Goal: Task Accomplishment & Management: Manage account settings

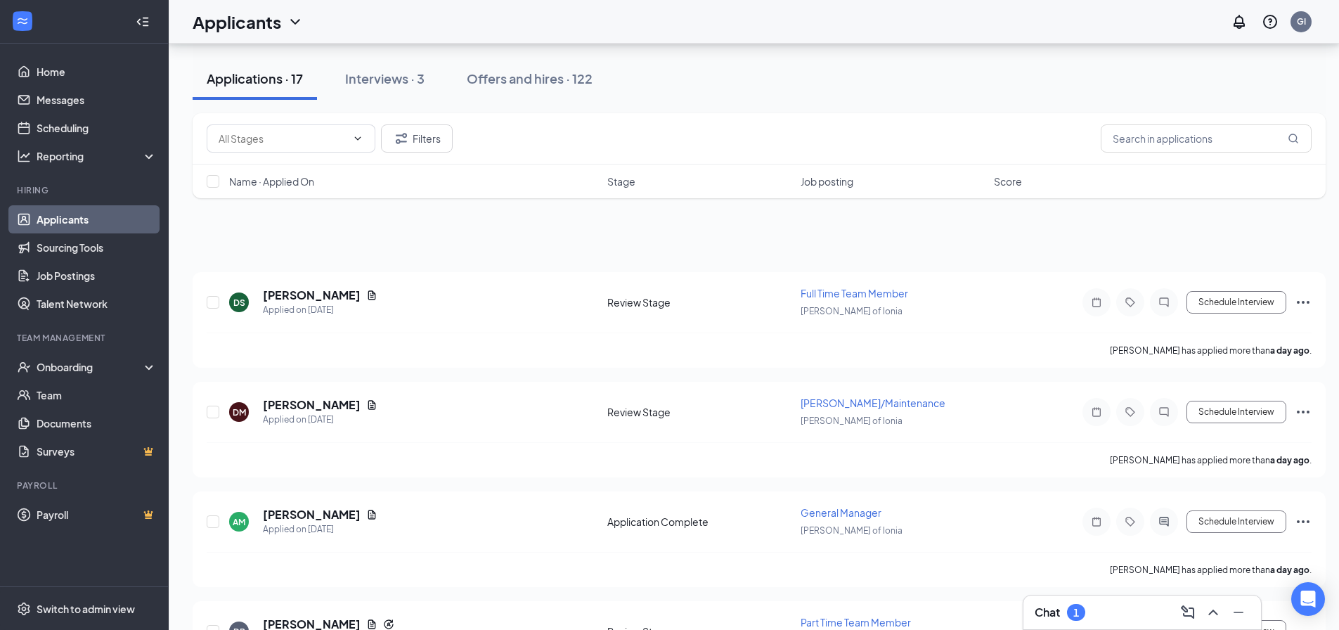
scroll to position [633, 0]
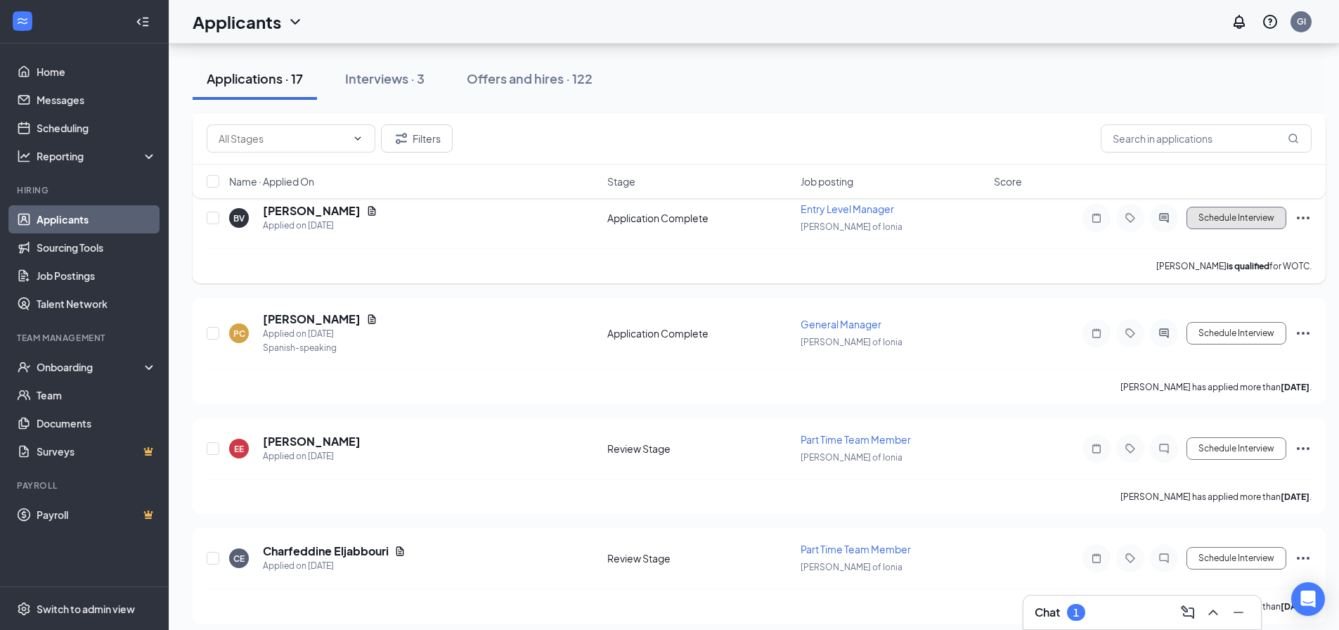
click at [1250, 219] on button "Schedule Interview" at bounding box center [1237, 218] width 100 height 22
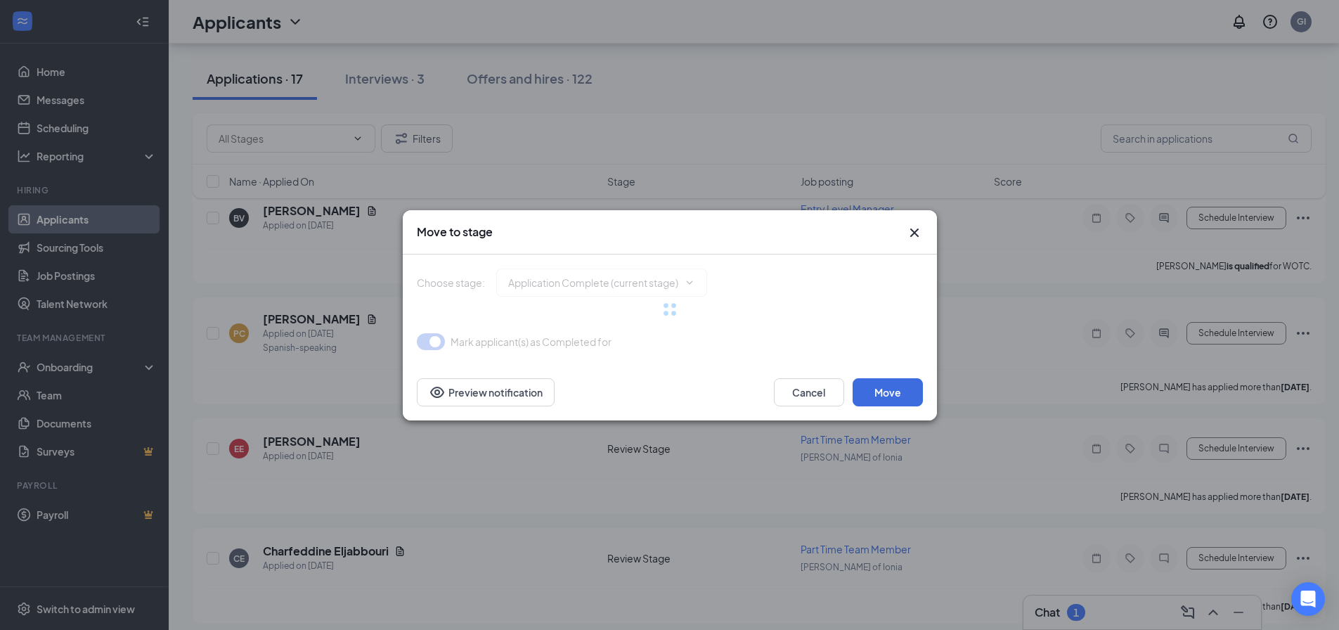
type input "Onsite Interview (next stage)"
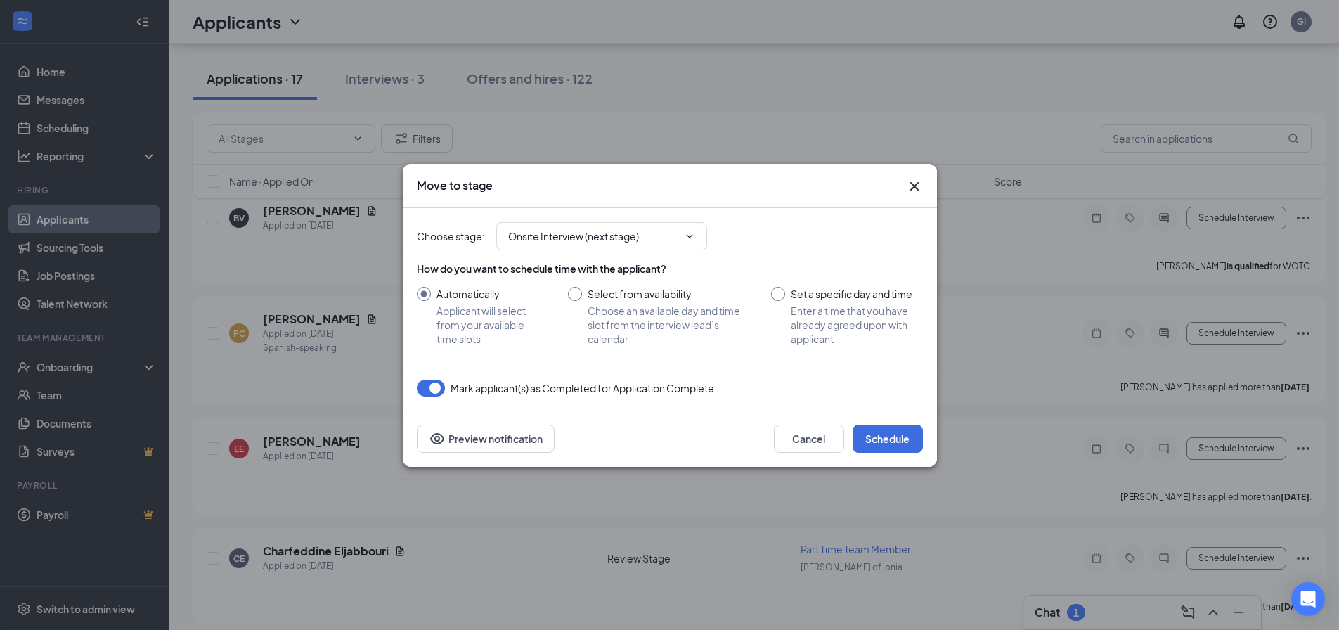
click at [438, 386] on button "button" at bounding box center [431, 388] width 28 height 17
click at [429, 389] on button "button" at bounding box center [431, 388] width 28 height 17
click at [896, 440] on button "Schedule" at bounding box center [888, 439] width 70 height 28
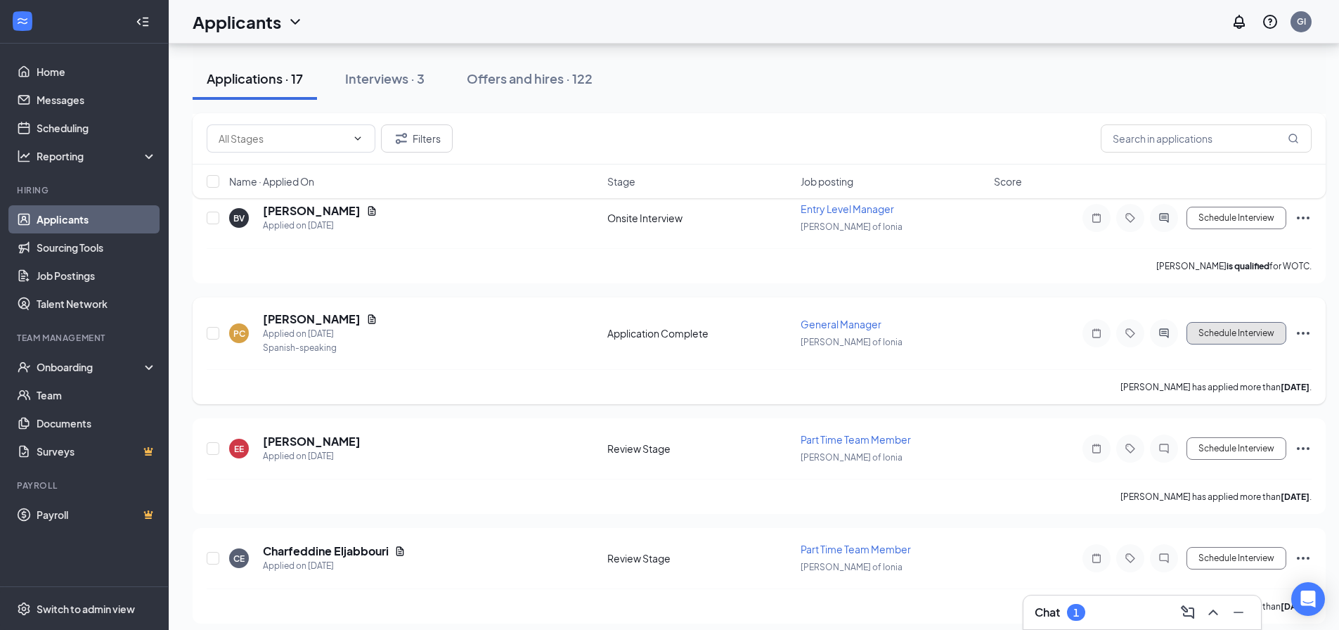
click at [1227, 333] on button "Schedule Interview" at bounding box center [1237, 333] width 100 height 22
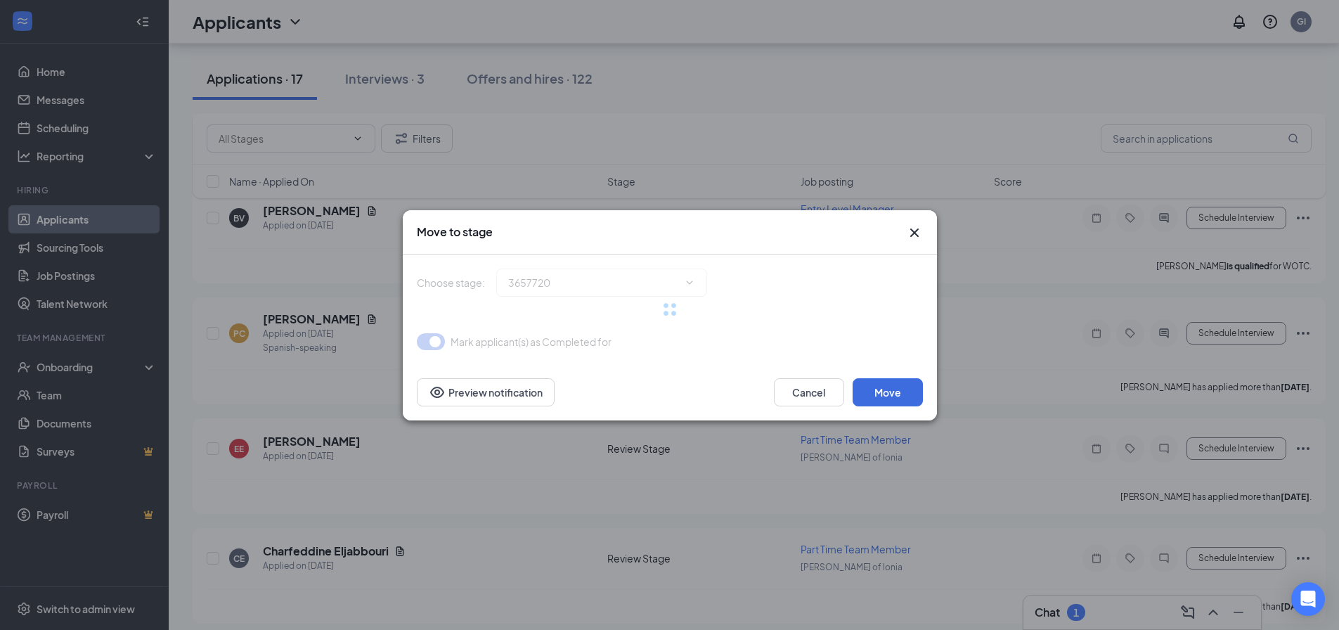
type input "Onsite Interview (next stage)"
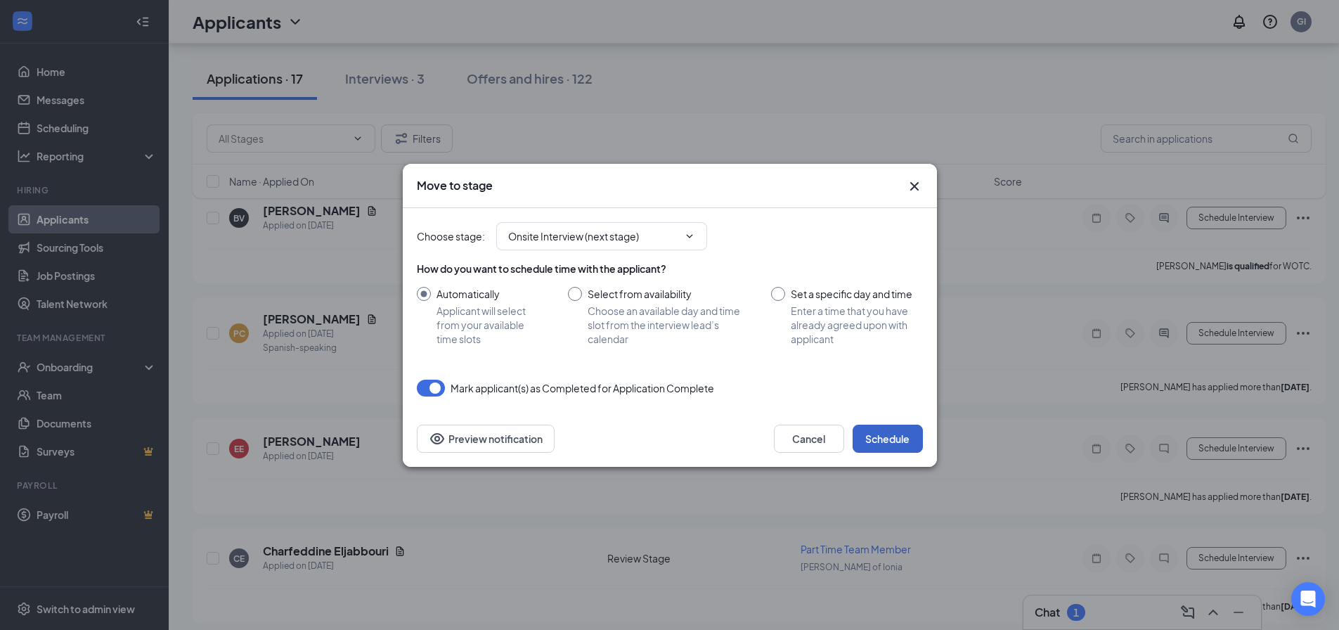
click at [902, 439] on button "Schedule" at bounding box center [888, 439] width 70 height 28
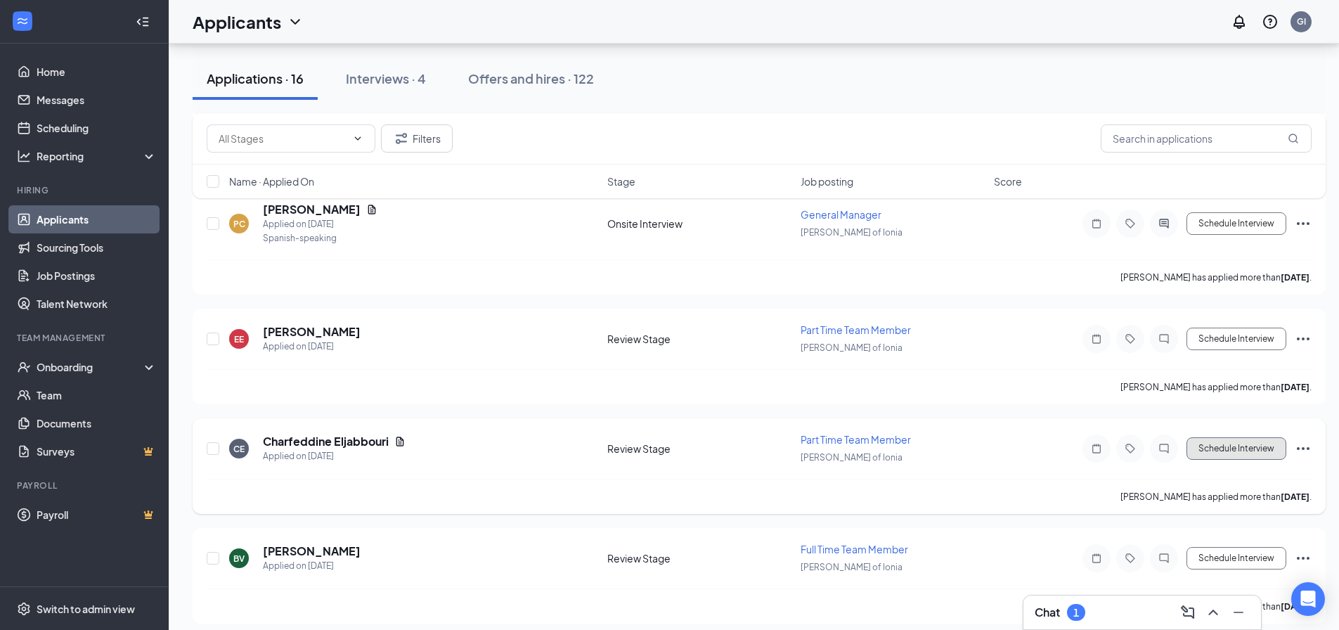
click at [1258, 449] on button "Schedule Interview" at bounding box center [1237, 448] width 100 height 22
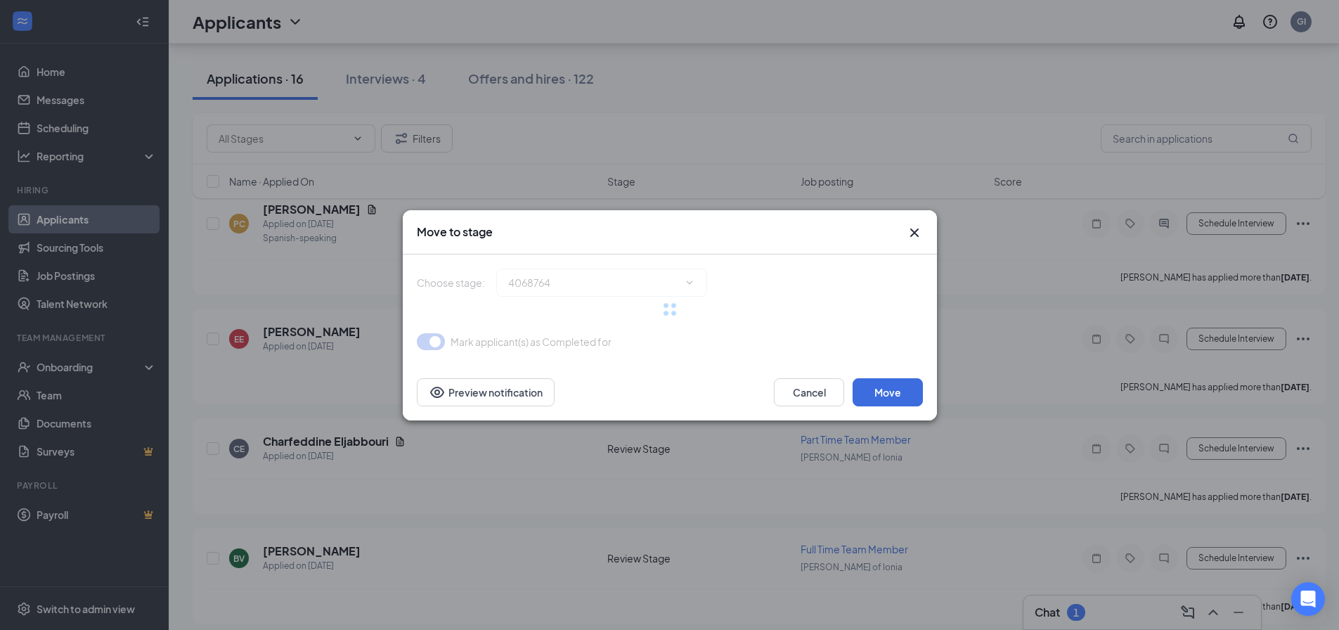
type input "Onsite Interview (next stage)"
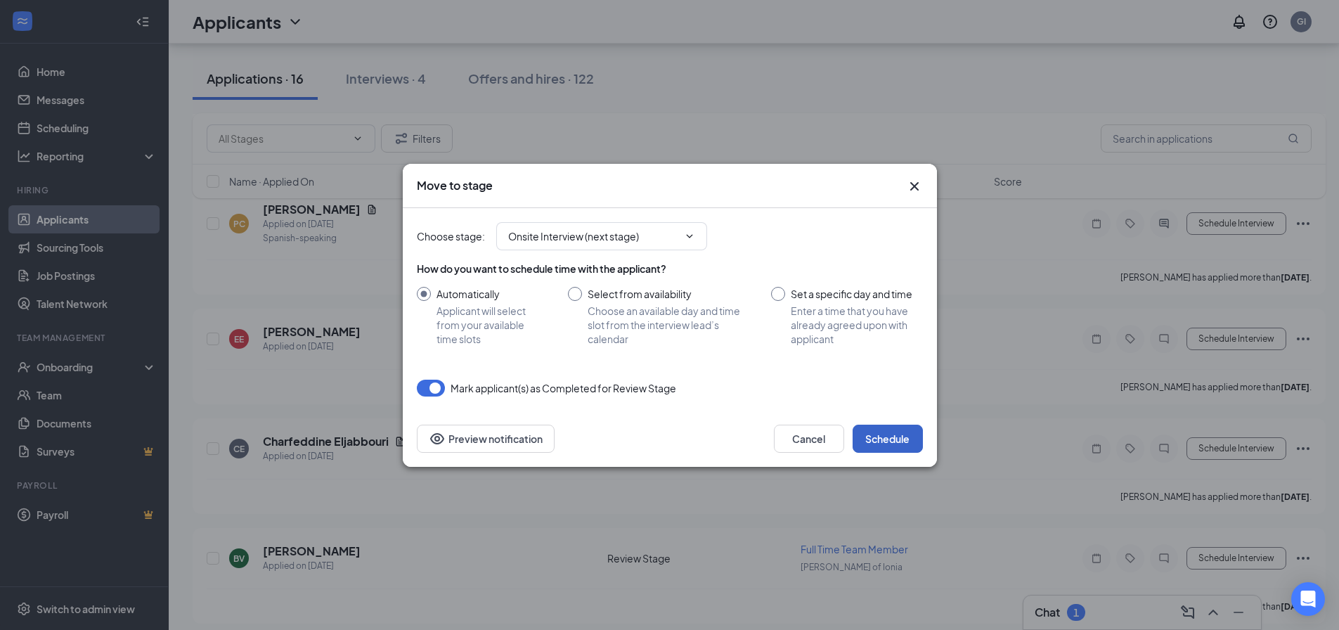
click at [889, 437] on button "Schedule" at bounding box center [888, 439] width 70 height 28
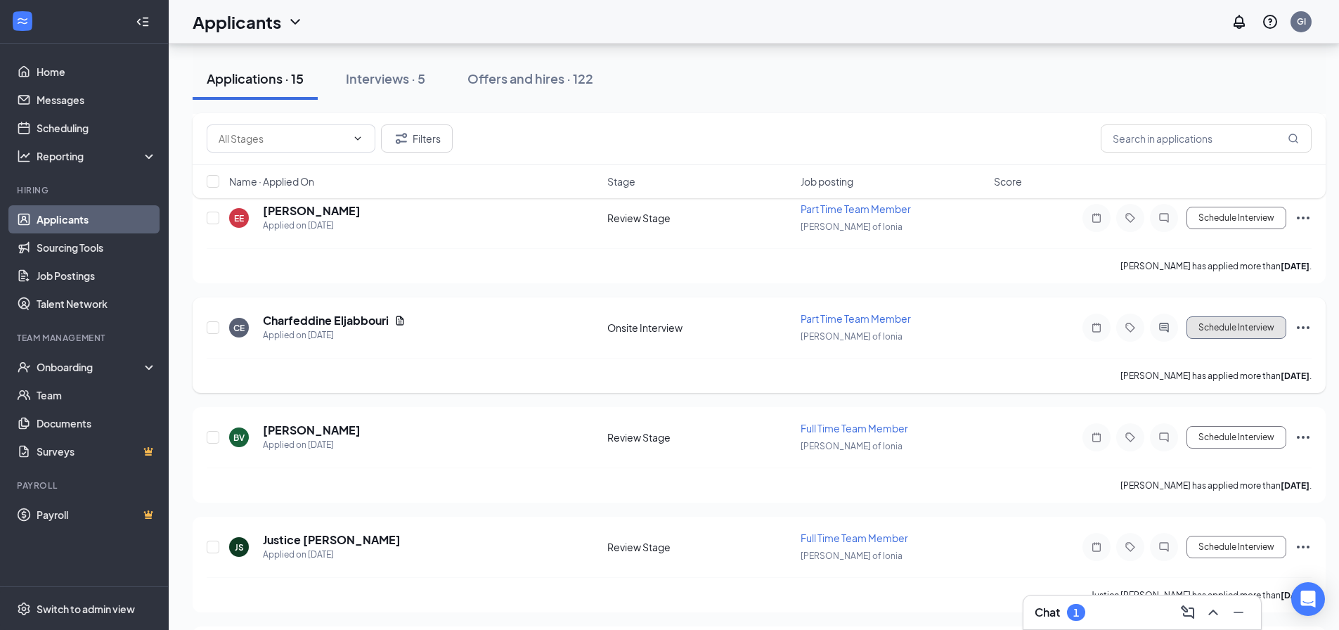
click at [1248, 322] on button "Schedule Interview" at bounding box center [1237, 327] width 100 height 22
type input "Background Check Screening (next stage)"
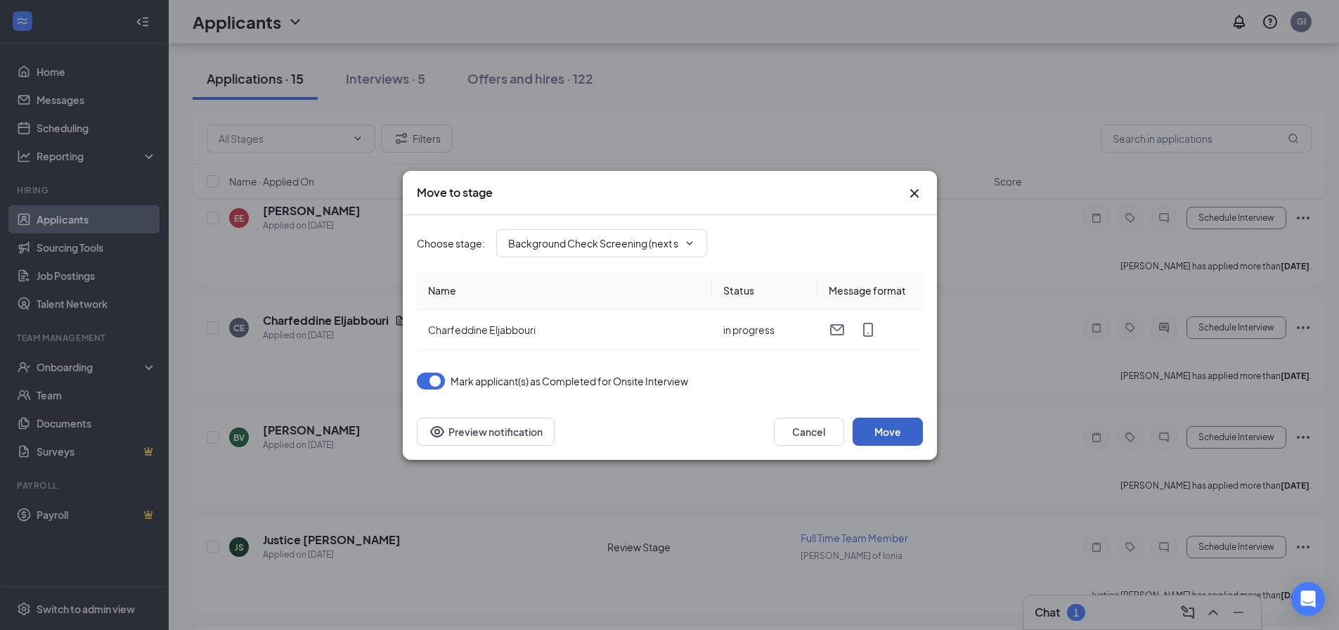
click at [910, 429] on button "Move" at bounding box center [888, 432] width 70 height 28
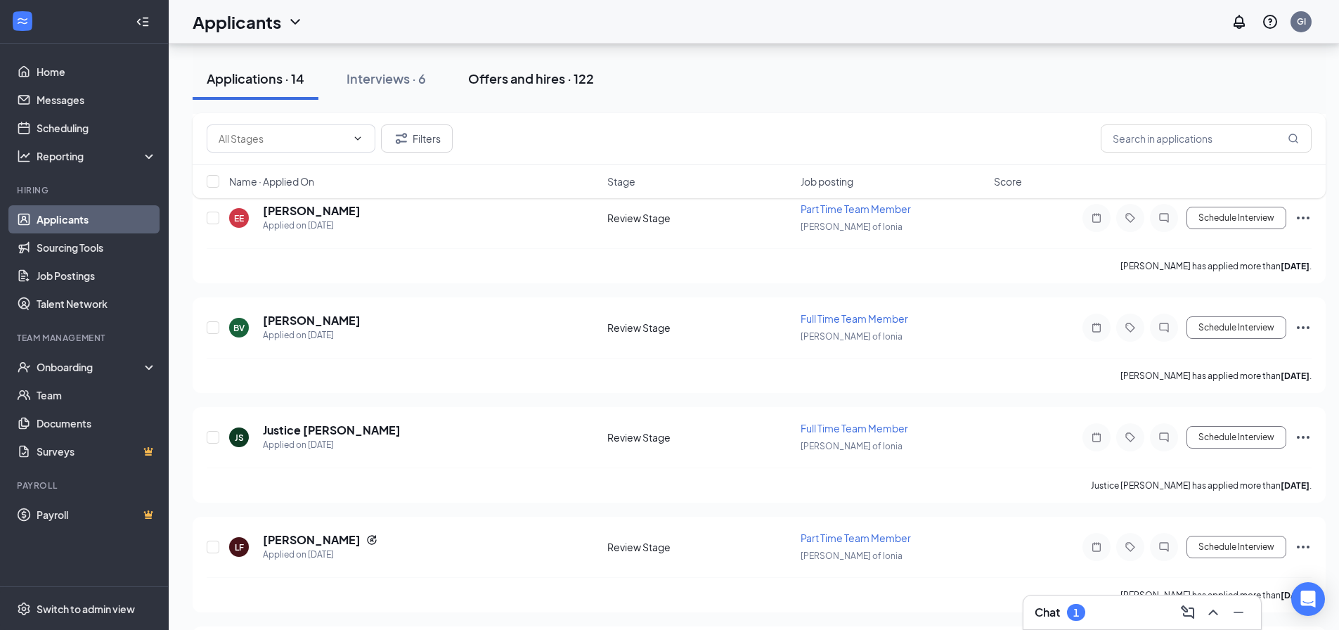
click at [519, 77] on div "Offers and hires · 122" at bounding box center [531, 79] width 126 height 18
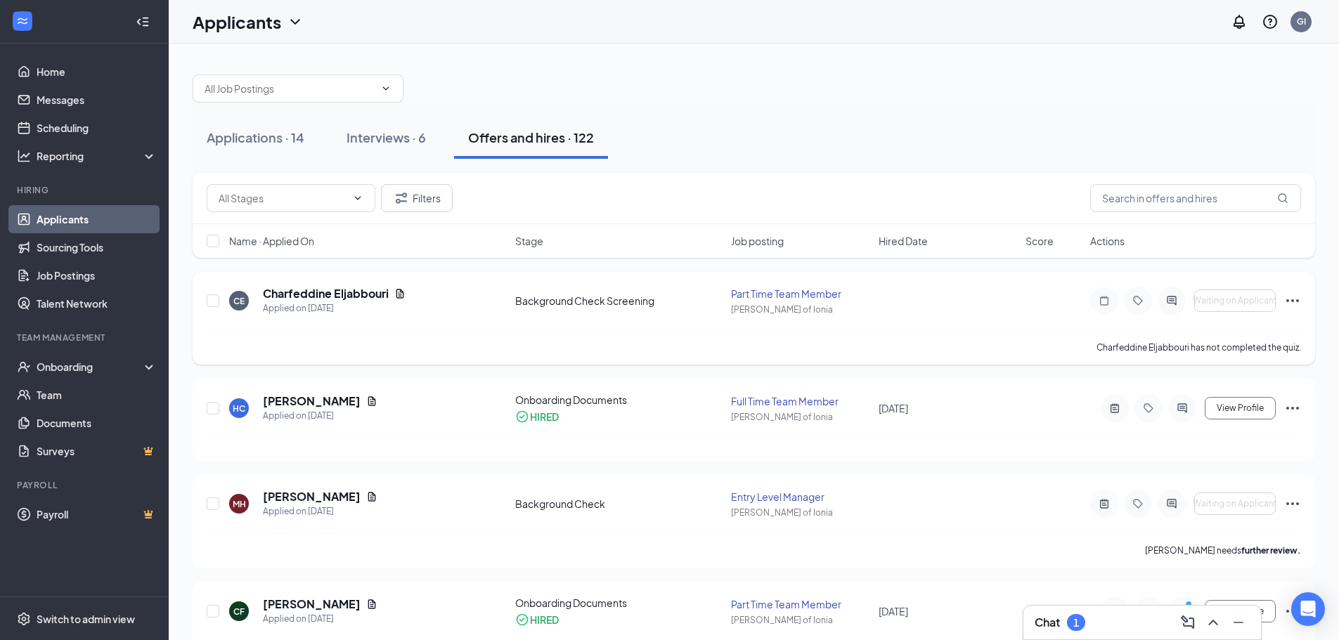
click at [1291, 301] on icon "Ellipses" at bounding box center [1292, 300] width 17 height 17
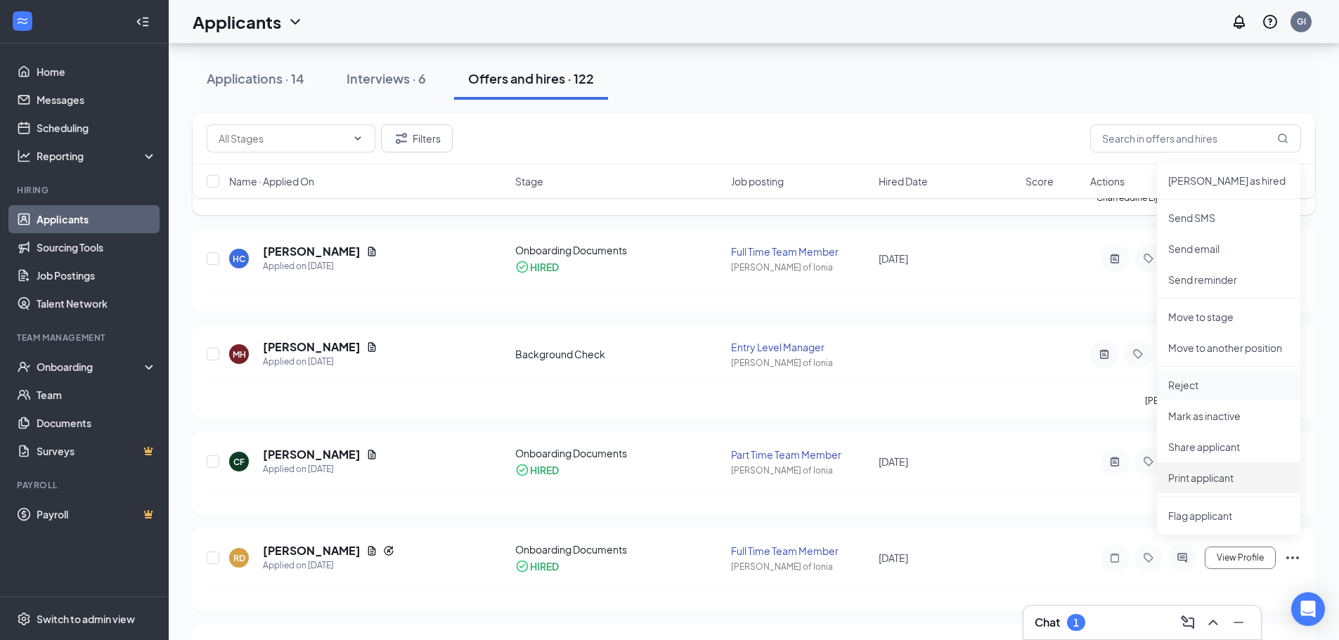
scroll to position [211, 0]
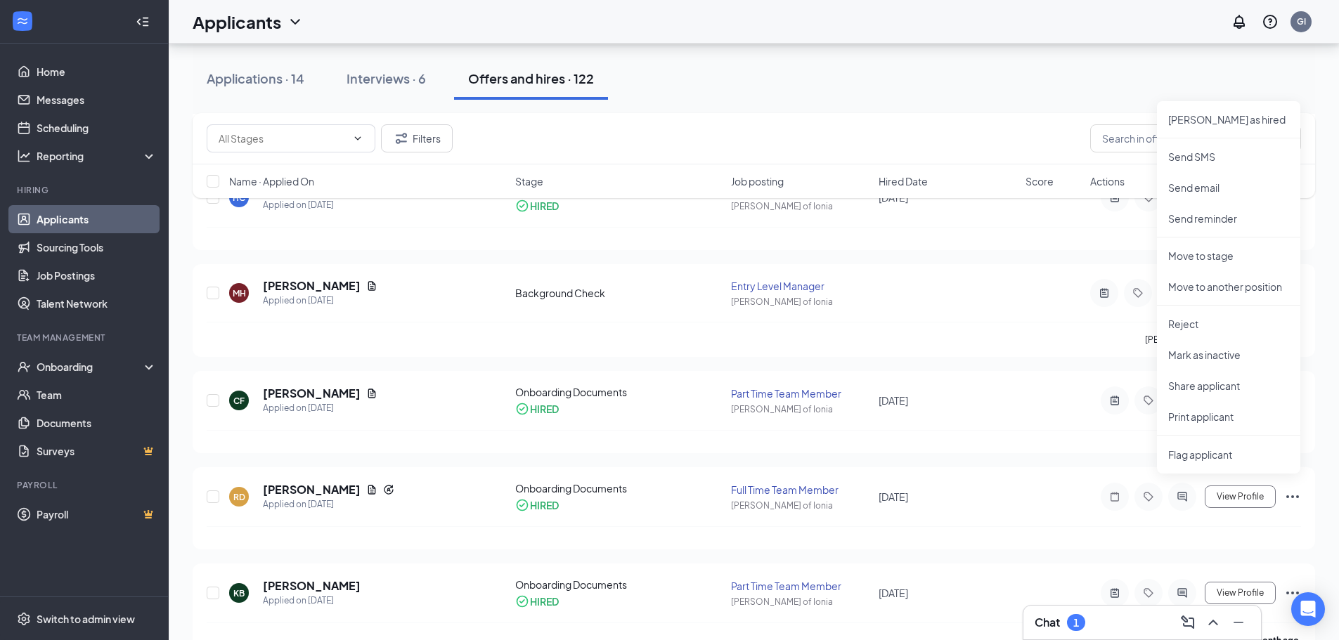
click at [1032, 93] on div "Applications · 14 Interviews · 6 Offers and hires · 122" at bounding box center [754, 79] width 1123 height 42
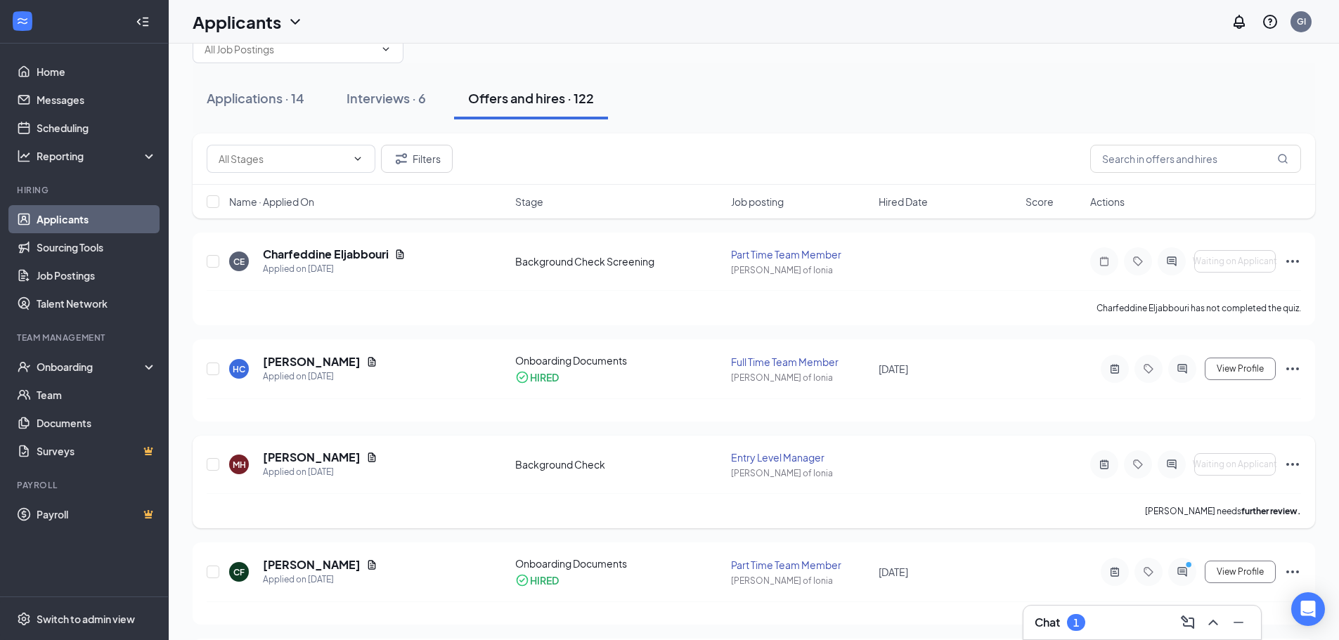
scroll to position [0, 0]
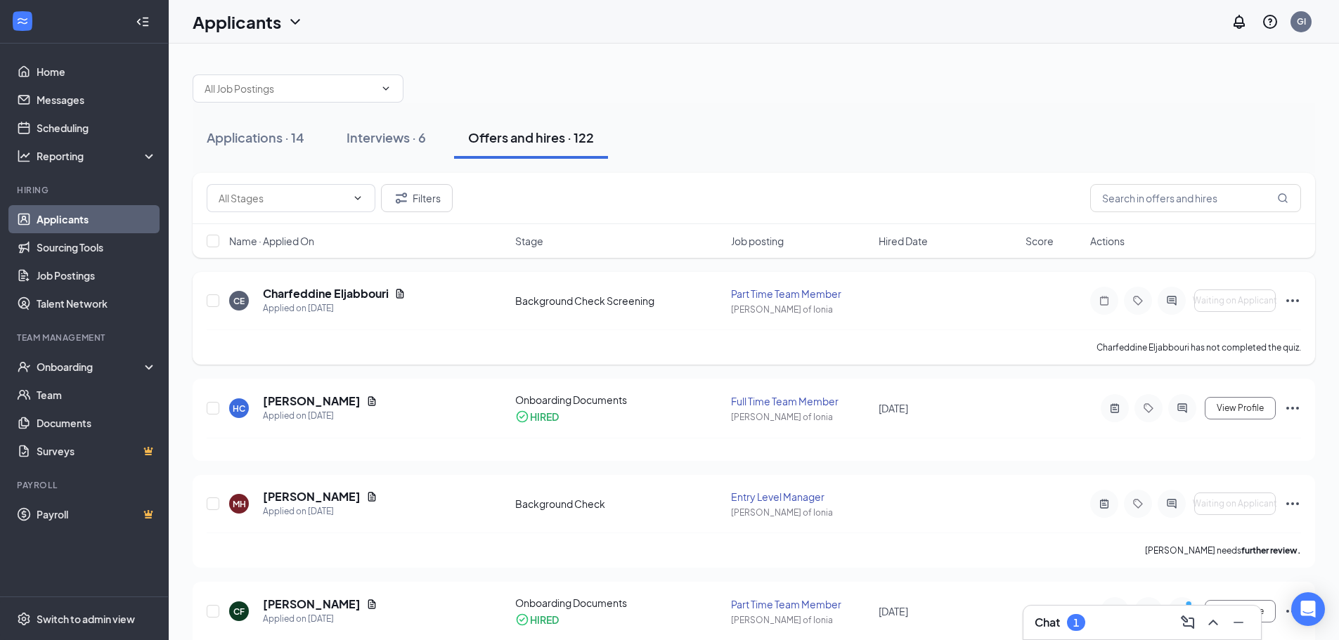
click at [1286, 299] on icon "Ellipses" at bounding box center [1292, 300] width 17 height 17
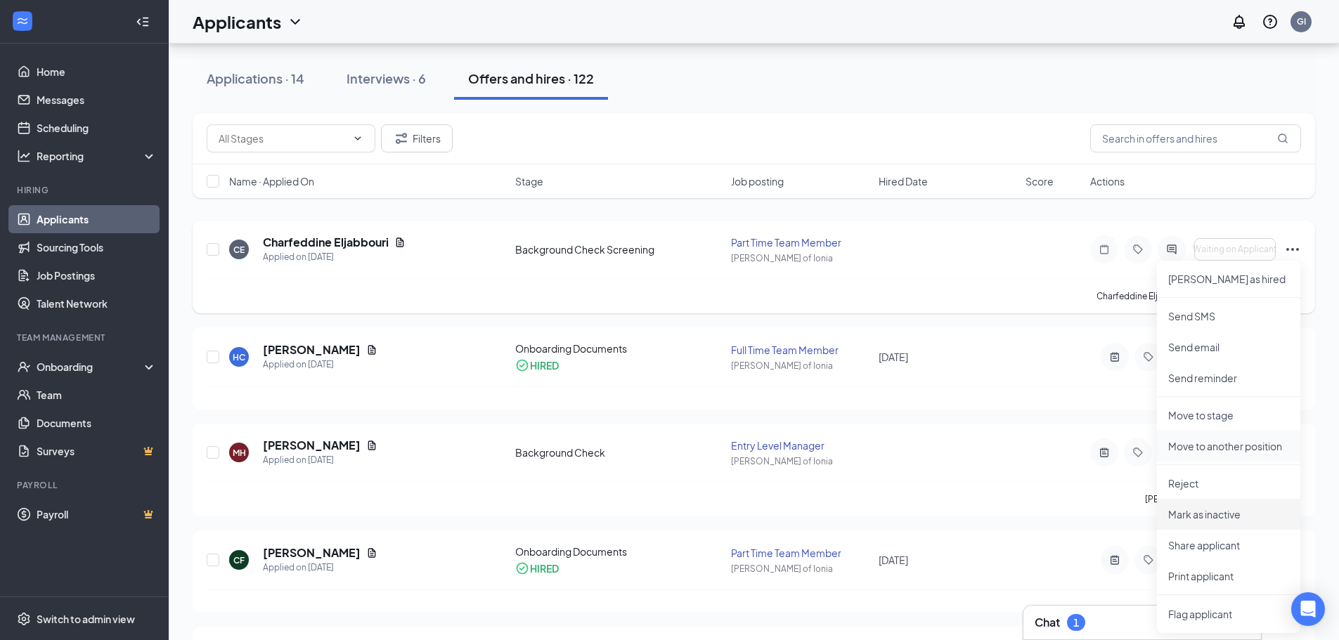
scroll to position [211, 0]
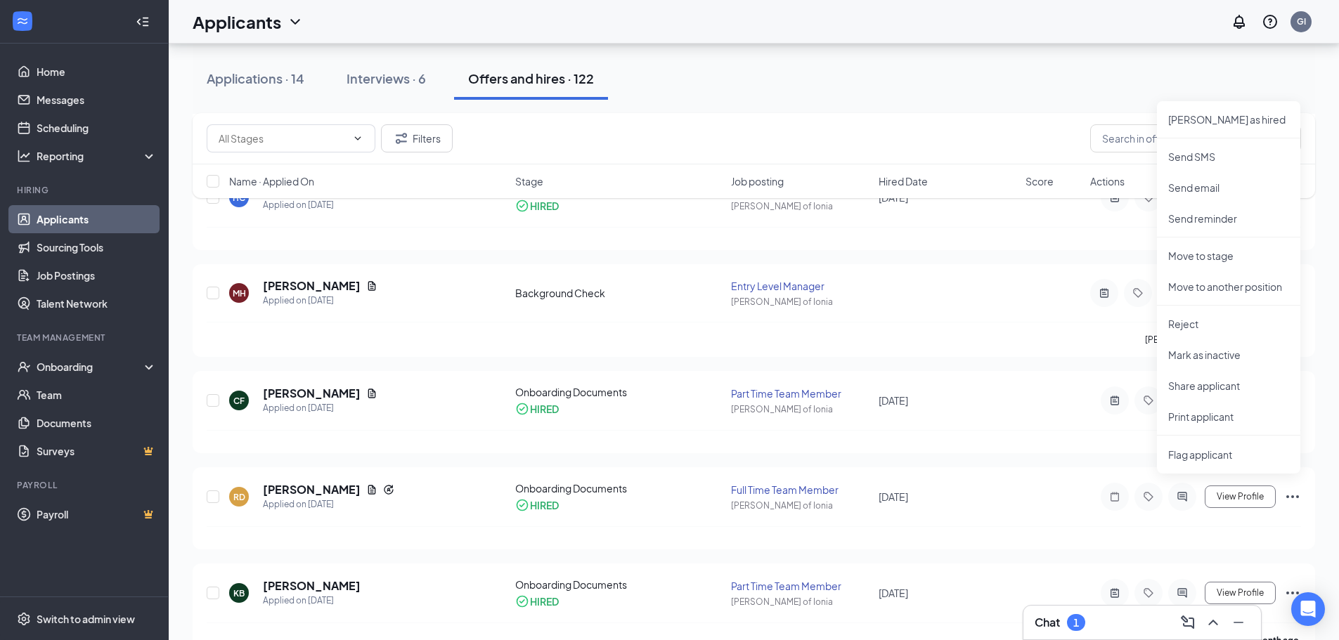
click at [1066, 84] on div "Applications · 14 Interviews · 6 Offers and hires · 122" at bounding box center [754, 79] width 1123 height 42
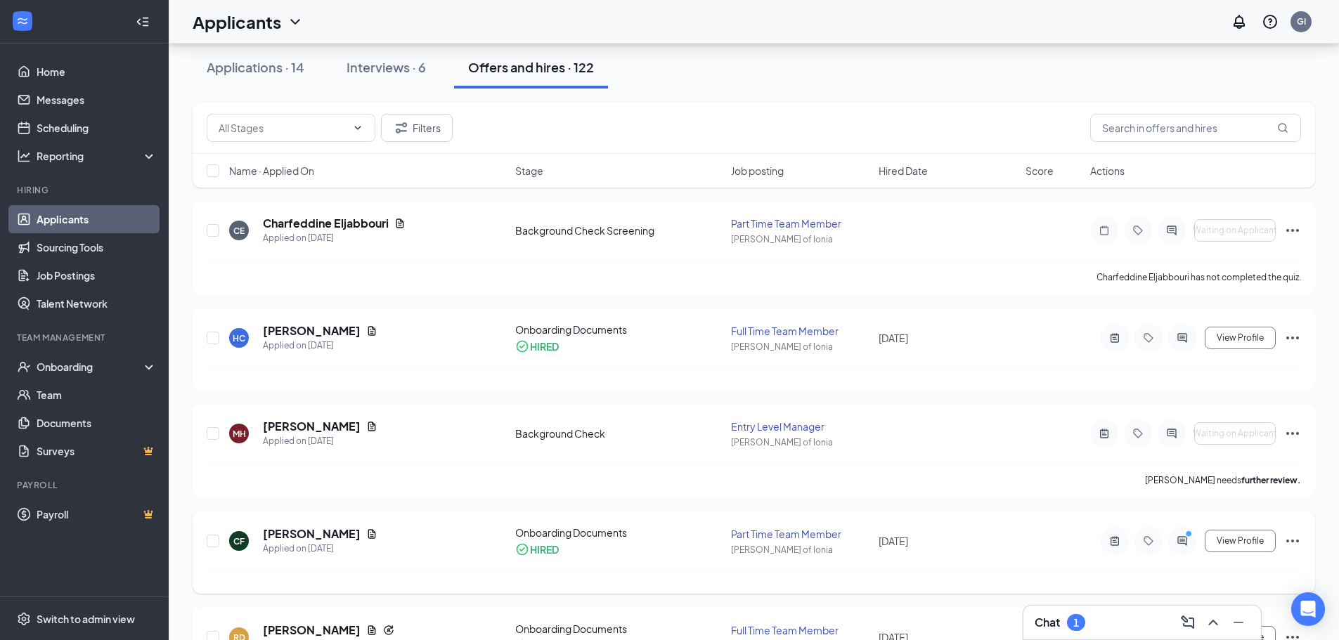
scroll to position [0, 0]
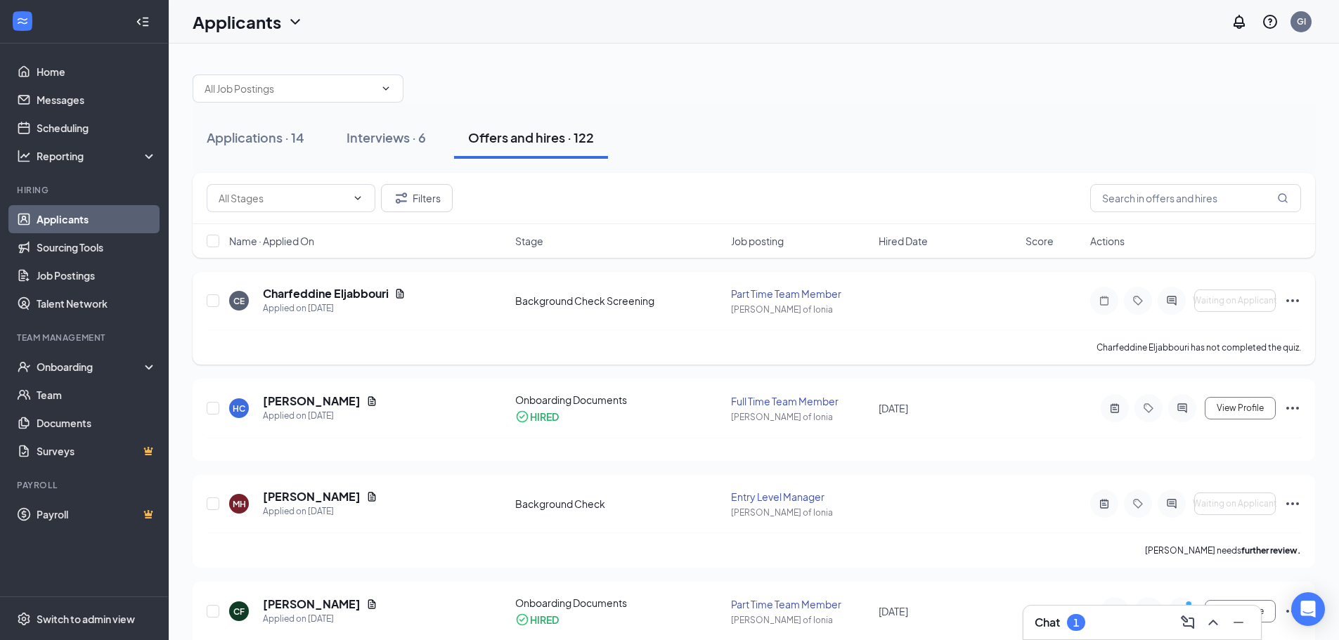
click at [1290, 298] on icon "Ellipses" at bounding box center [1292, 300] width 17 height 17
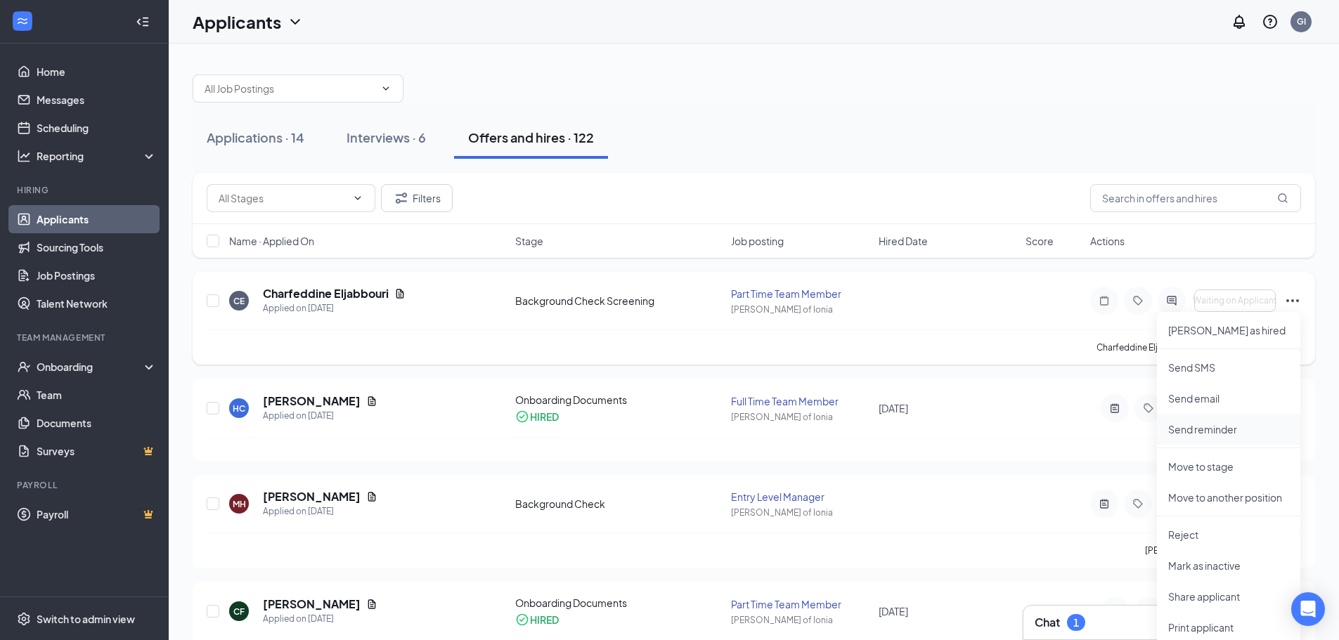
scroll to position [70, 0]
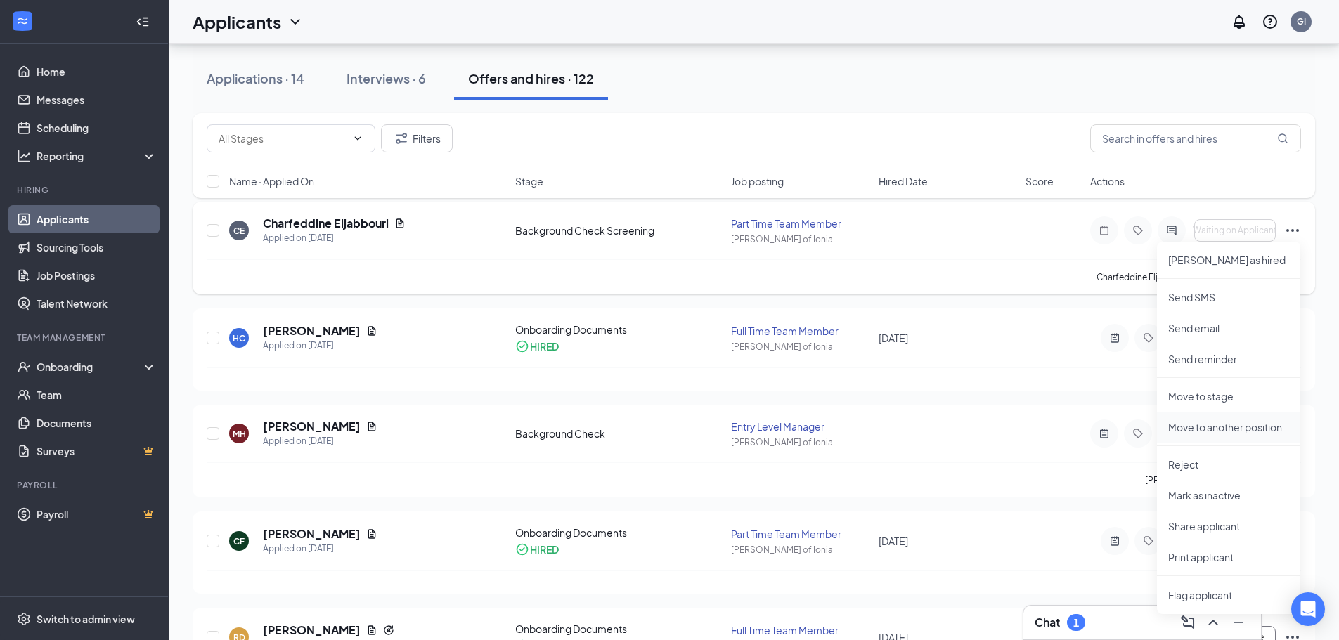
click at [1210, 421] on p "Move to another position" at bounding box center [1228, 427] width 121 height 14
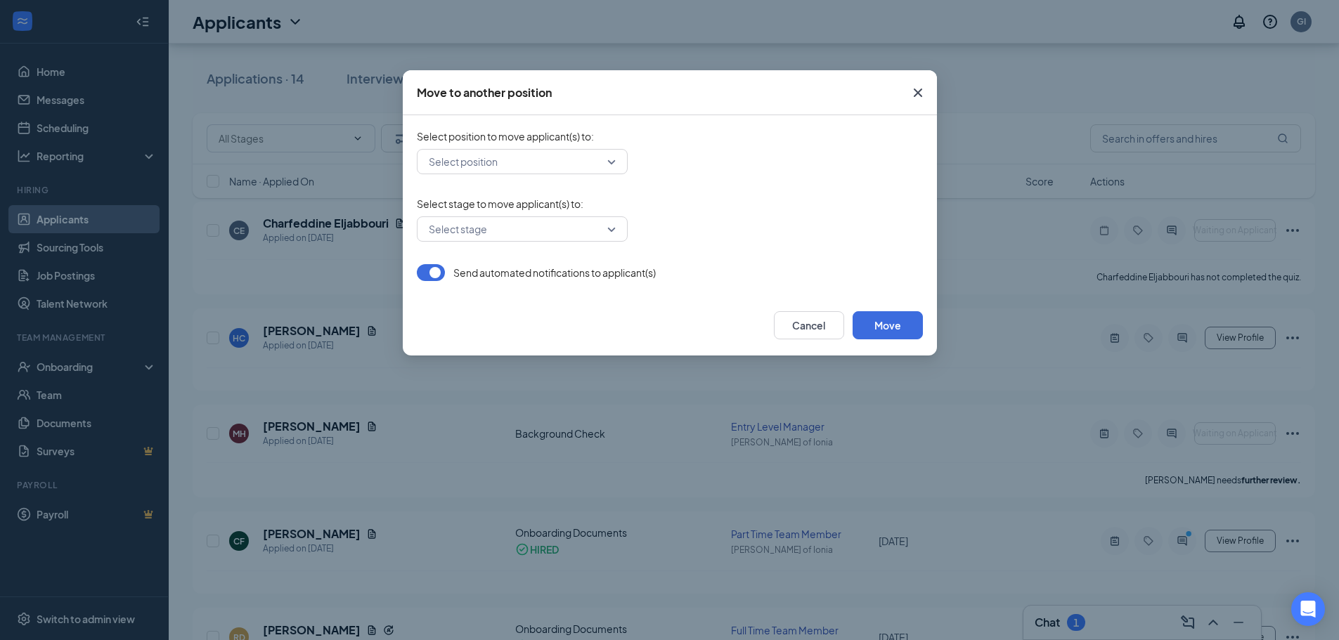
click at [611, 162] on div "Select position" at bounding box center [522, 161] width 211 height 25
click at [720, 200] on span "Select stage to move applicant(s) to :" at bounding box center [670, 204] width 506 height 14
click at [607, 230] on input "search" at bounding box center [517, 229] width 184 height 24
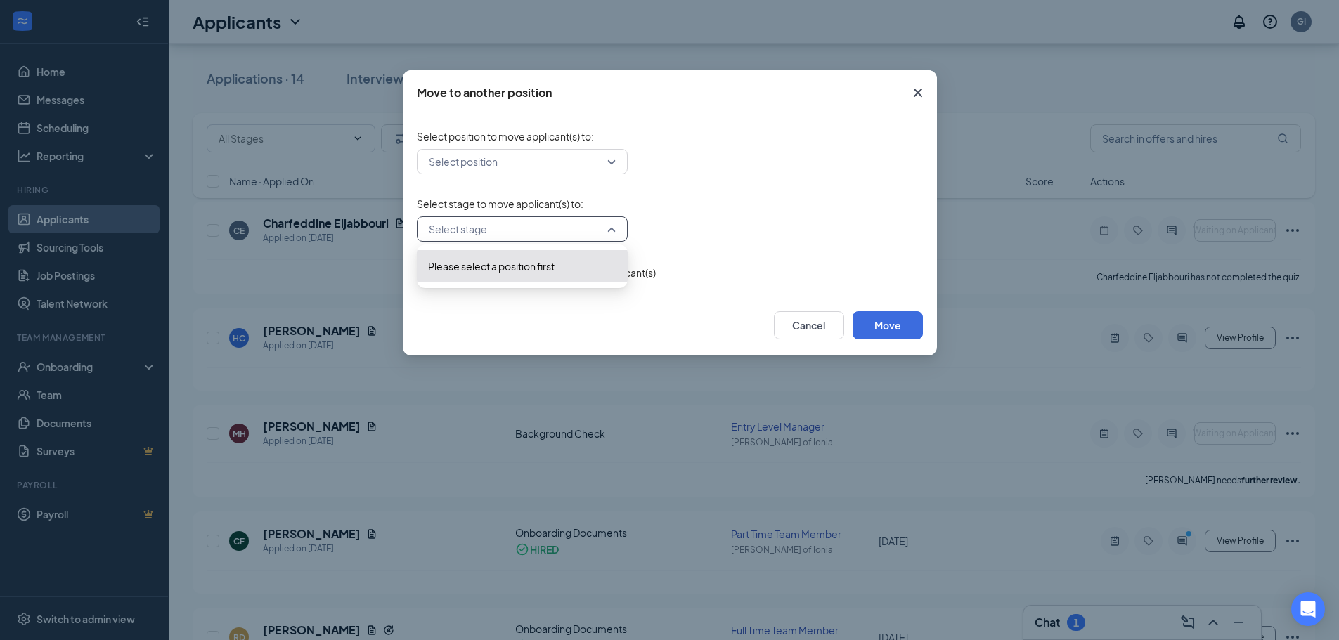
click at [821, 168] on div "Select position 258410 258345 Assistant Manager ([PERSON_NAME] of Ionia) Closin…" at bounding box center [670, 161] width 506 height 25
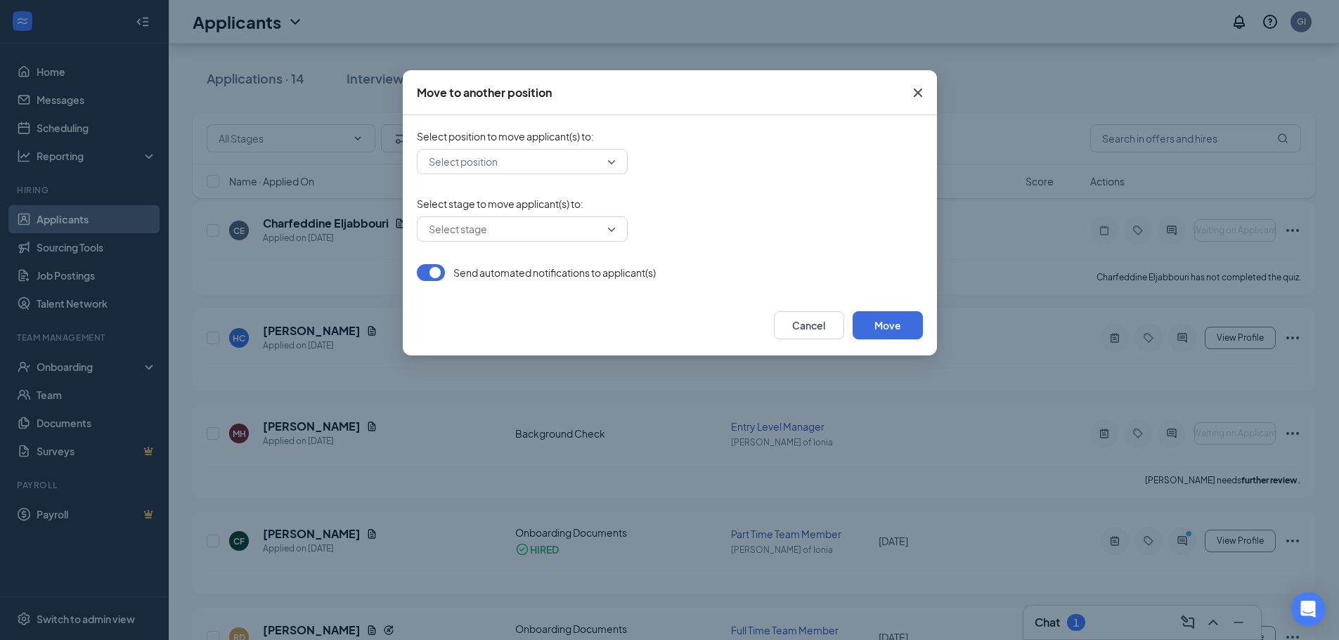
click at [919, 93] on icon "Cross" at bounding box center [918, 92] width 17 height 17
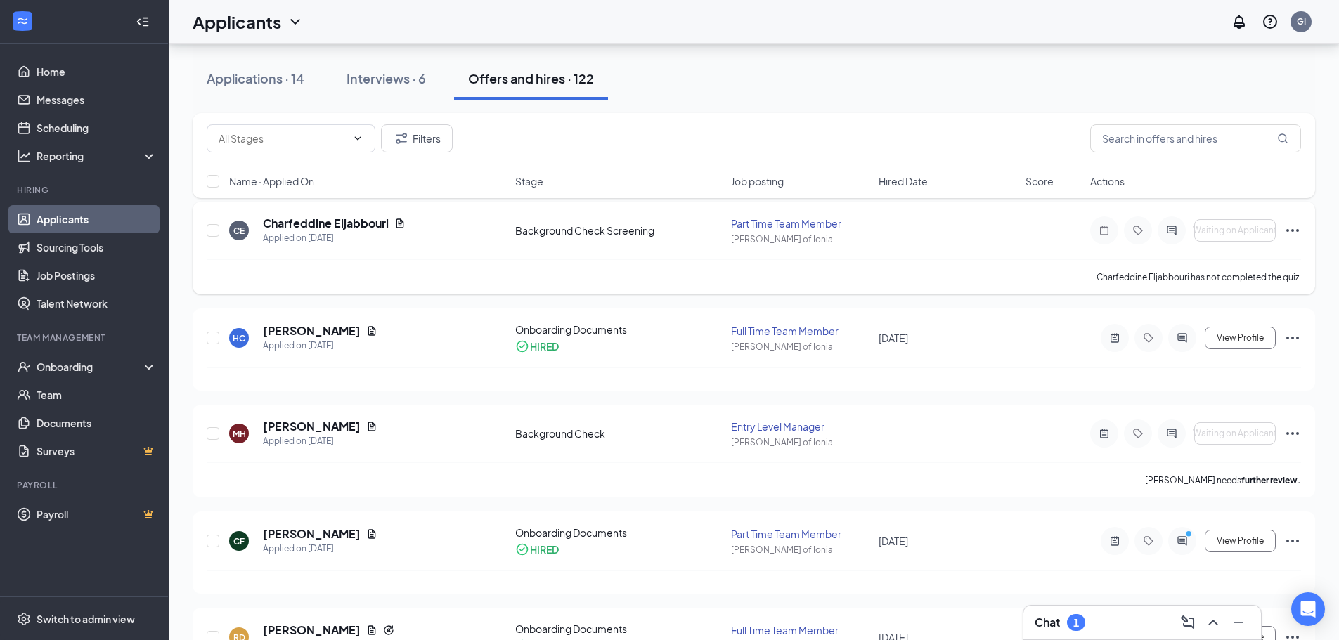
click at [1296, 228] on icon "Ellipses" at bounding box center [1292, 230] width 17 height 17
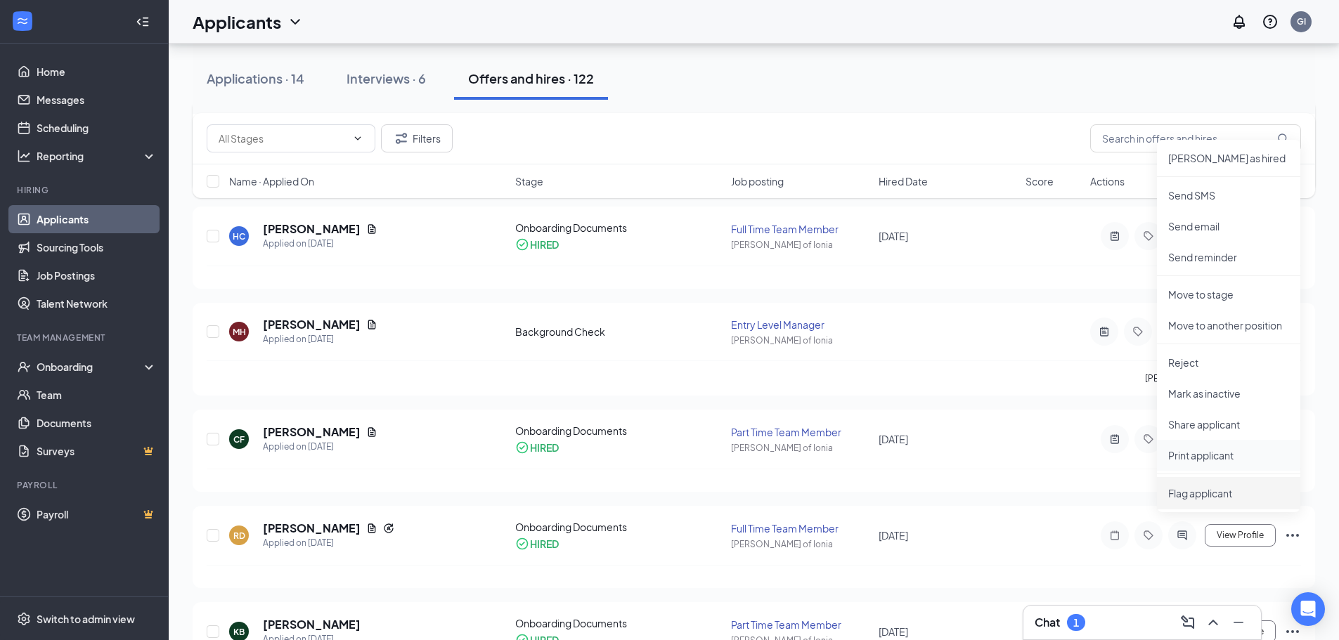
scroll to position [141, 0]
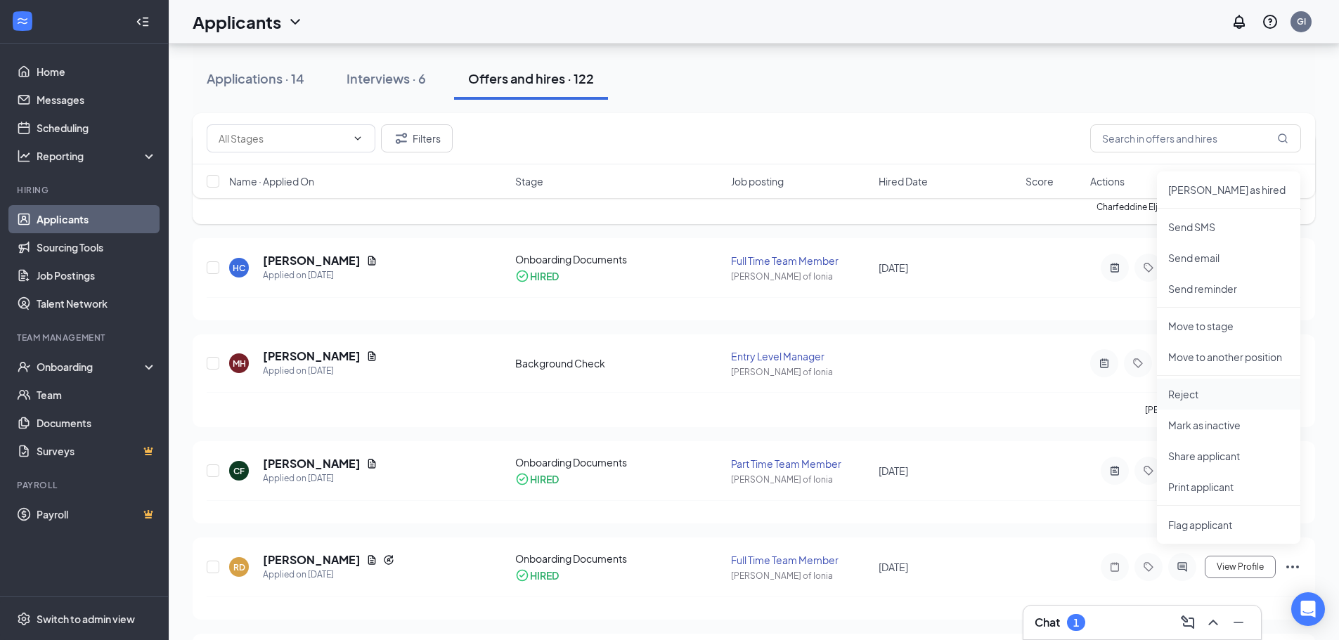
click at [1187, 392] on p "Reject" at bounding box center [1228, 394] width 121 height 14
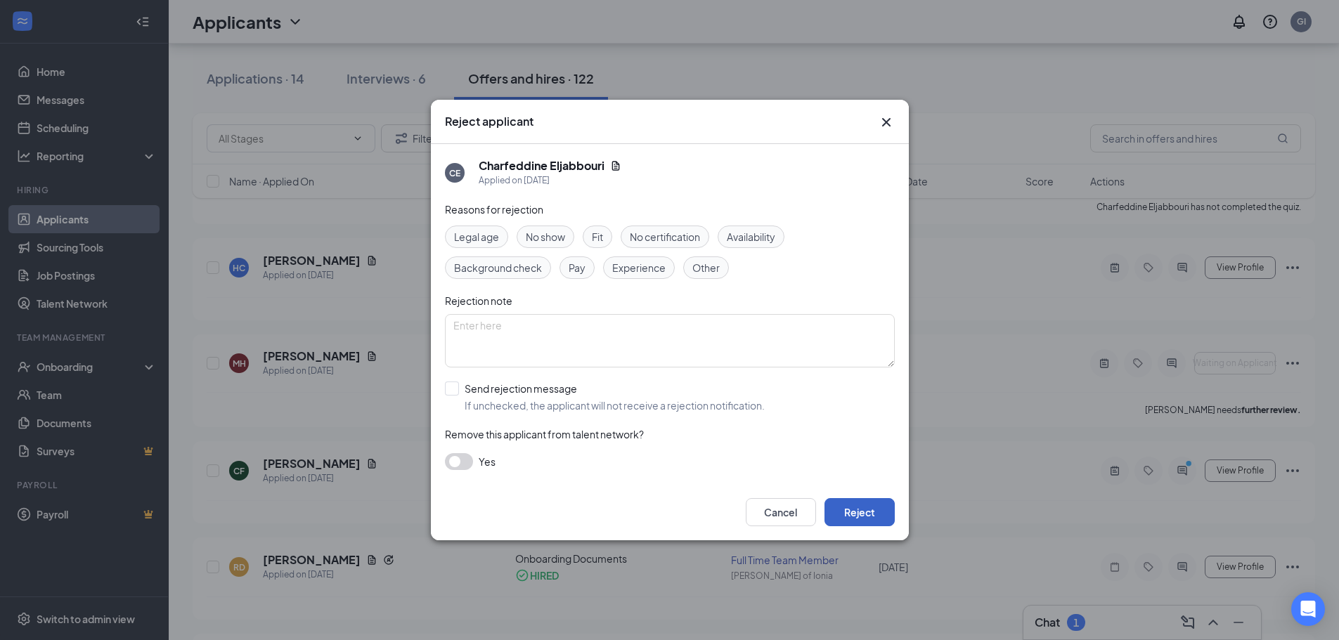
click at [868, 509] on button "Reject" at bounding box center [860, 512] width 70 height 28
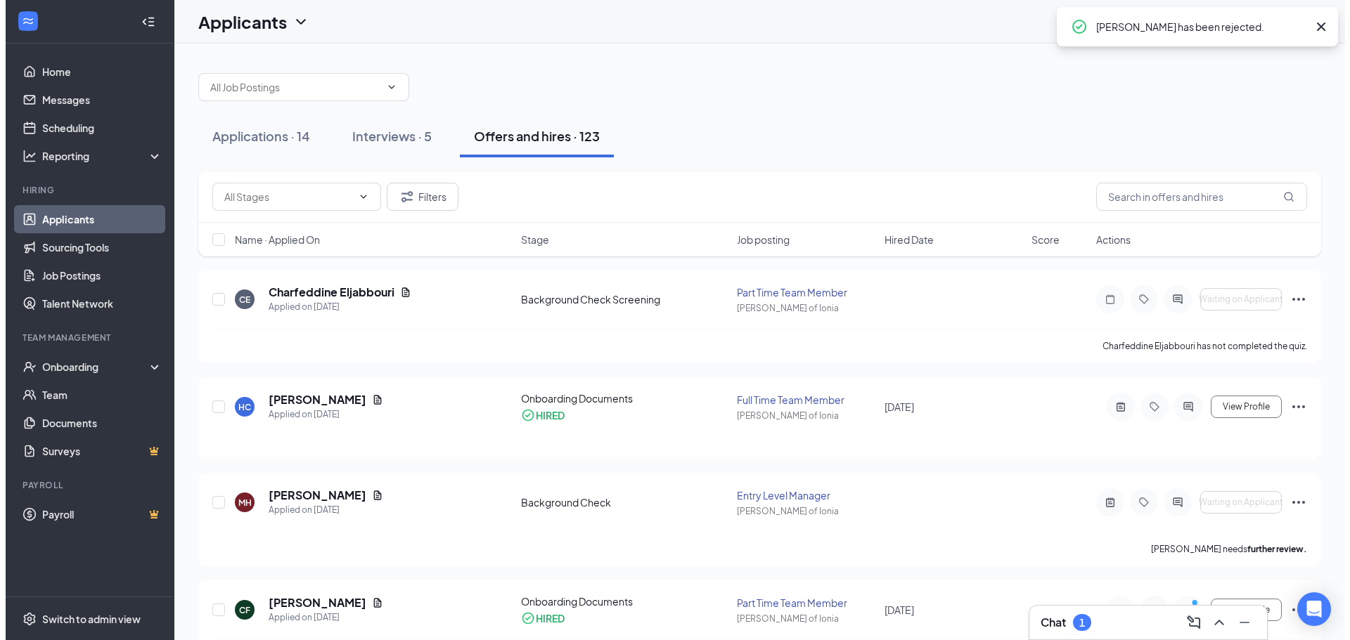
scroll to position [0, 0]
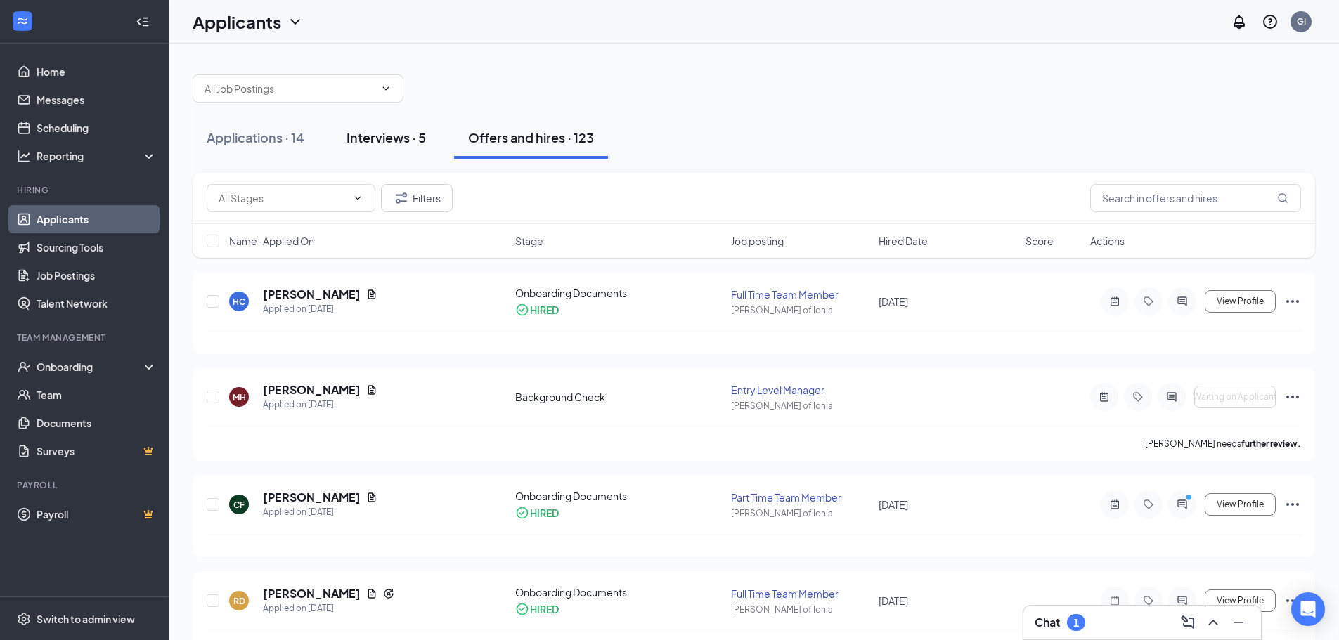
click at [379, 133] on div "Interviews · 5" at bounding box center [386, 138] width 79 height 18
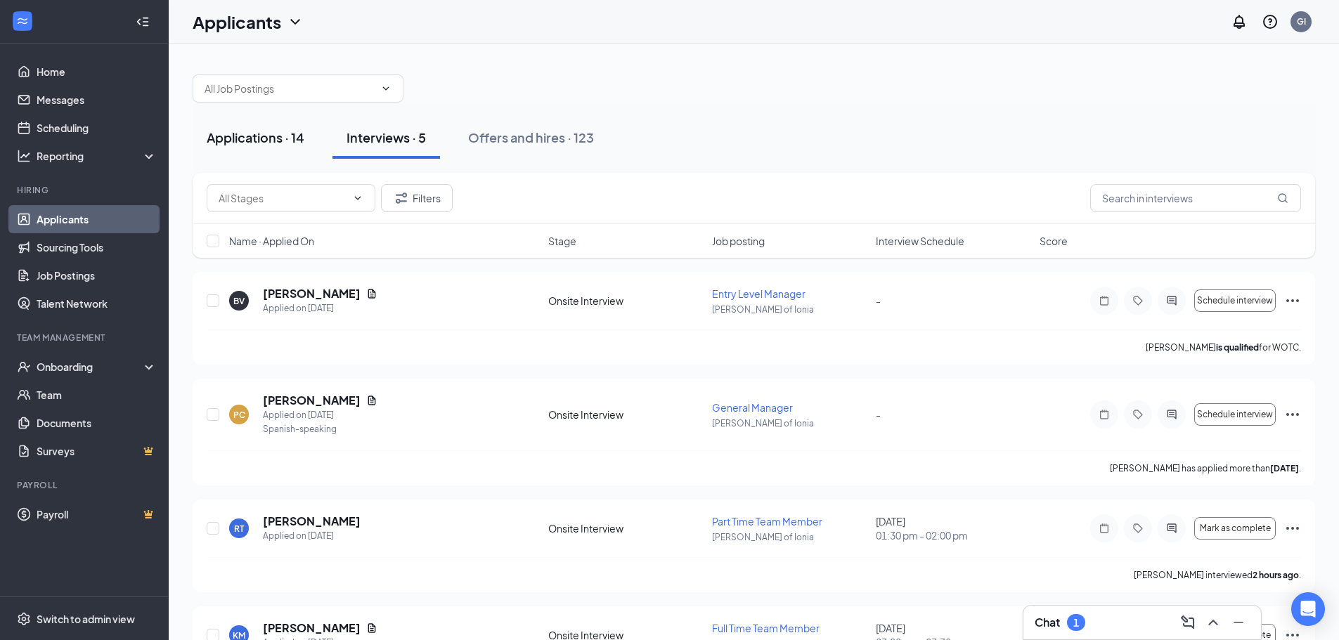
click at [249, 131] on div "Applications · 14" at bounding box center [256, 138] width 98 height 18
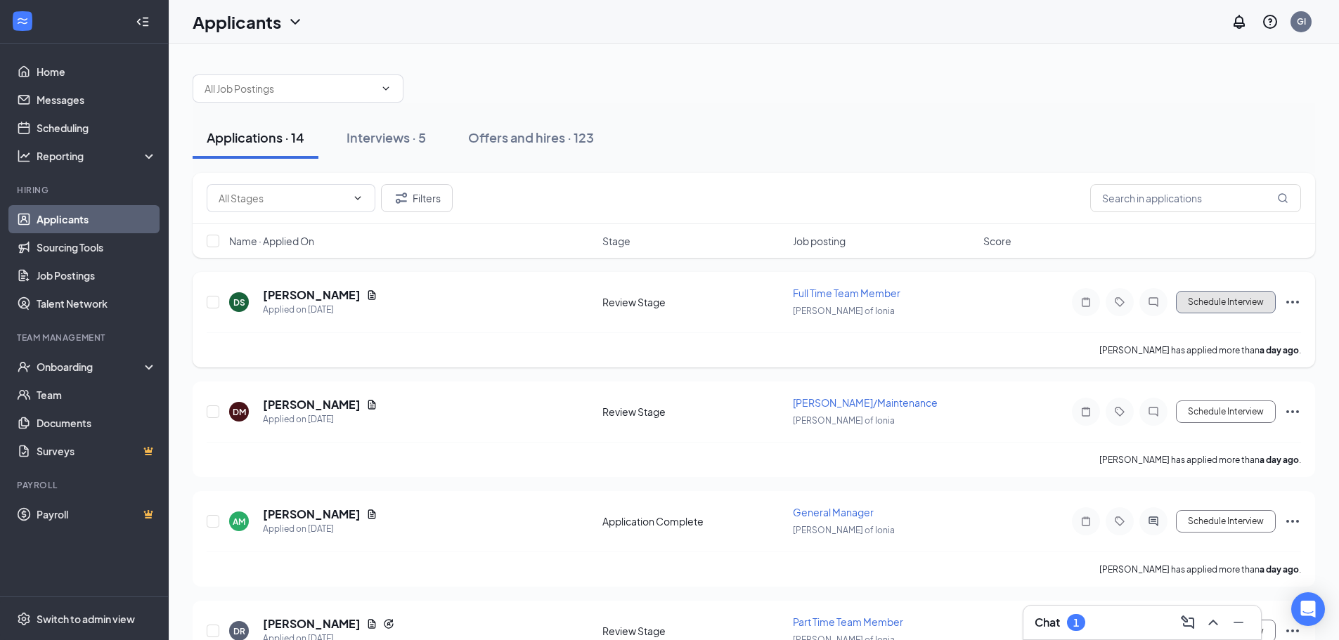
click at [1217, 309] on button "Schedule Interview" at bounding box center [1226, 302] width 100 height 22
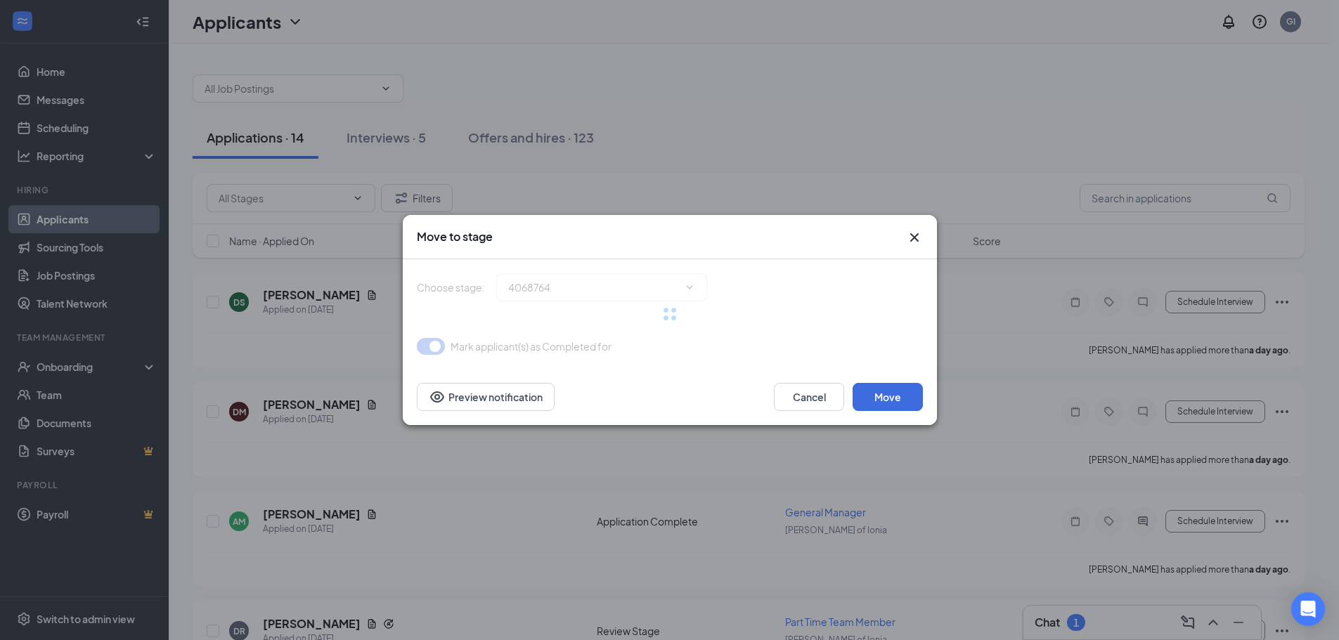
type input "Onsite Interview (next stage)"
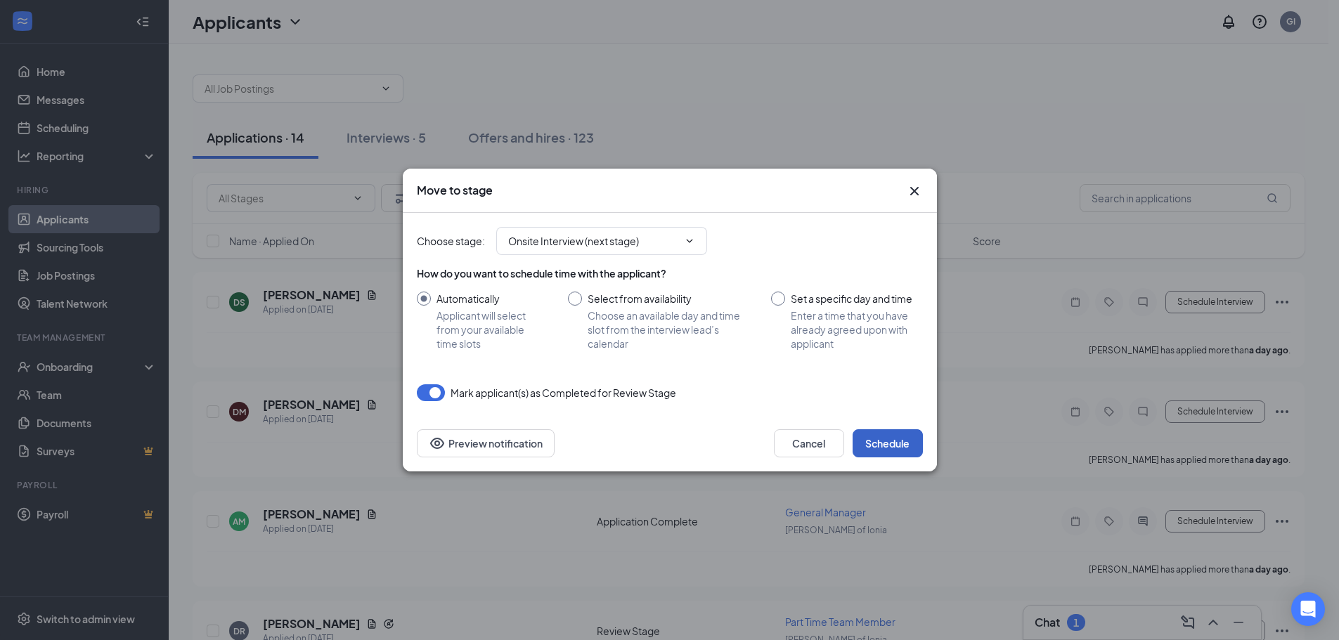
click at [892, 447] on button "Schedule" at bounding box center [888, 443] width 70 height 28
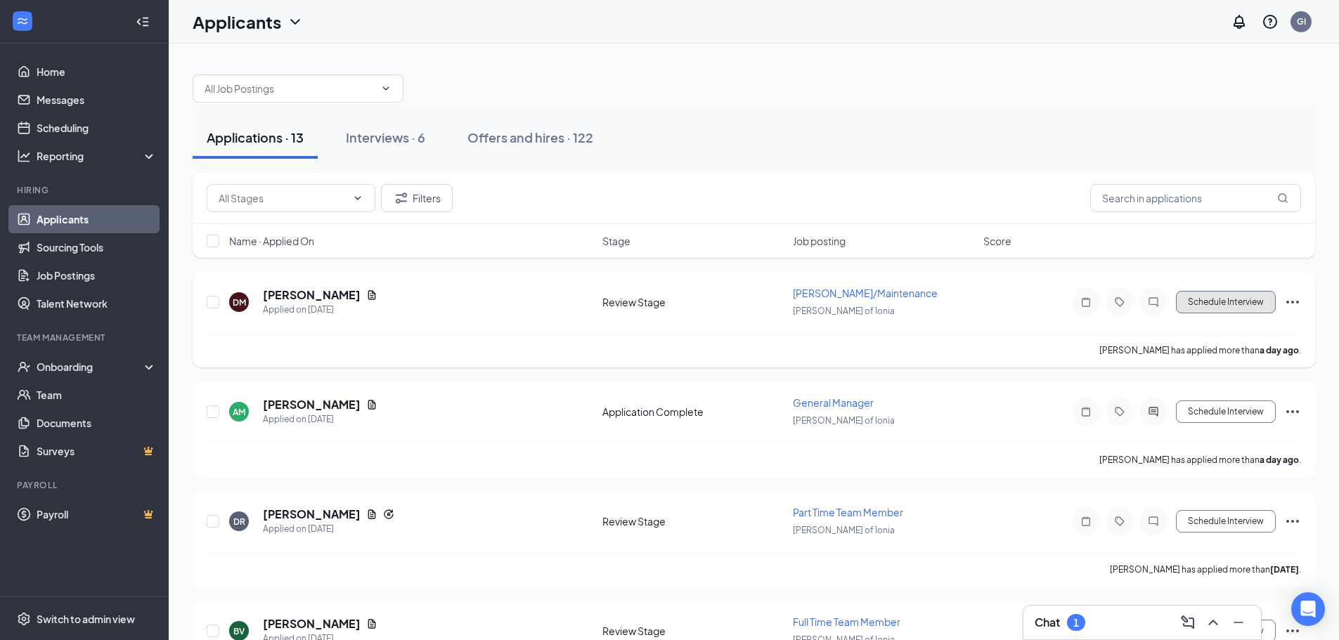
click at [1234, 309] on button "Schedule Interview" at bounding box center [1226, 302] width 100 height 22
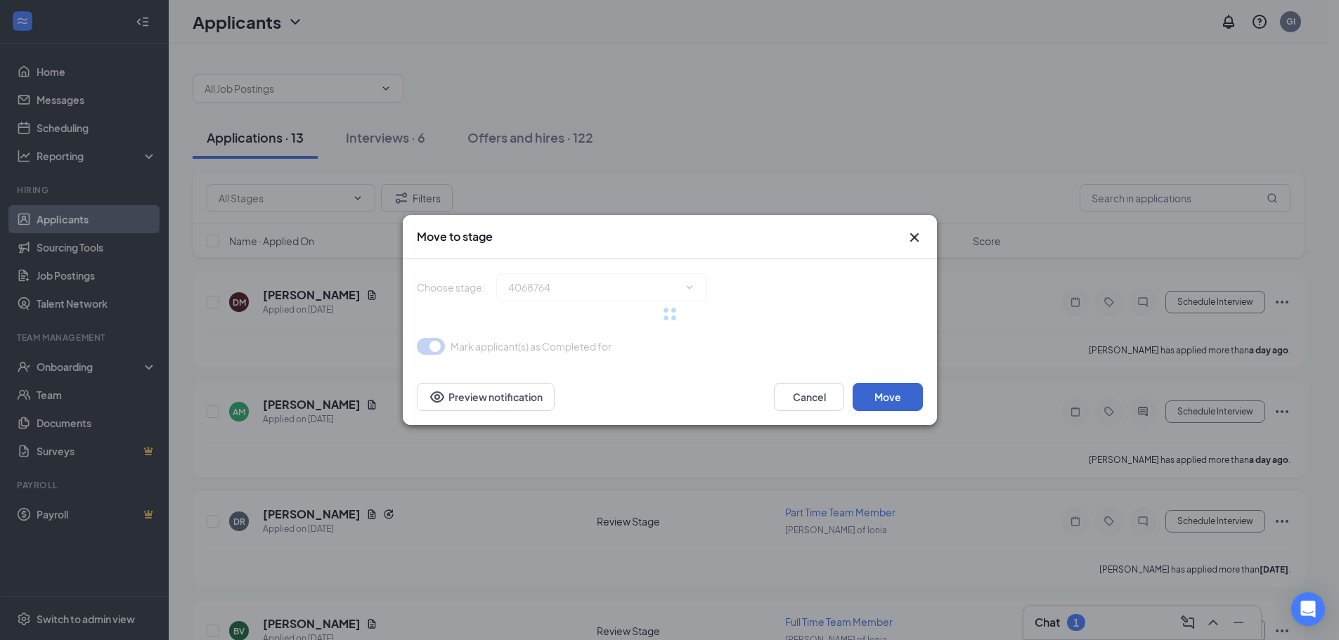
type input "Onsite Interview (next stage)"
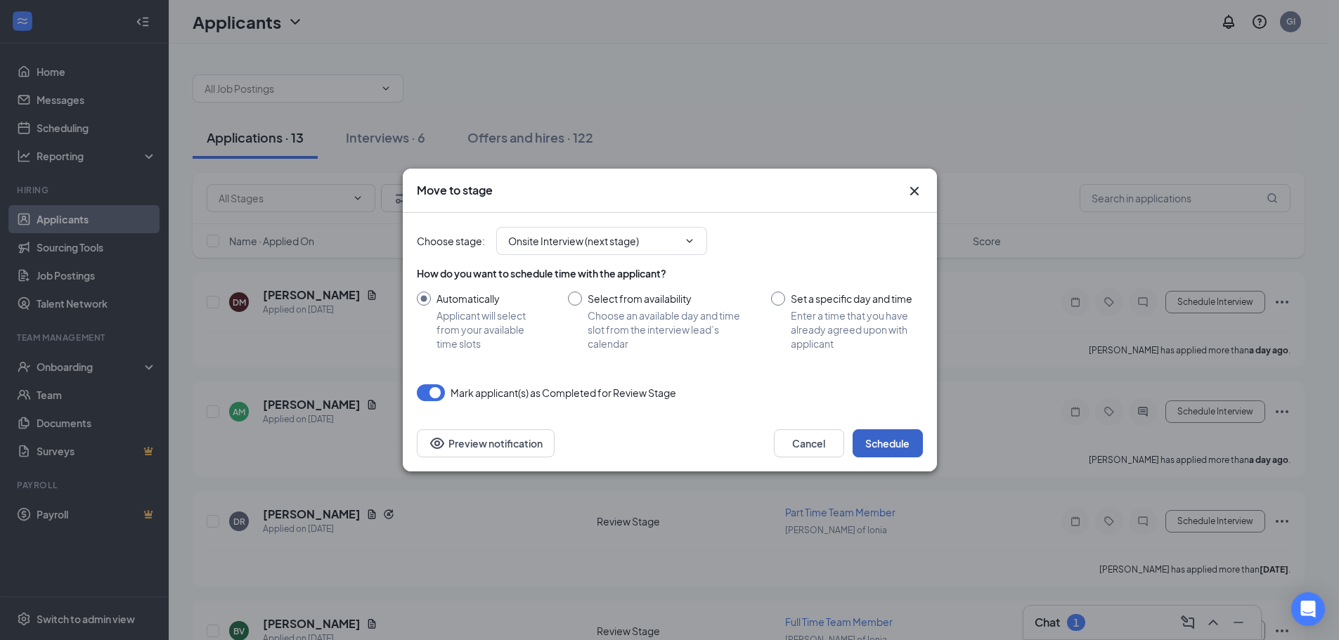
click at [905, 433] on button "Schedule" at bounding box center [888, 443] width 70 height 28
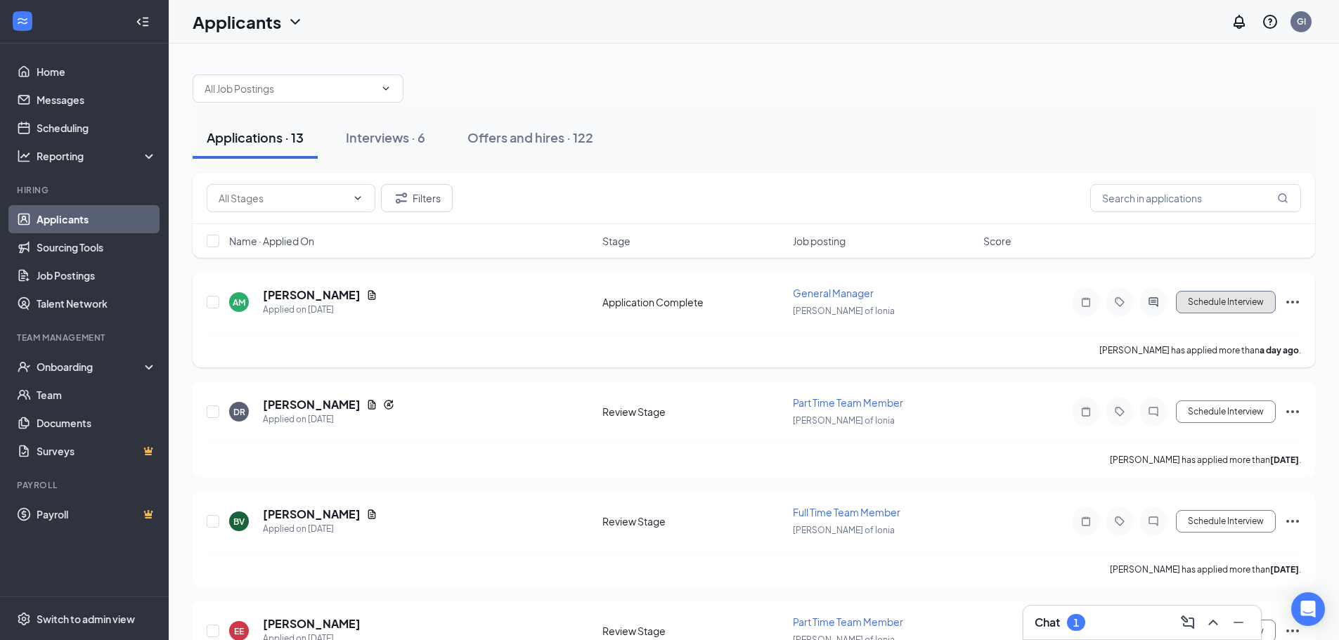
click at [1261, 305] on button "Schedule Interview" at bounding box center [1226, 302] width 100 height 22
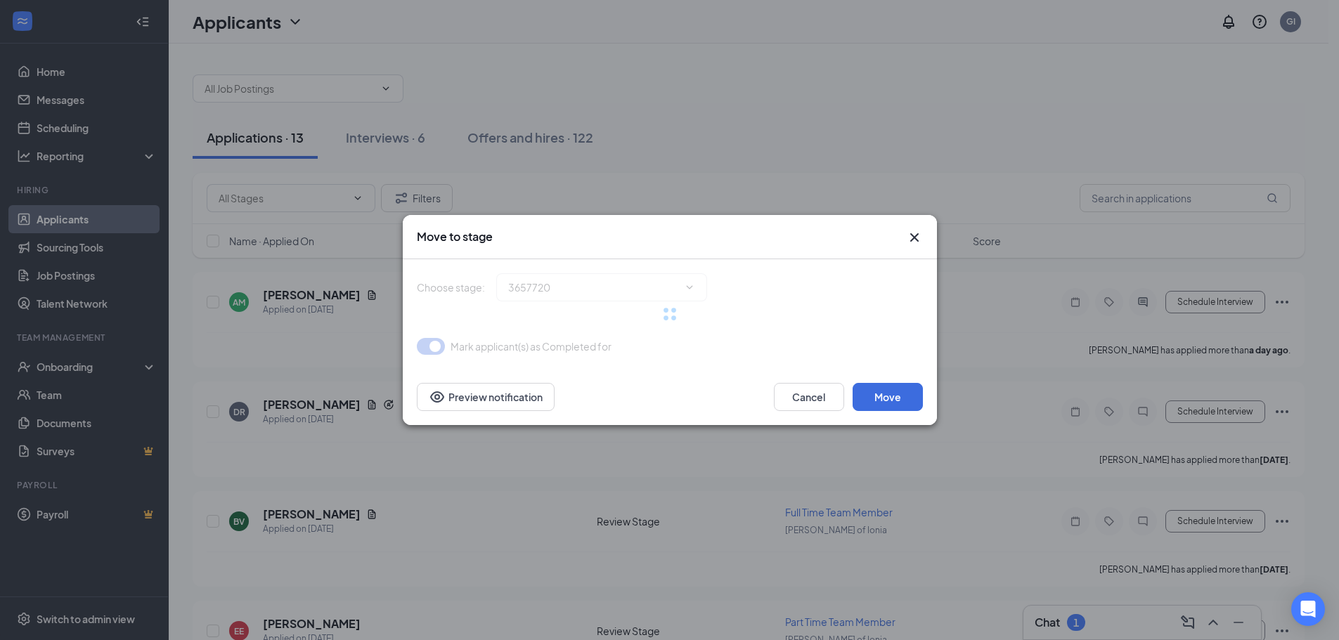
type input "Onsite Interview (next stage)"
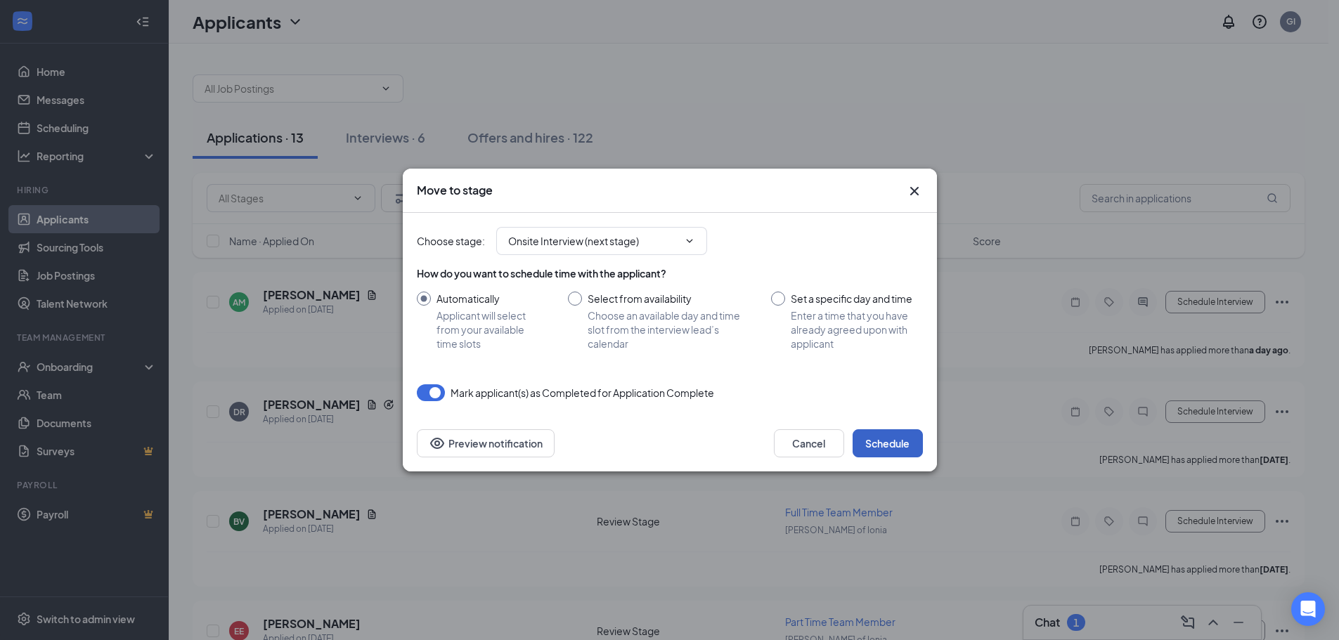
click at [903, 441] on button "Schedule" at bounding box center [888, 443] width 70 height 28
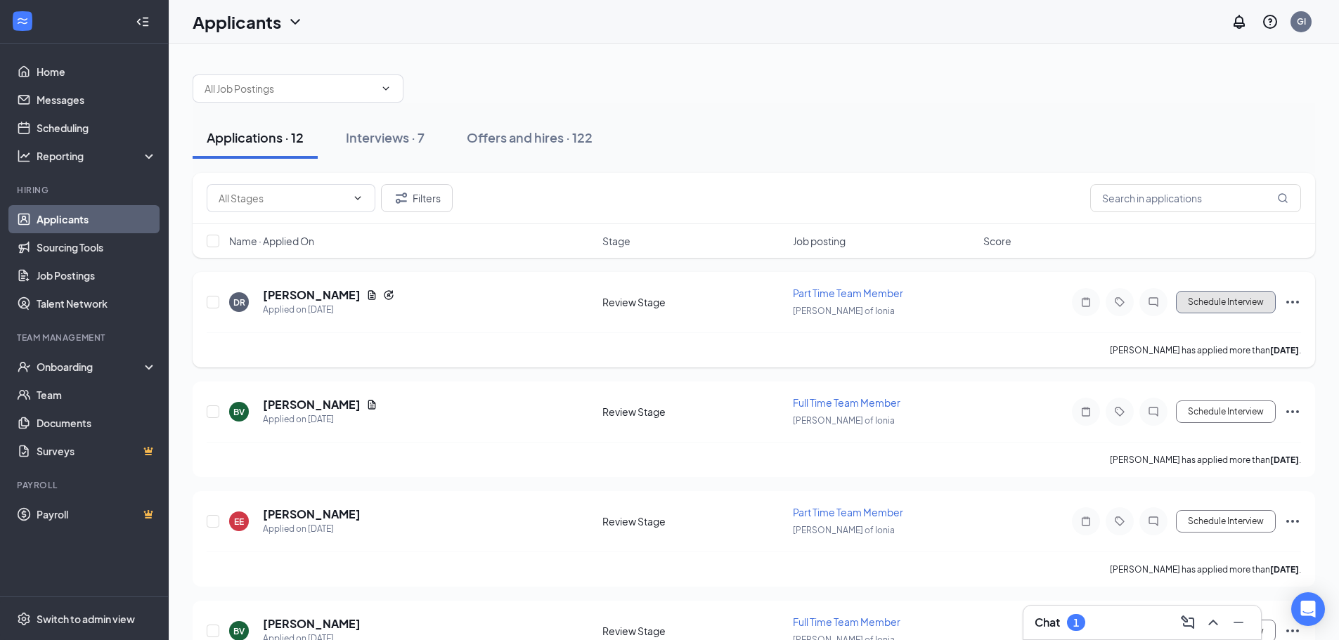
click at [1220, 300] on button "Schedule Interview" at bounding box center [1226, 302] width 100 height 22
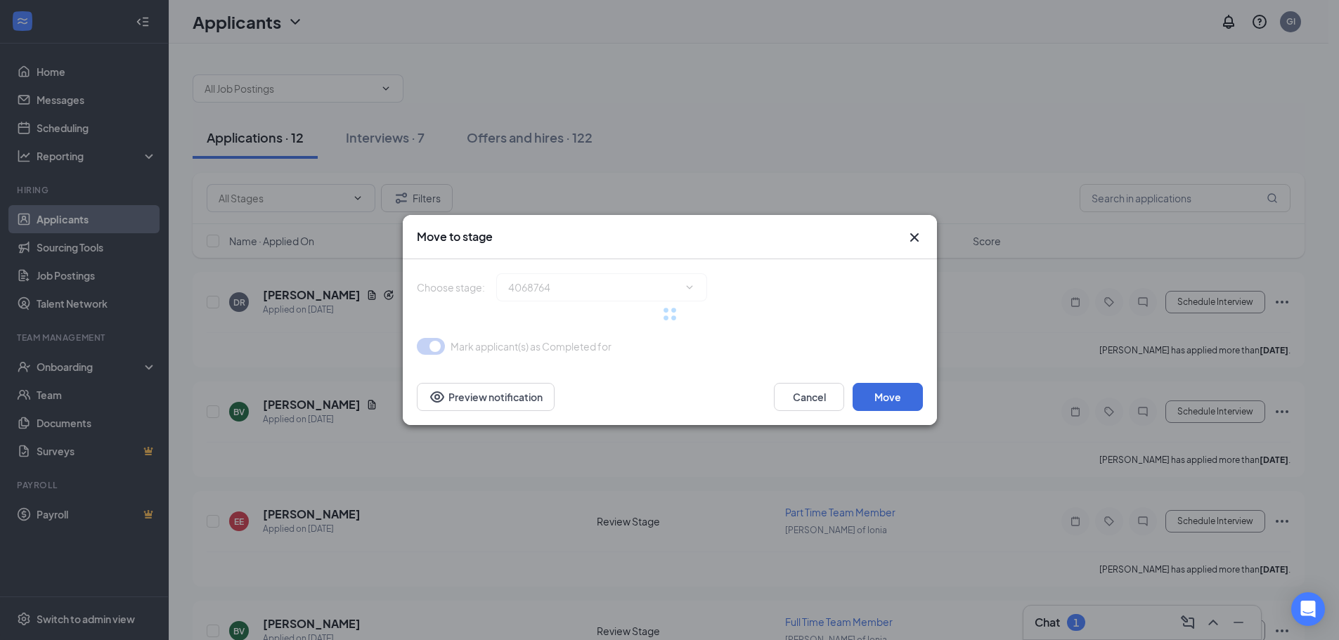
type input "Onsite Interview (next stage)"
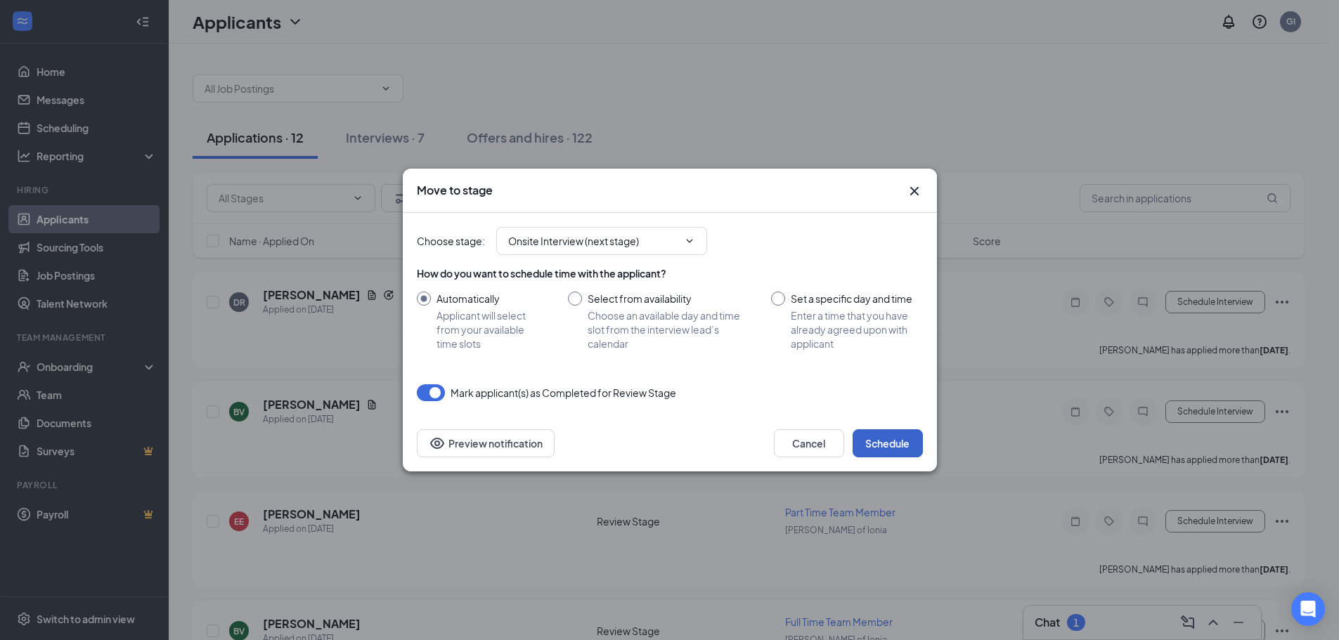
click at [895, 448] on button "Schedule" at bounding box center [888, 443] width 70 height 28
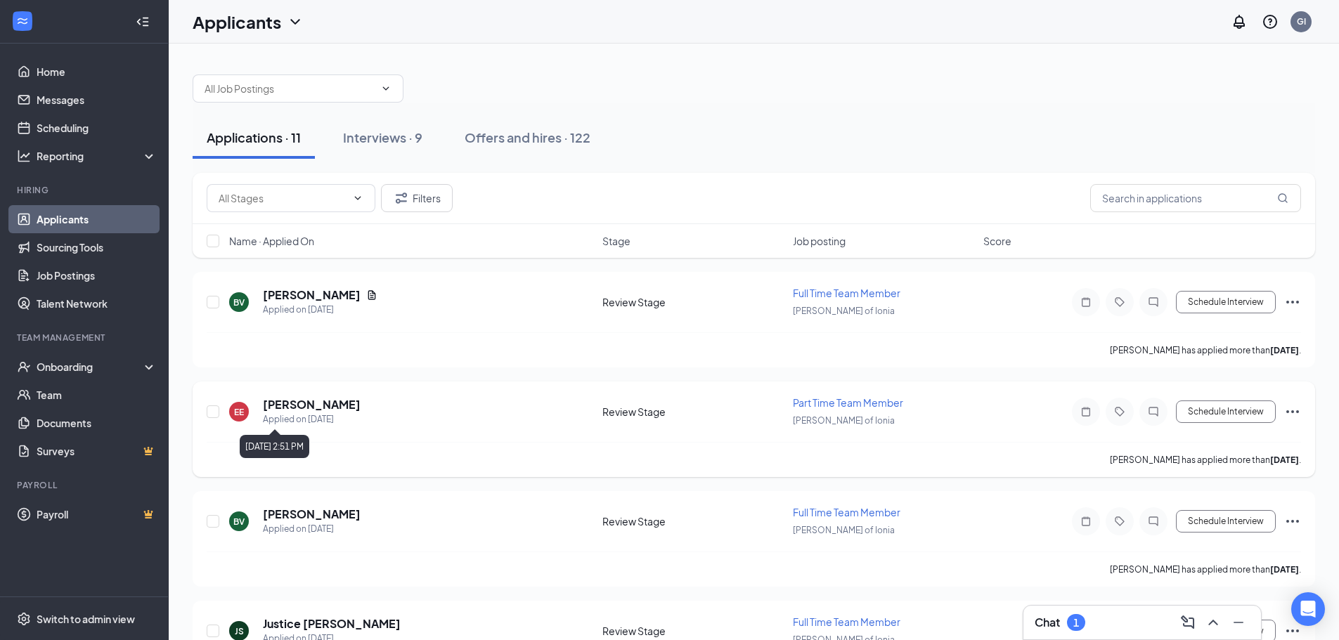
click at [338, 417] on div "Applied on [DATE]" at bounding box center [312, 420] width 98 height 14
click at [1231, 418] on button "Schedule Interview" at bounding box center [1226, 412] width 100 height 22
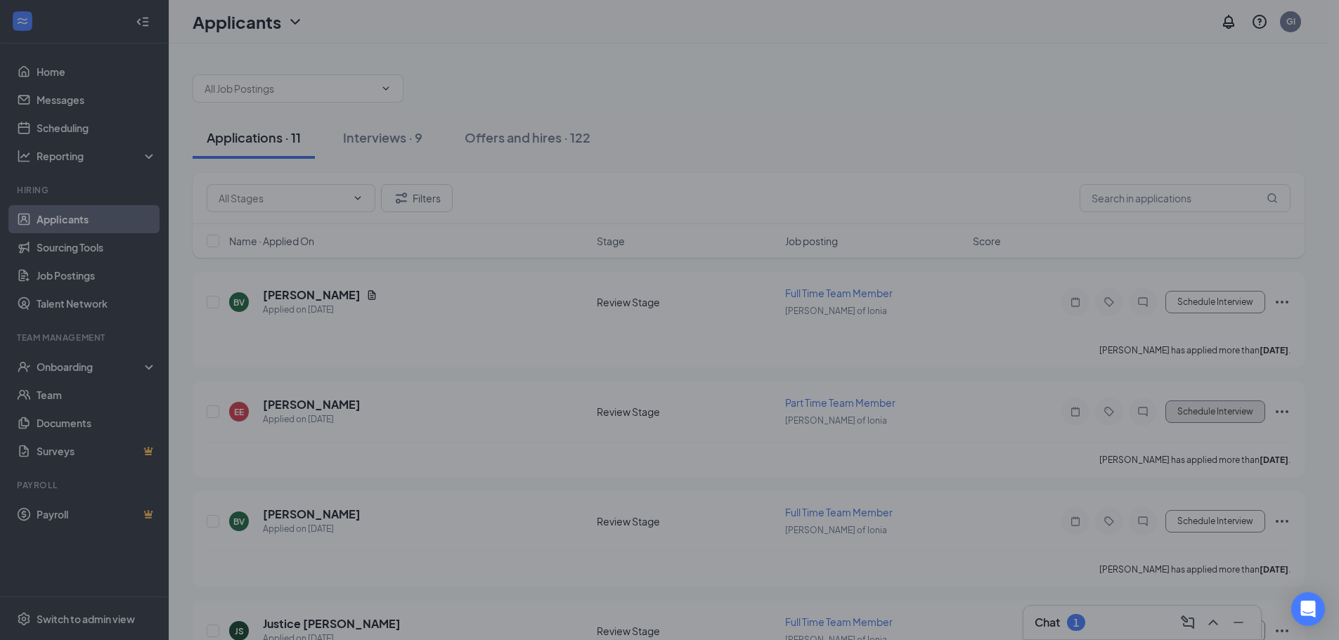
type input "Onsite Interview (next stage)"
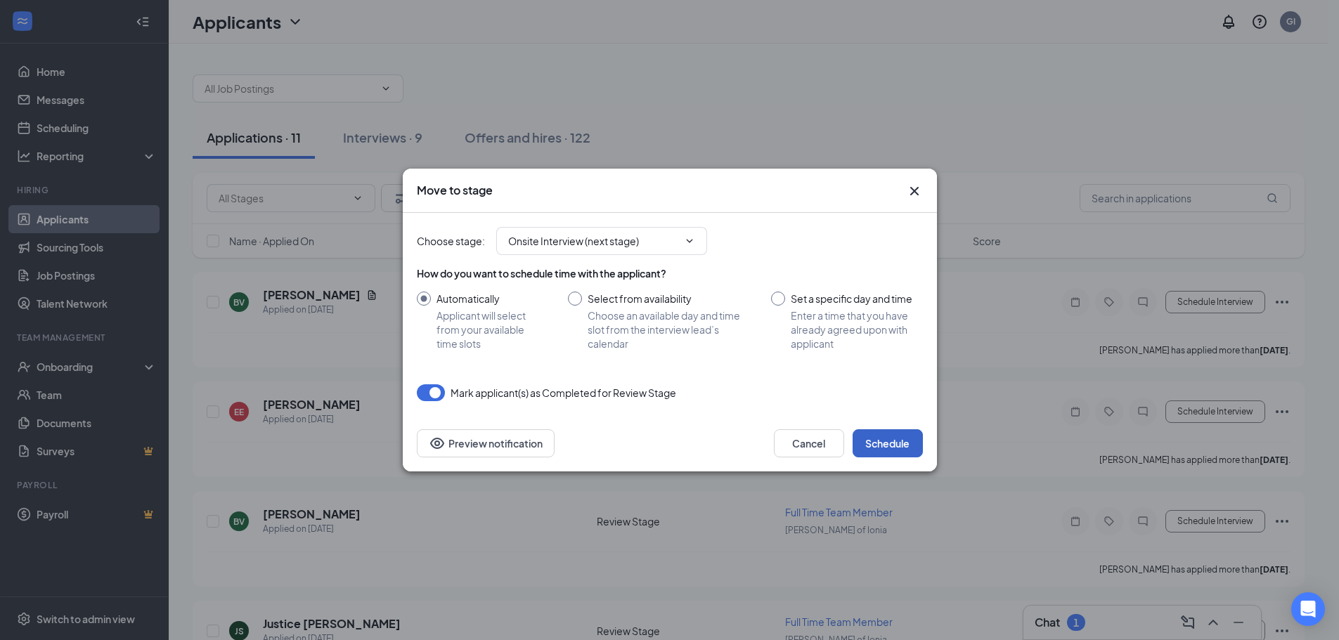
click at [919, 437] on button "Schedule" at bounding box center [888, 443] width 70 height 28
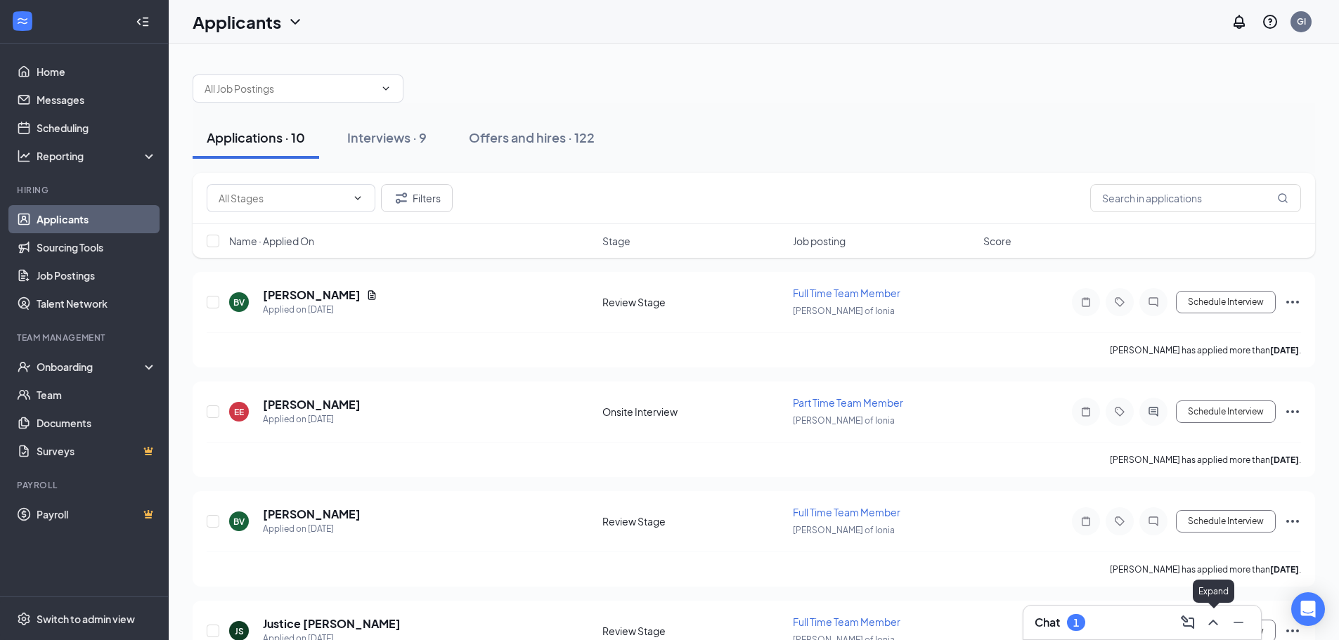
click at [1211, 626] on icon "ChevronUp" at bounding box center [1213, 622] width 17 height 17
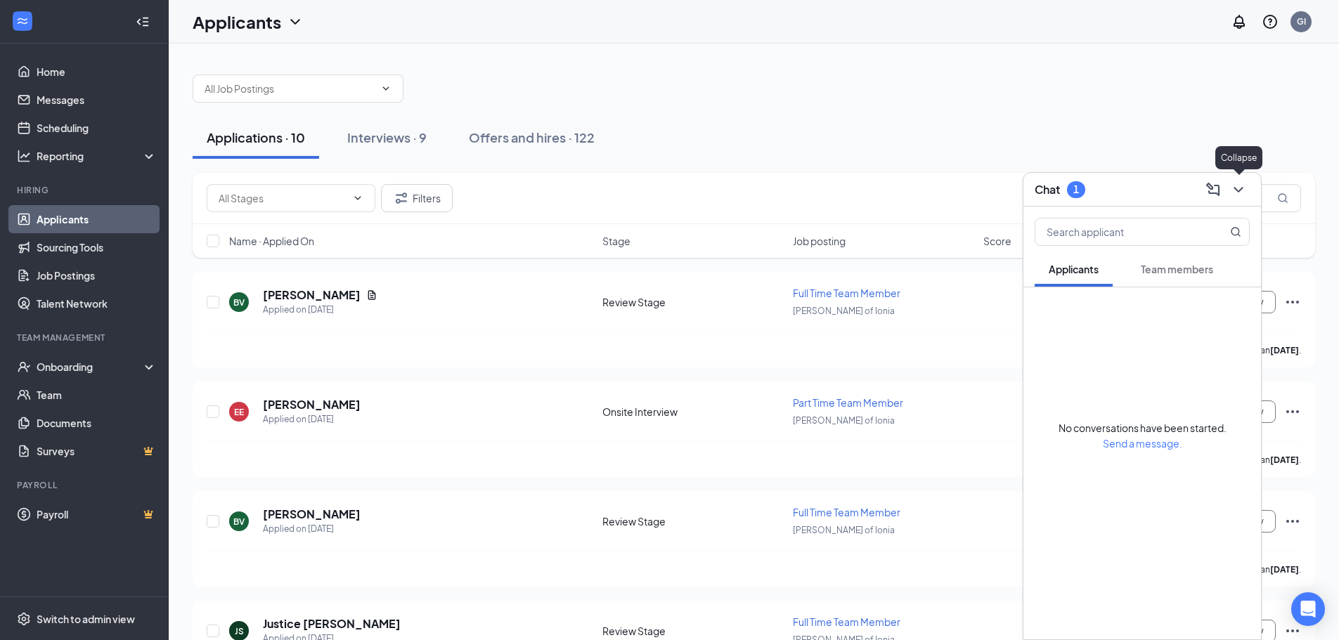
click at [1231, 188] on icon "ChevronDown" at bounding box center [1238, 189] width 17 height 17
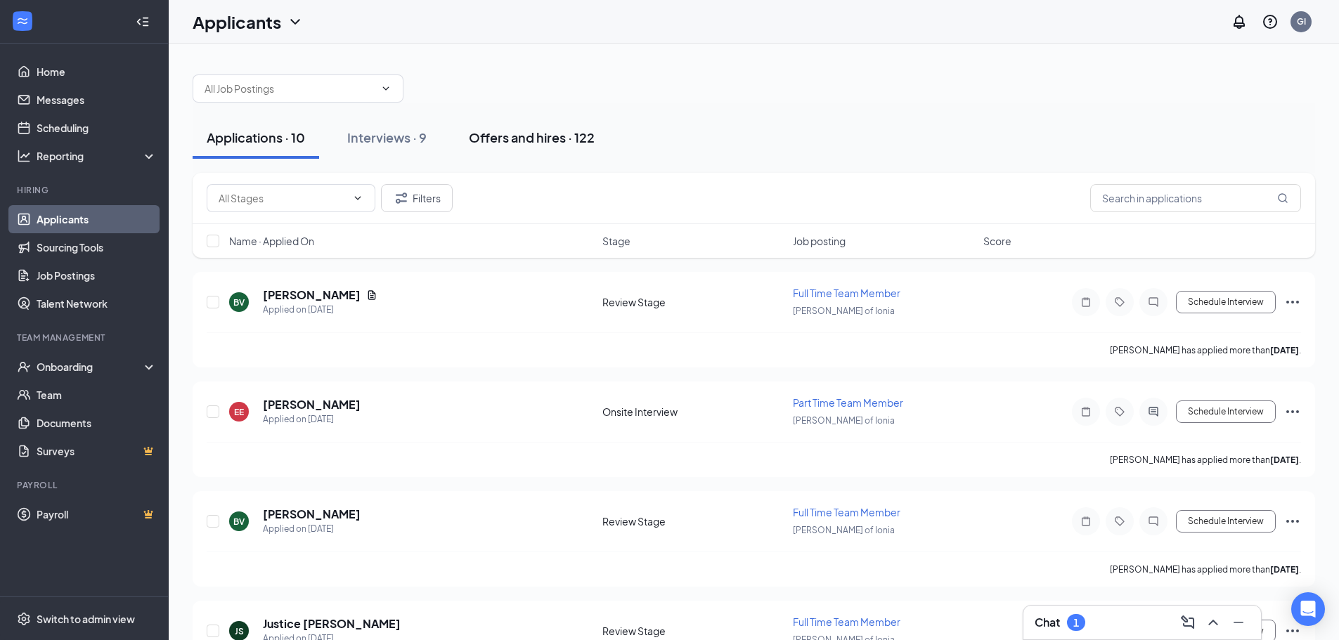
click at [486, 138] on div "Offers and hires · 122" at bounding box center [532, 138] width 126 height 18
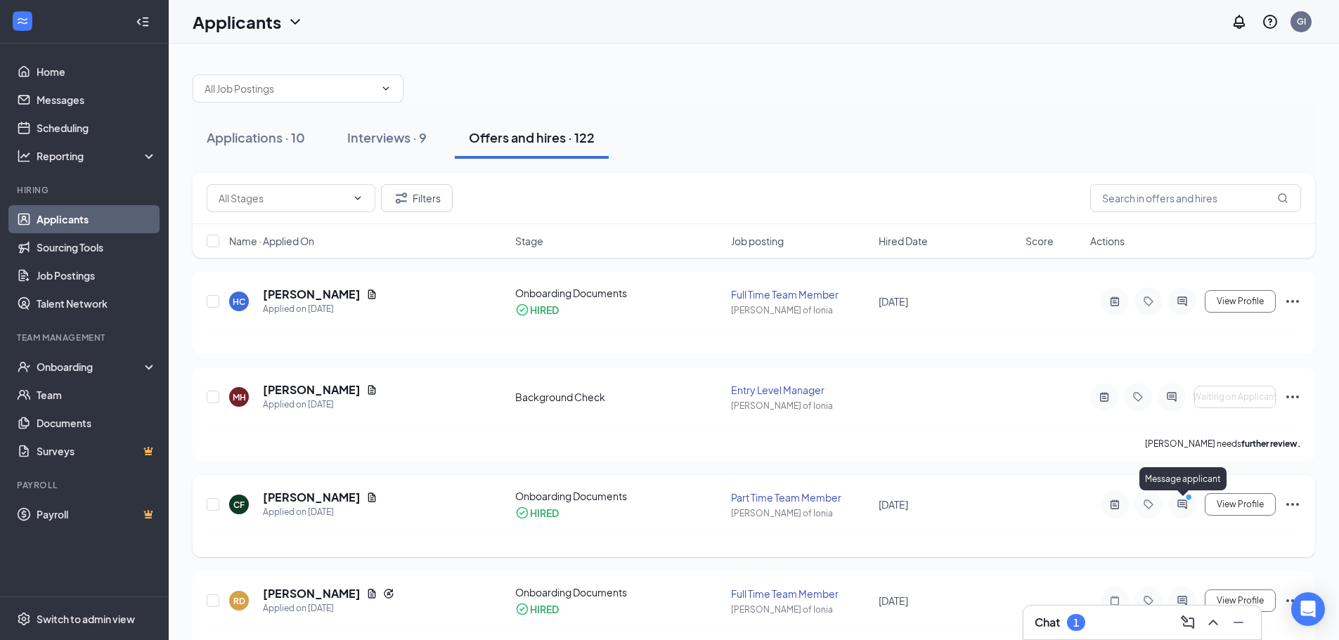
click at [1189, 500] on circle "PrimaryDot" at bounding box center [1188, 497] width 6 height 6
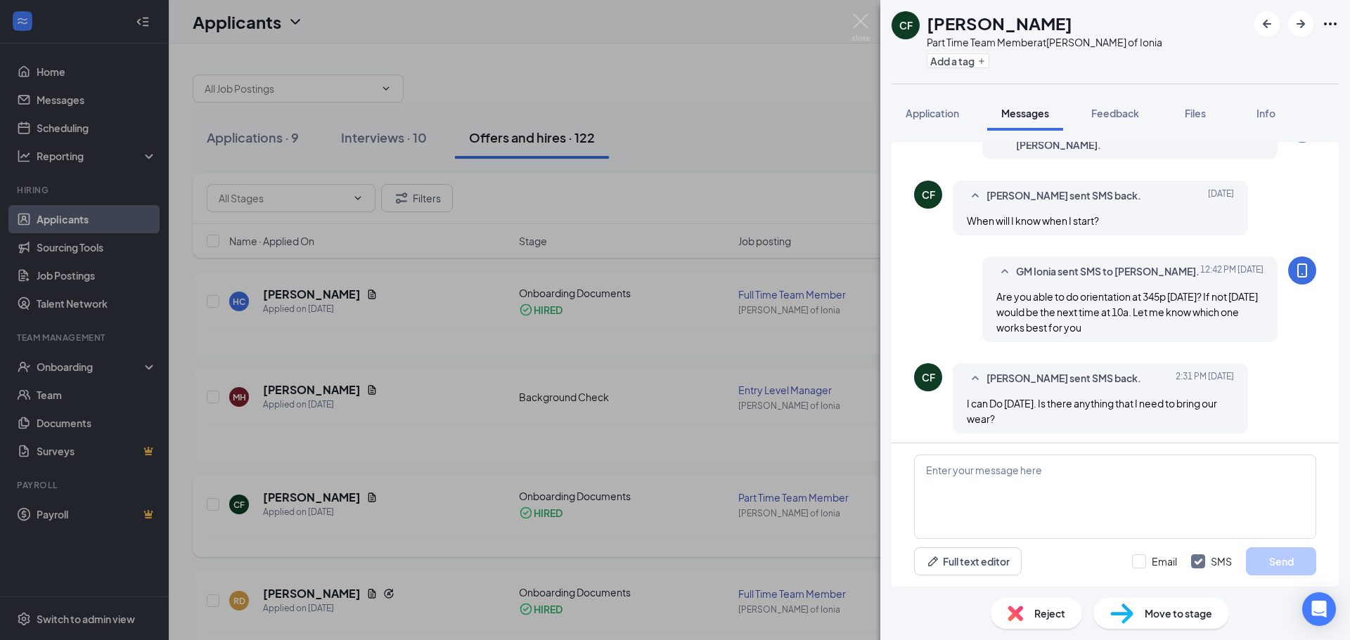
scroll to position [257, 0]
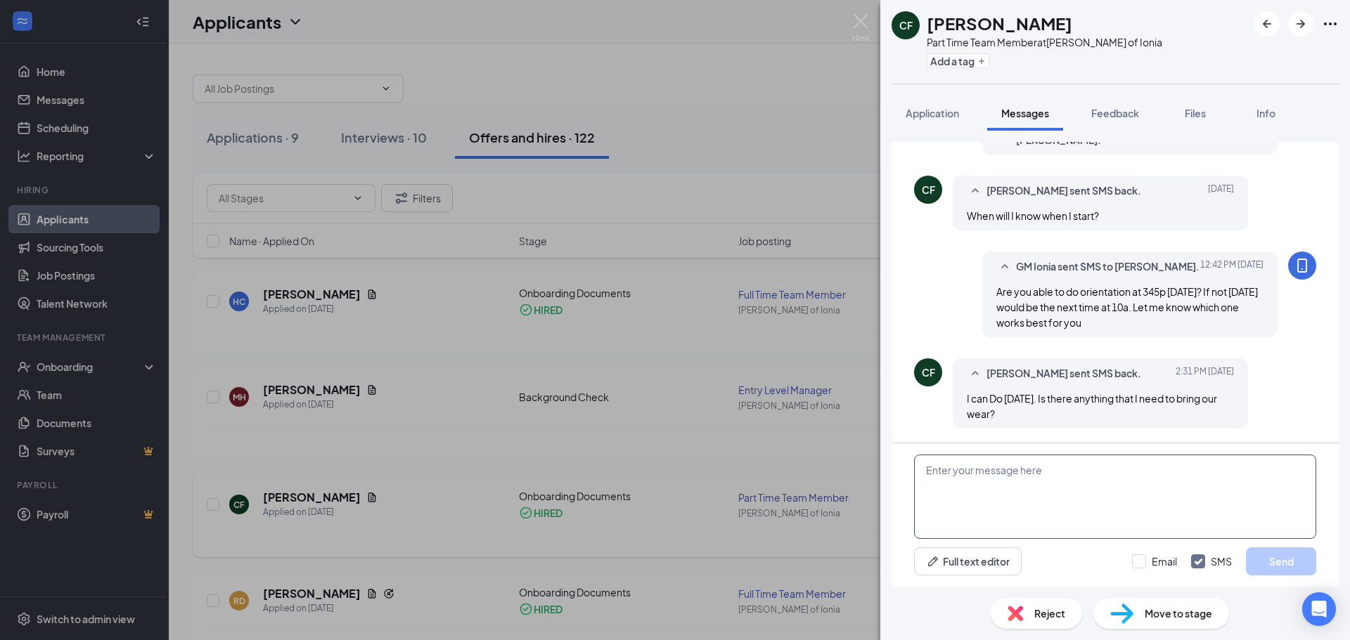
click at [1009, 480] on textarea at bounding box center [1115, 497] width 402 height 84
click at [963, 466] on textarea "wear no bring 2 forms of" at bounding box center [1115, 497] width 402 height 84
click at [1142, 475] on textarea "wear no but you need to bring 2 forms of" at bounding box center [1115, 497] width 402 height 84
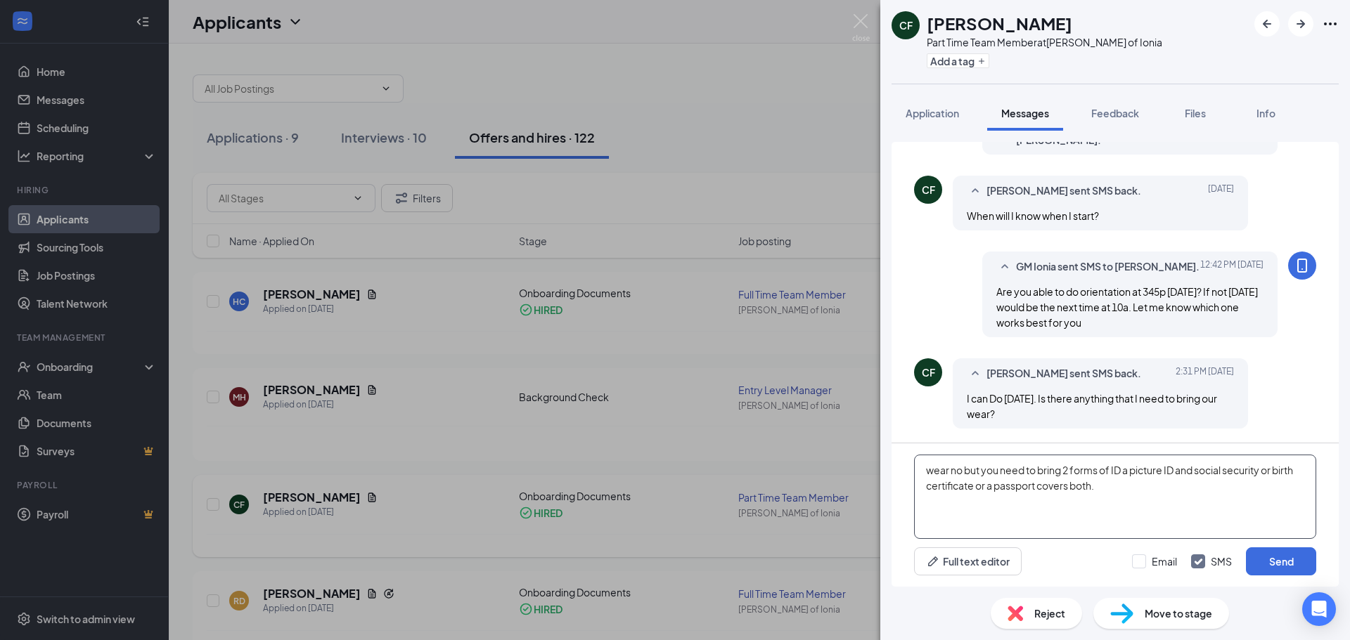
click at [962, 469] on textarea "wear no but you need to bring 2 forms of ID a picture ID and social security or…" at bounding box center [1115, 497] width 402 height 84
type textarea "wear no, but you need to bring 2 forms of ID a picture ID and social security o…"
click at [1287, 569] on button "Send" at bounding box center [1281, 562] width 70 height 28
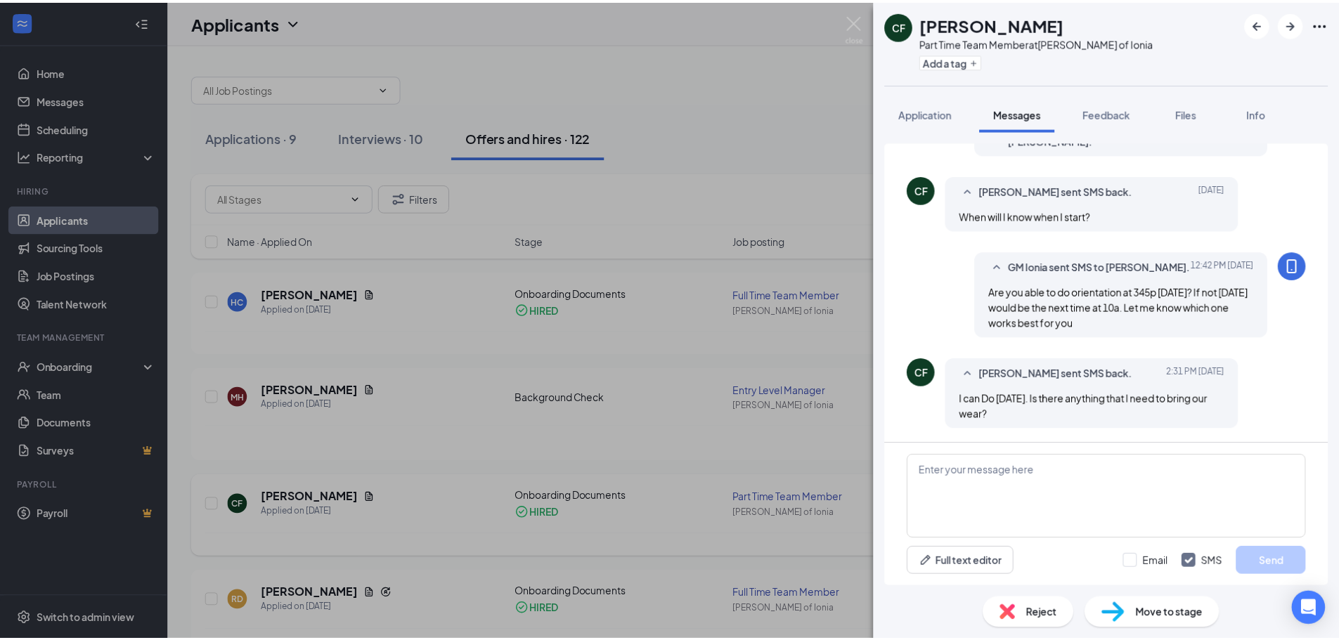
scroll to position [364, 0]
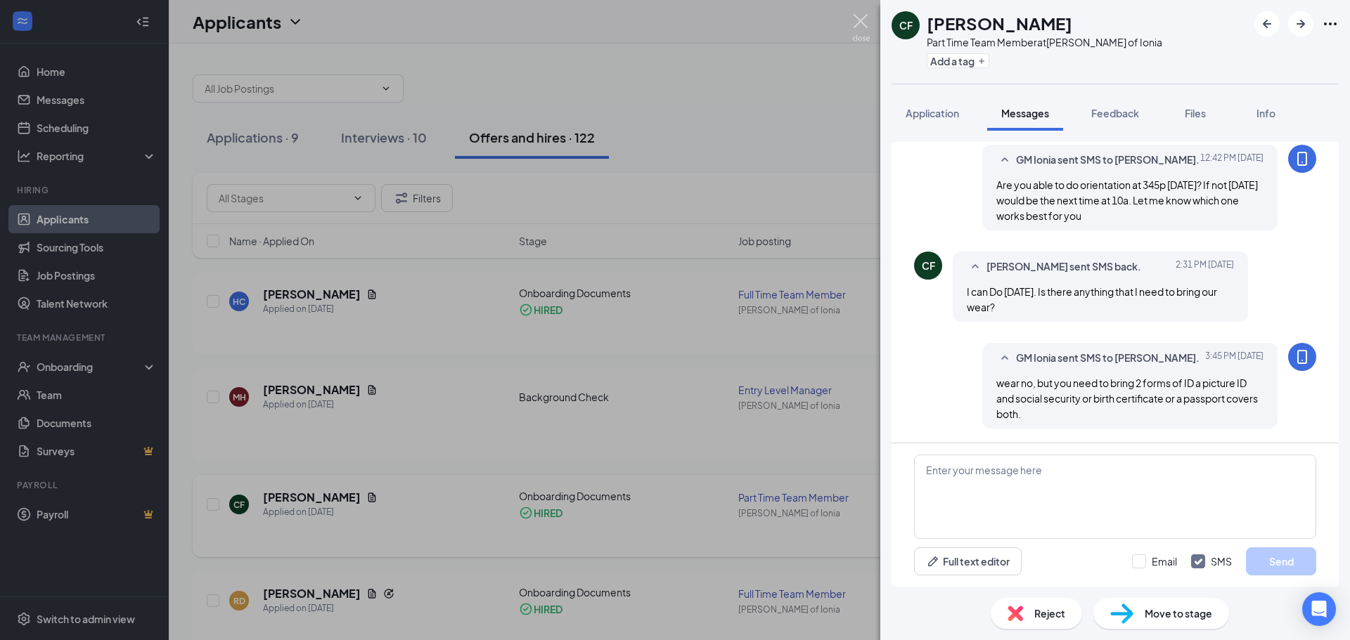
click at [860, 18] on img at bounding box center [861, 27] width 18 height 27
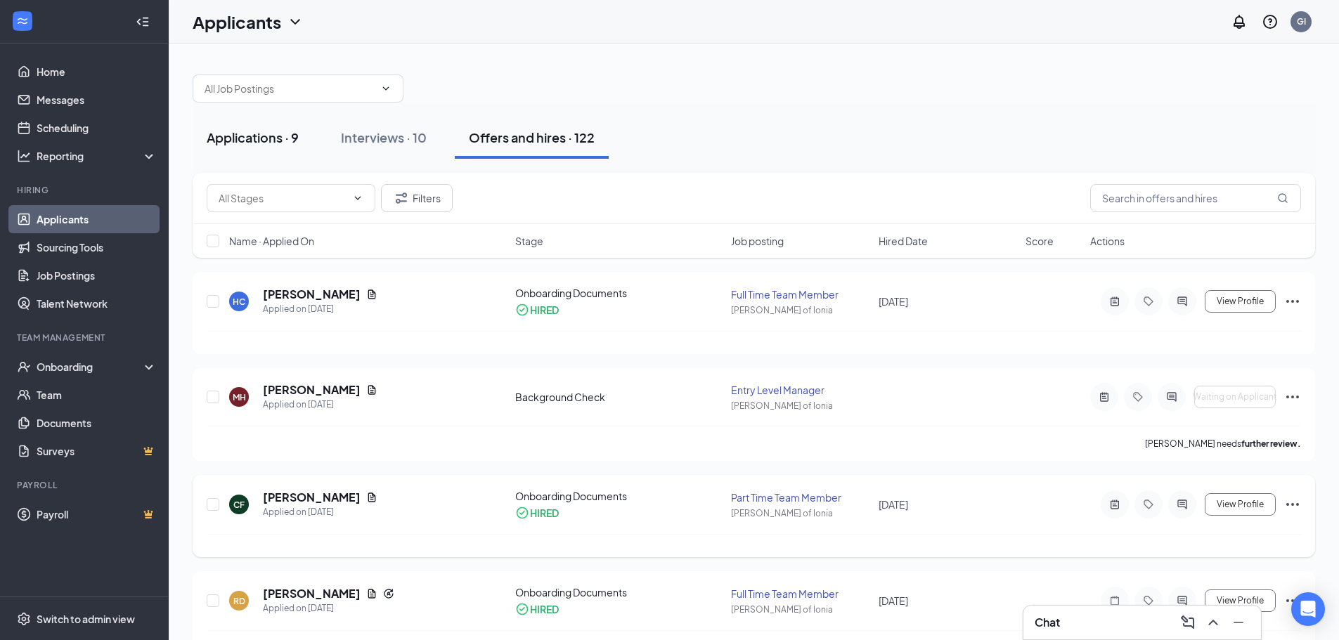
click at [263, 141] on div "Applications · 9" at bounding box center [253, 138] width 92 height 18
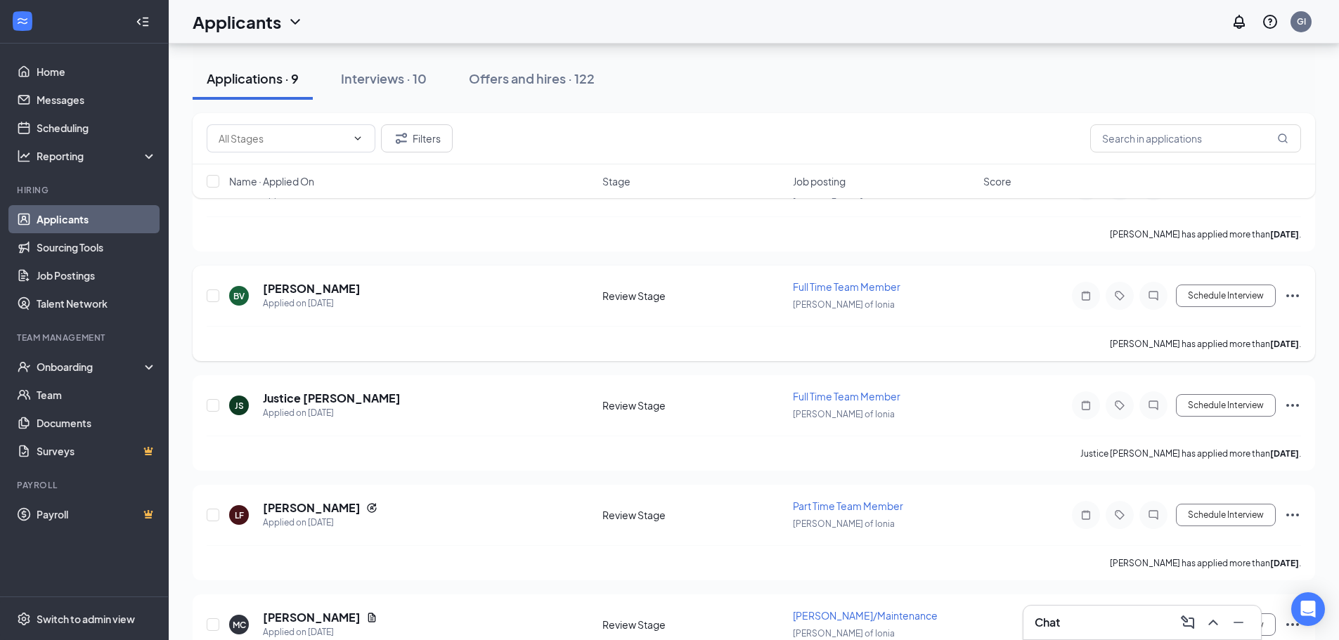
scroll to position [141, 0]
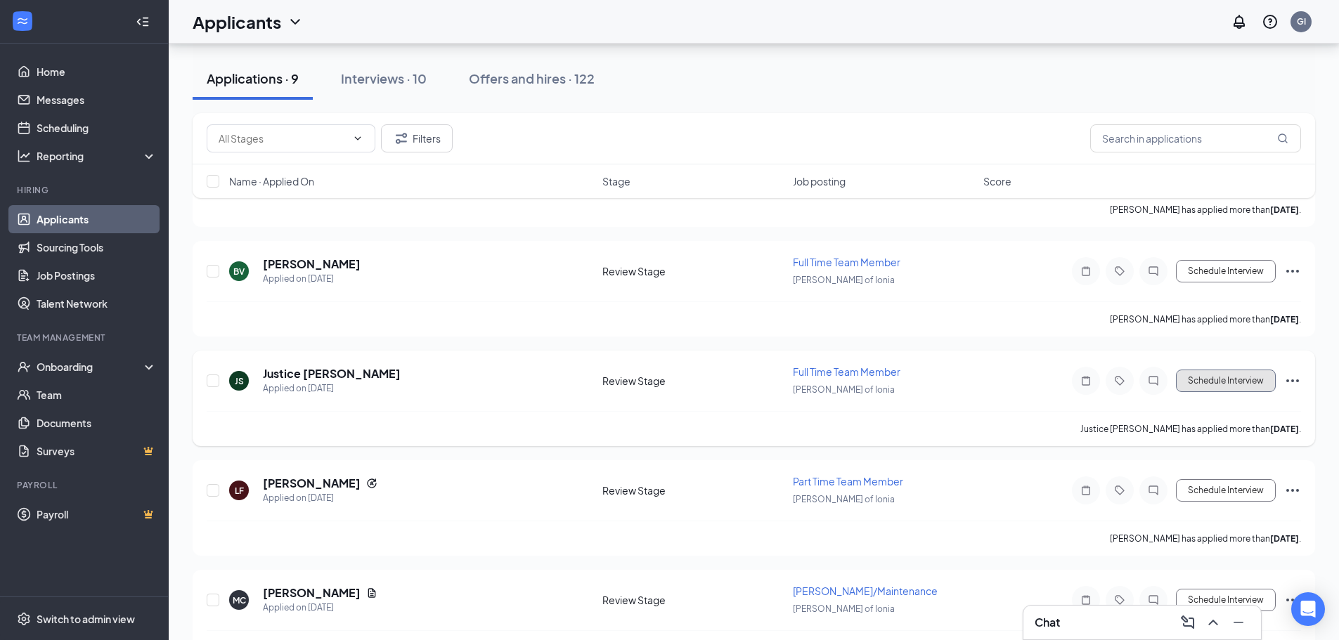
click at [1212, 384] on button "Schedule Interview" at bounding box center [1226, 381] width 100 height 22
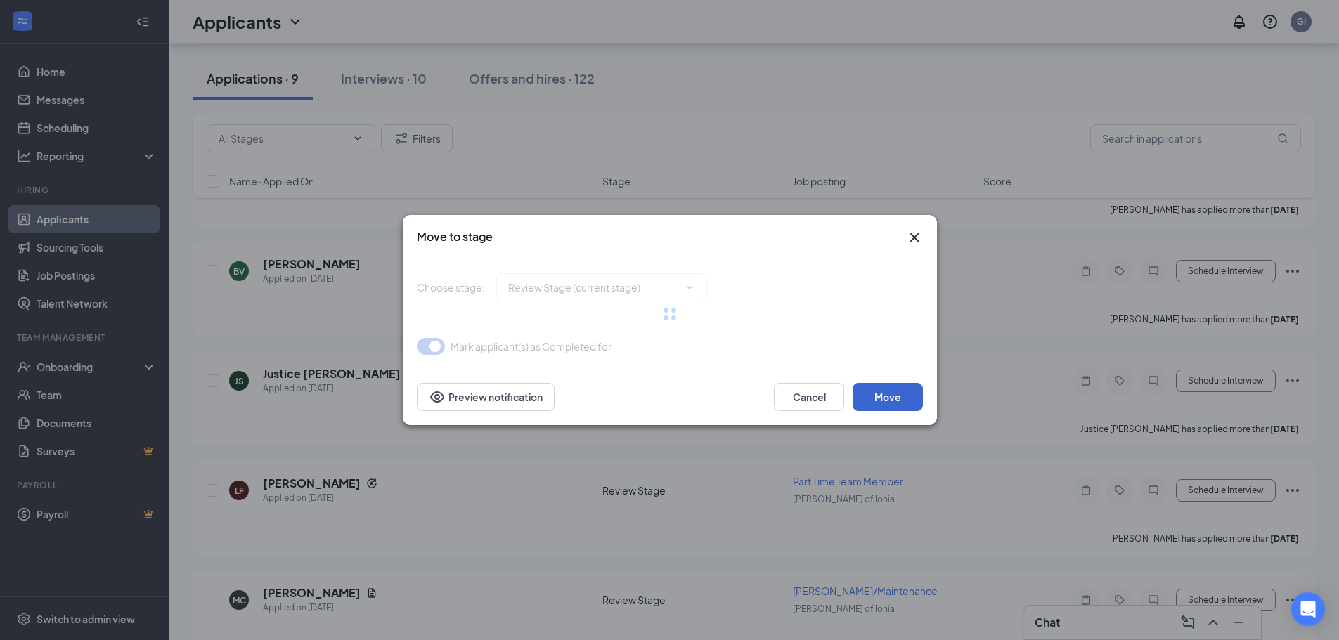
type input "Onsite Interview (next stage)"
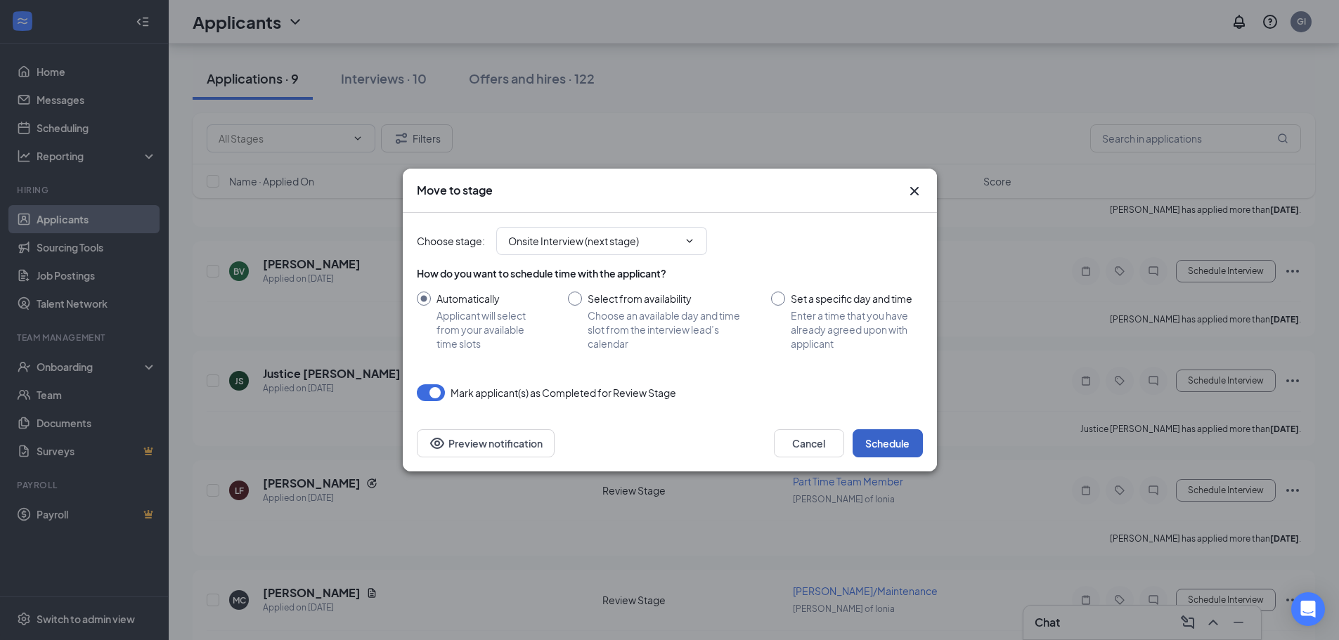
click at [891, 445] on button "Schedule" at bounding box center [888, 443] width 70 height 28
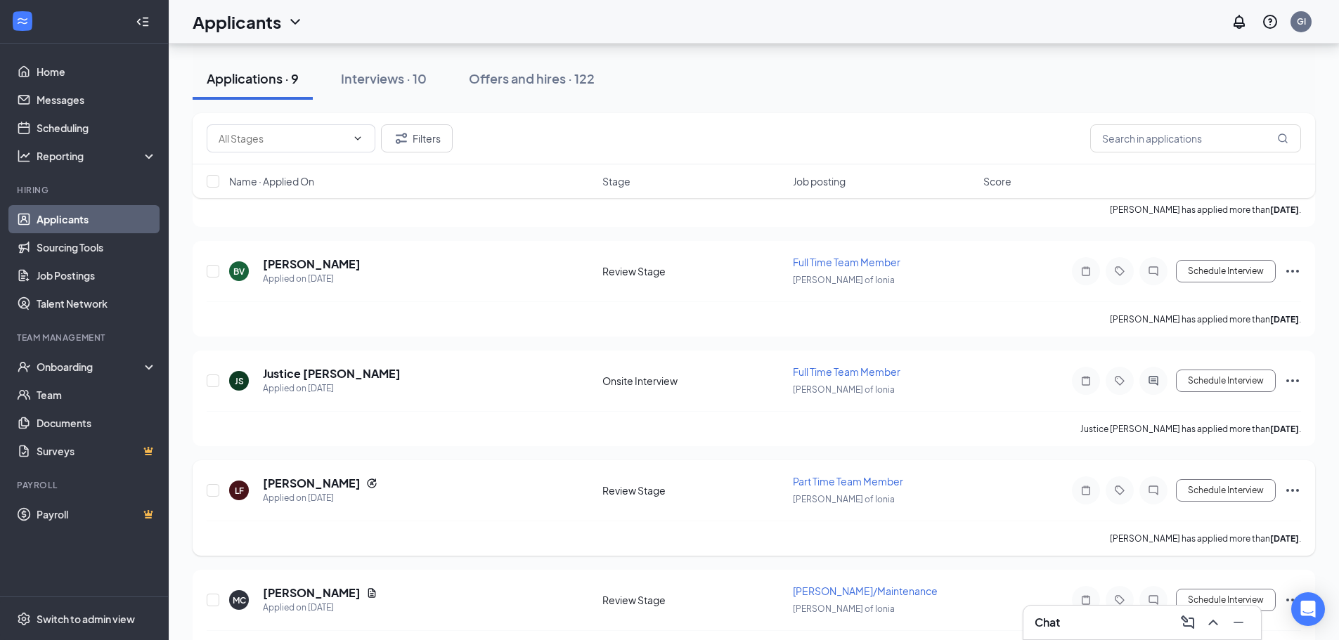
click at [1289, 489] on icon "Ellipses" at bounding box center [1292, 490] width 17 height 17
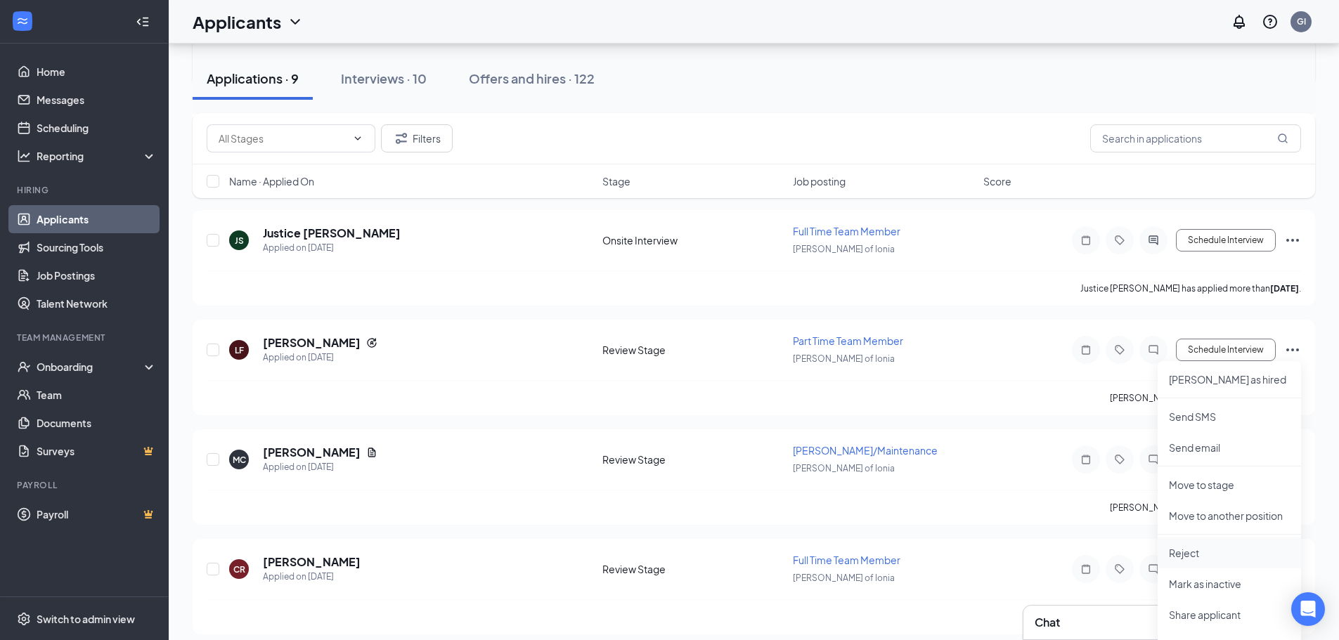
scroll to position [351, 0]
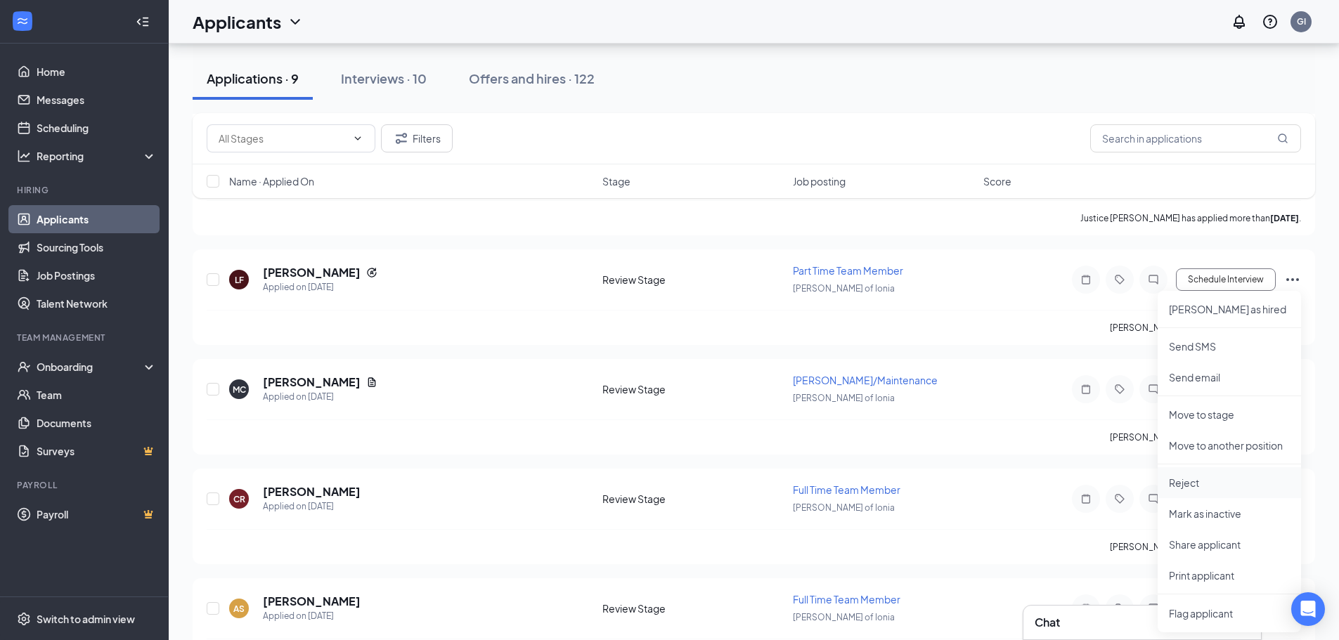
click at [1193, 481] on p "Reject" at bounding box center [1229, 483] width 121 height 14
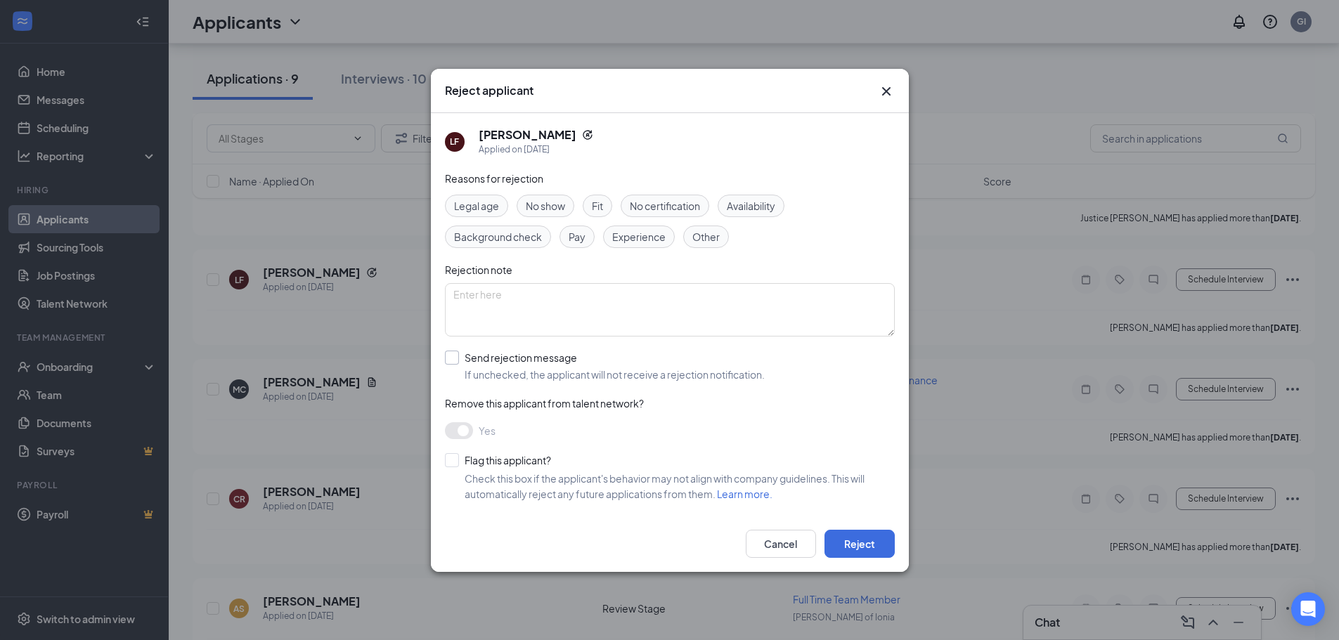
click at [456, 357] on input "Send rejection message If unchecked, the applicant will not receive a rejection…" at bounding box center [605, 366] width 320 height 31
checkbox input "true"
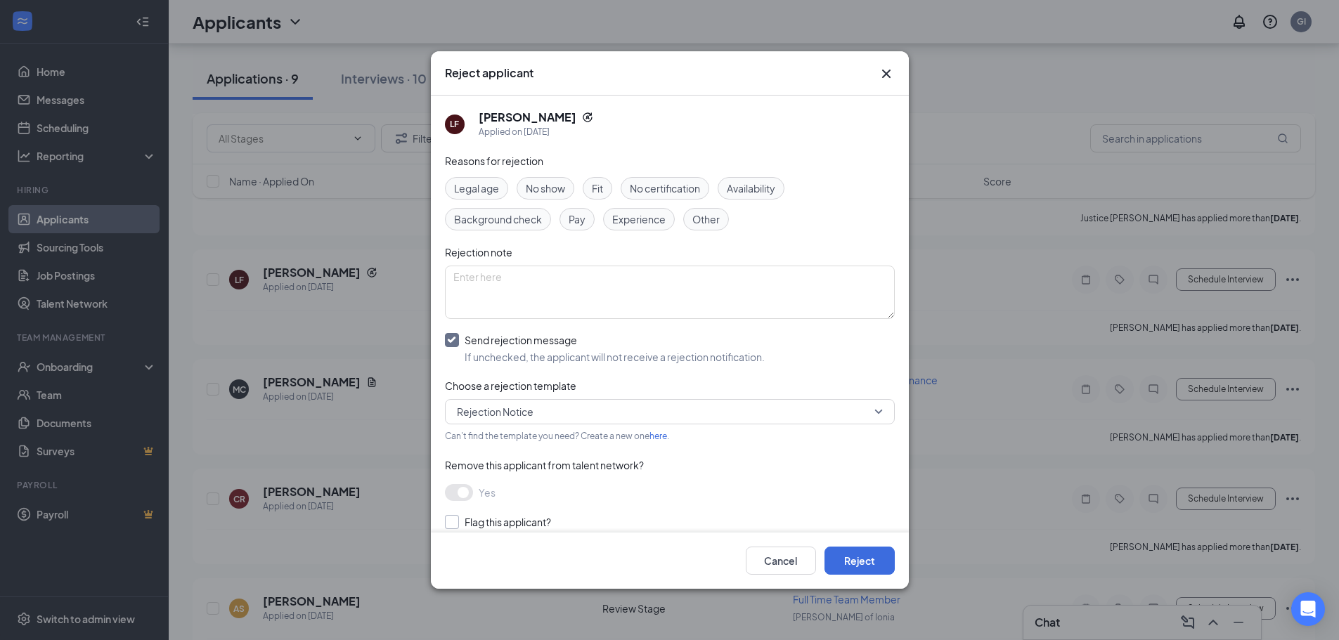
click at [453, 519] on input "Flag this applicant?" at bounding box center [498, 522] width 106 height 14
checkbox input "true"
click at [454, 338] on input "Send rejection message If unchecked, the applicant will not receive a rejection…" at bounding box center [605, 348] width 320 height 31
checkbox input "false"
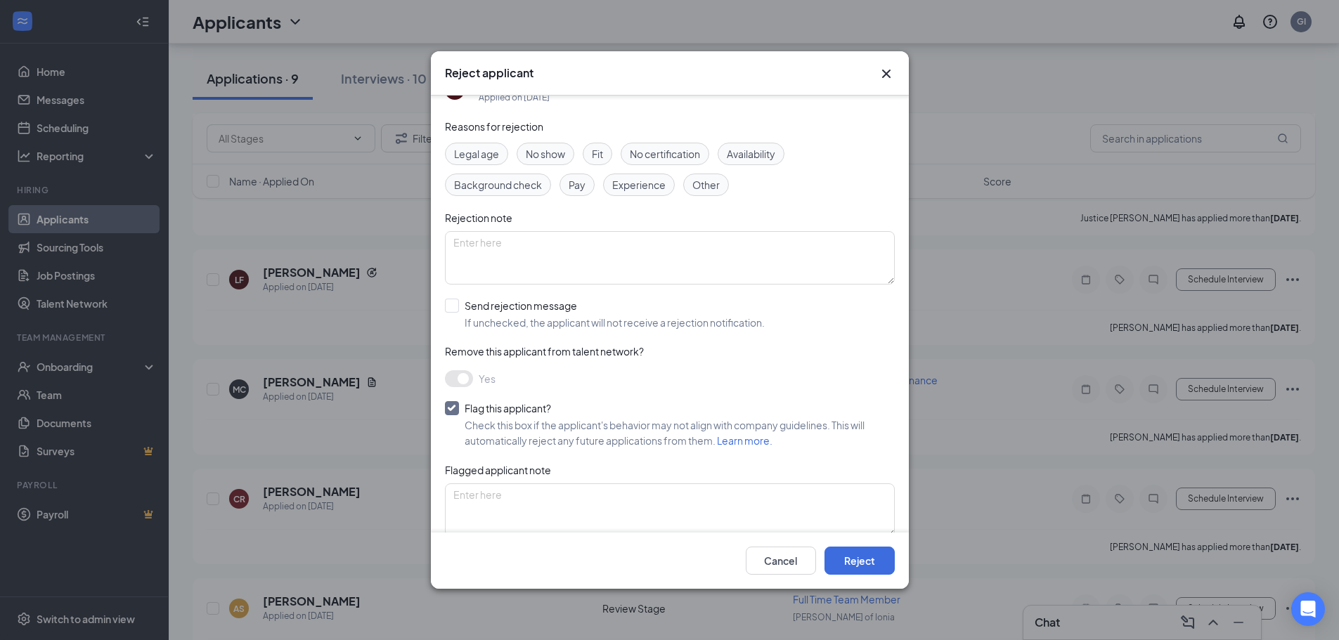
scroll to position [53, 0]
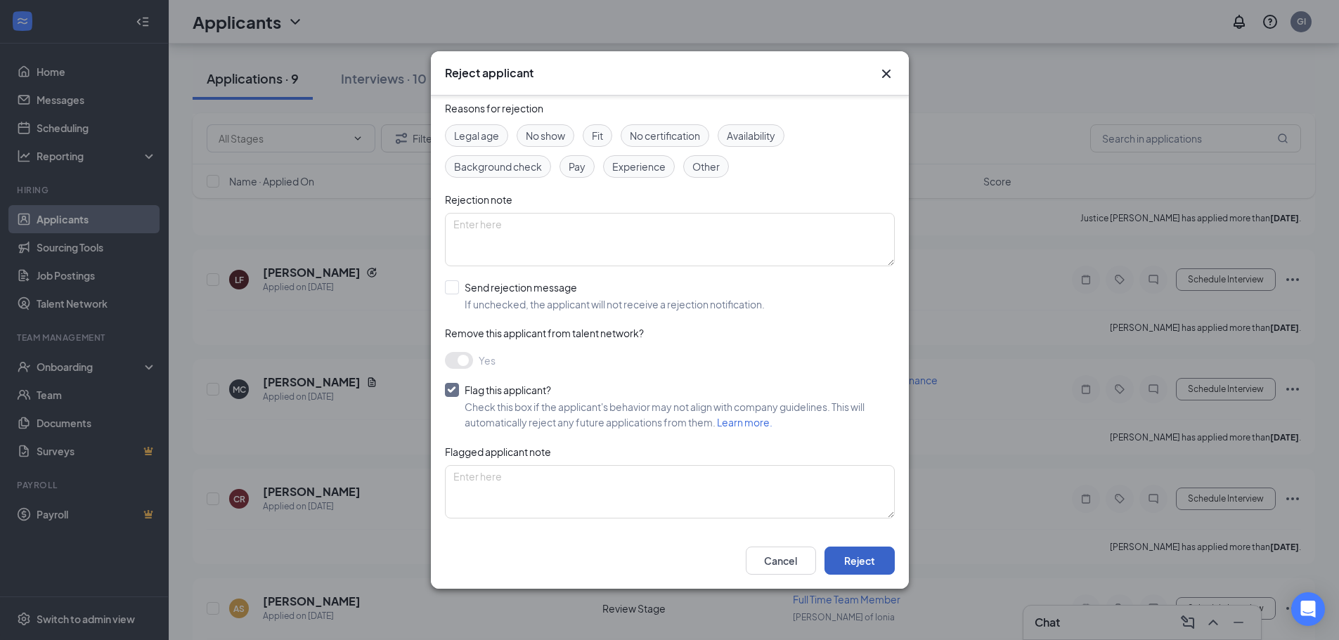
click at [873, 553] on button "Reject" at bounding box center [860, 561] width 70 height 28
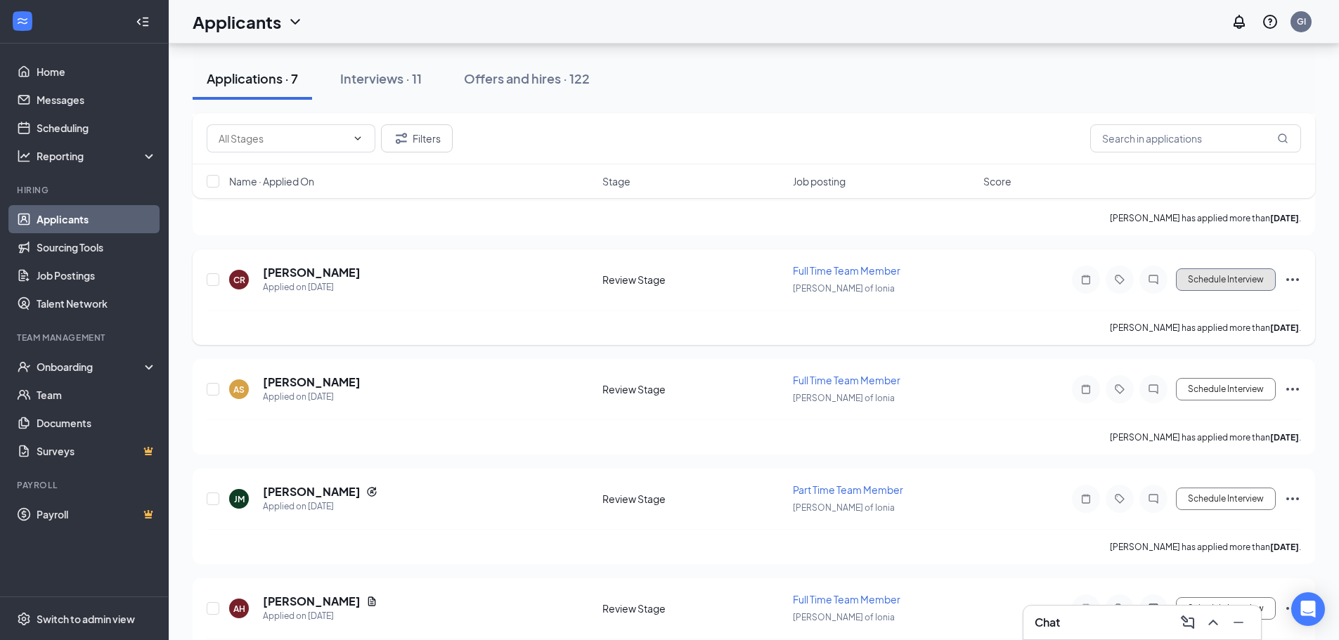
click at [1260, 278] on button "Schedule Interview" at bounding box center [1226, 280] width 100 height 22
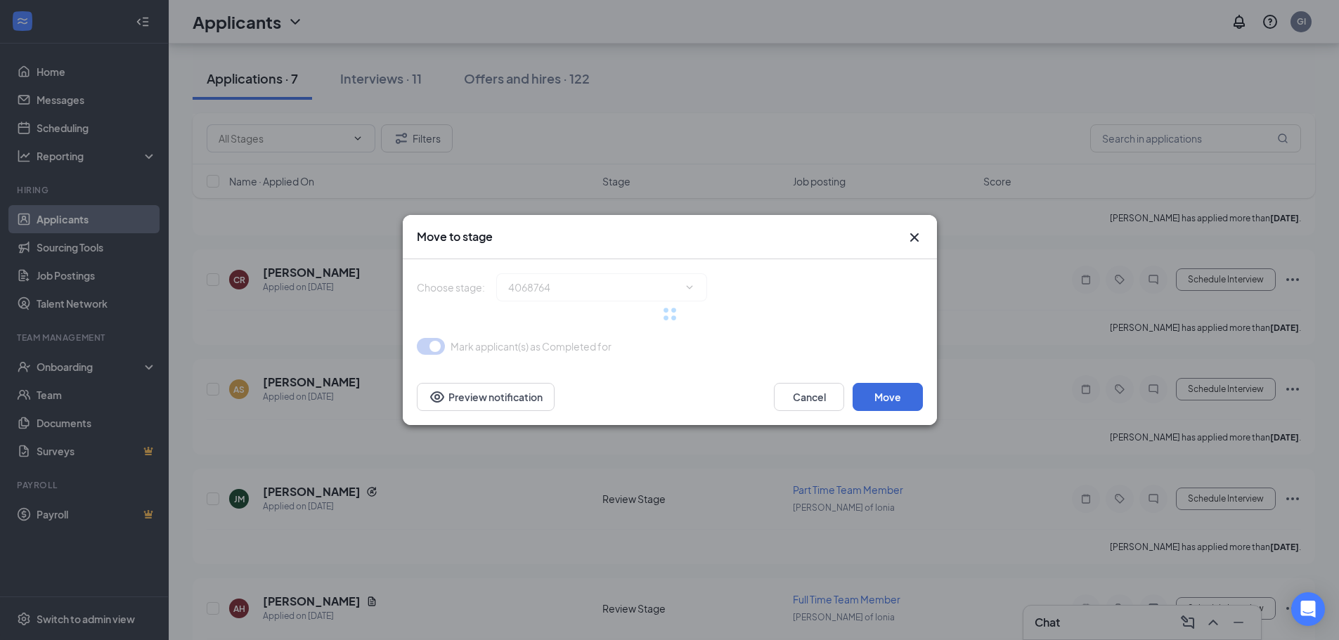
type input "Onsite Interview (next stage)"
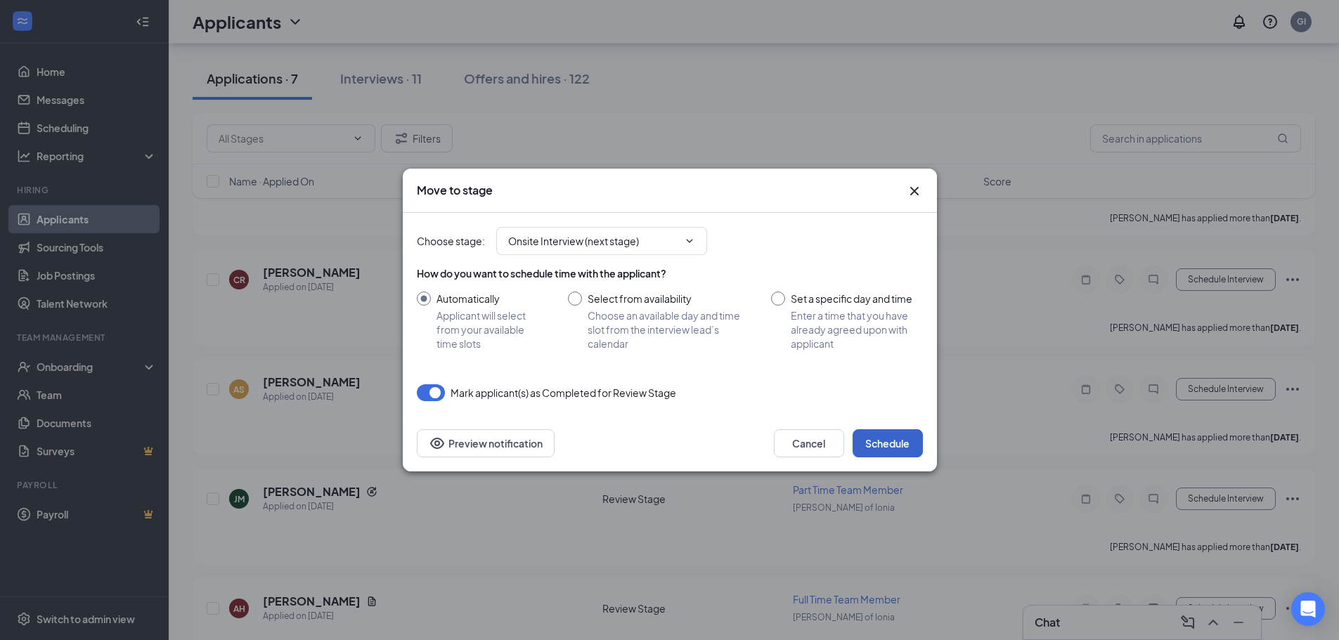
click at [902, 445] on button "Schedule" at bounding box center [888, 443] width 70 height 28
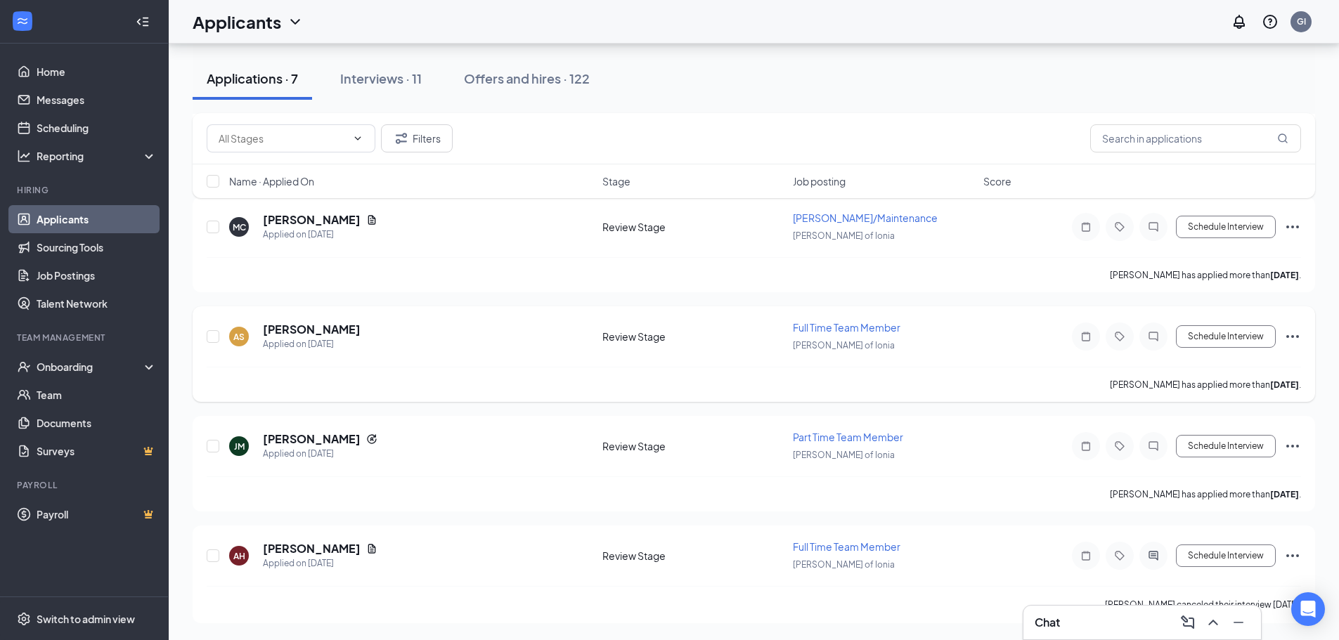
scroll to position [295, 0]
click at [1216, 332] on button "Schedule Interview" at bounding box center [1226, 336] width 100 height 22
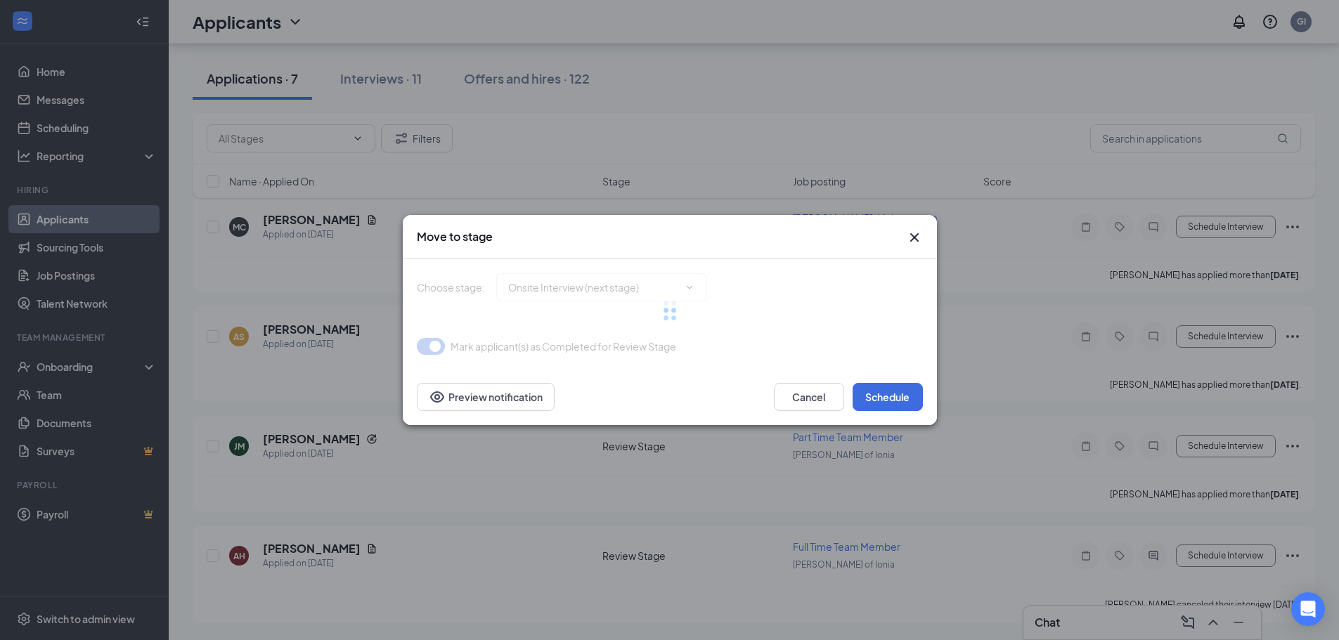
type input "Onsite Interview (next stage)"
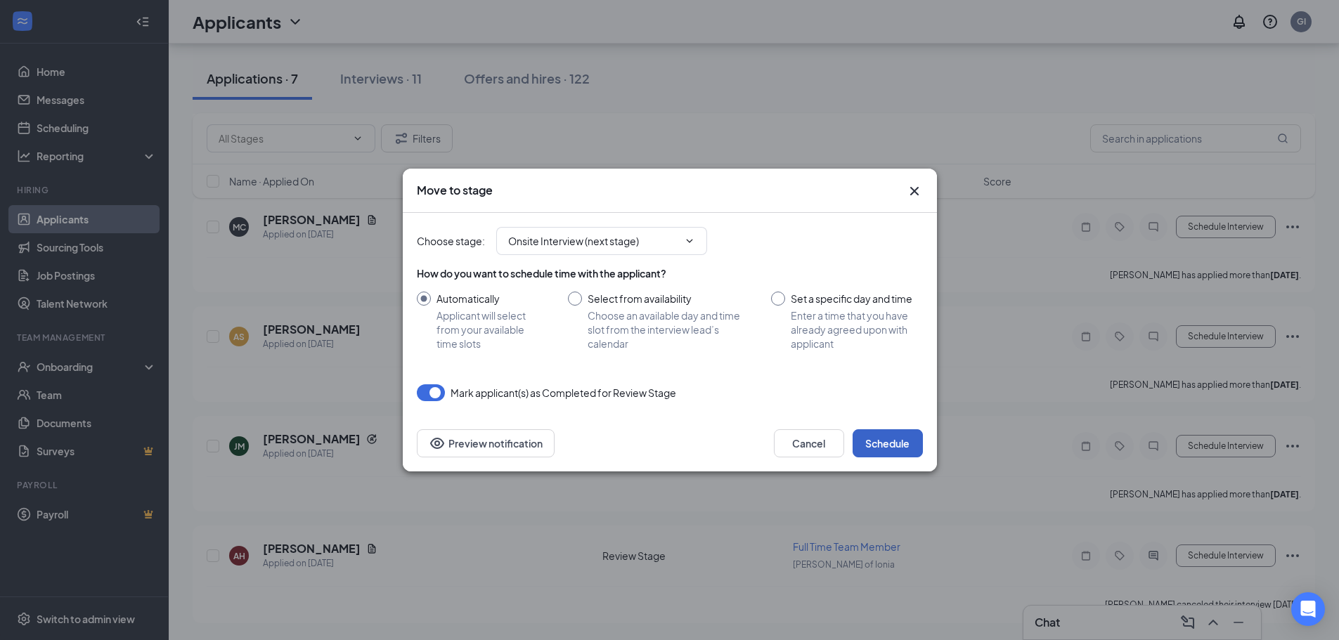
click at [894, 446] on button "Schedule" at bounding box center [888, 443] width 70 height 28
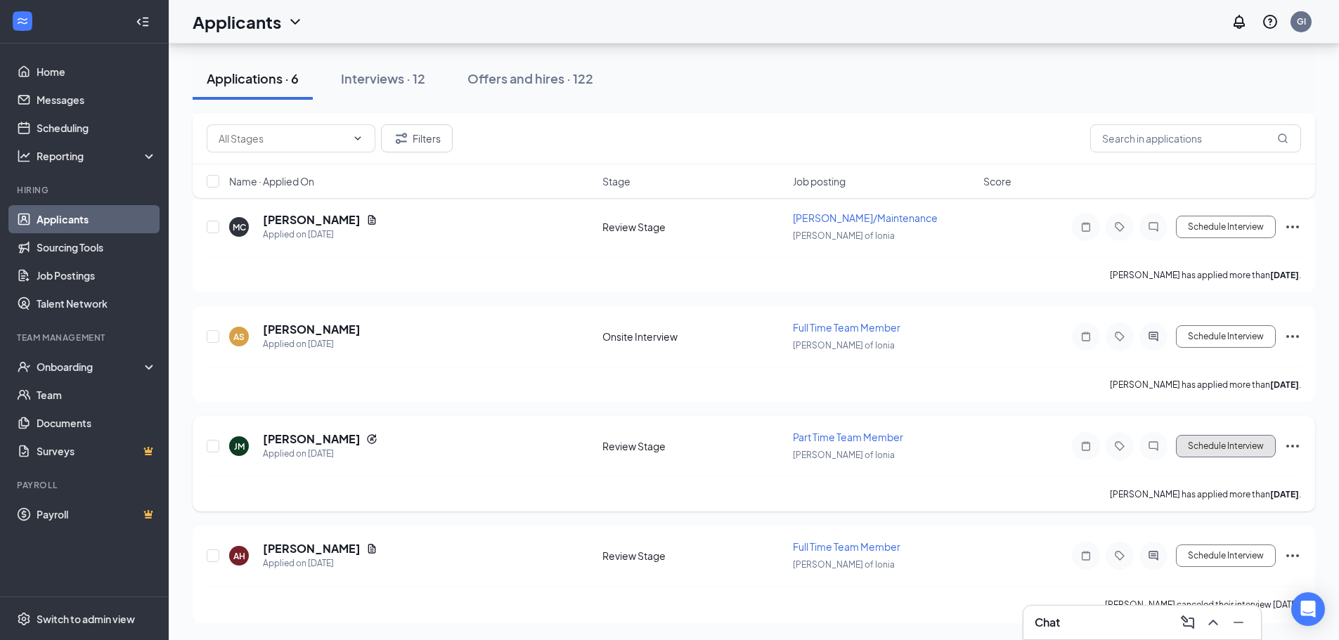
click at [1186, 446] on button "Schedule Interview" at bounding box center [1226, 446] width 100 height 22
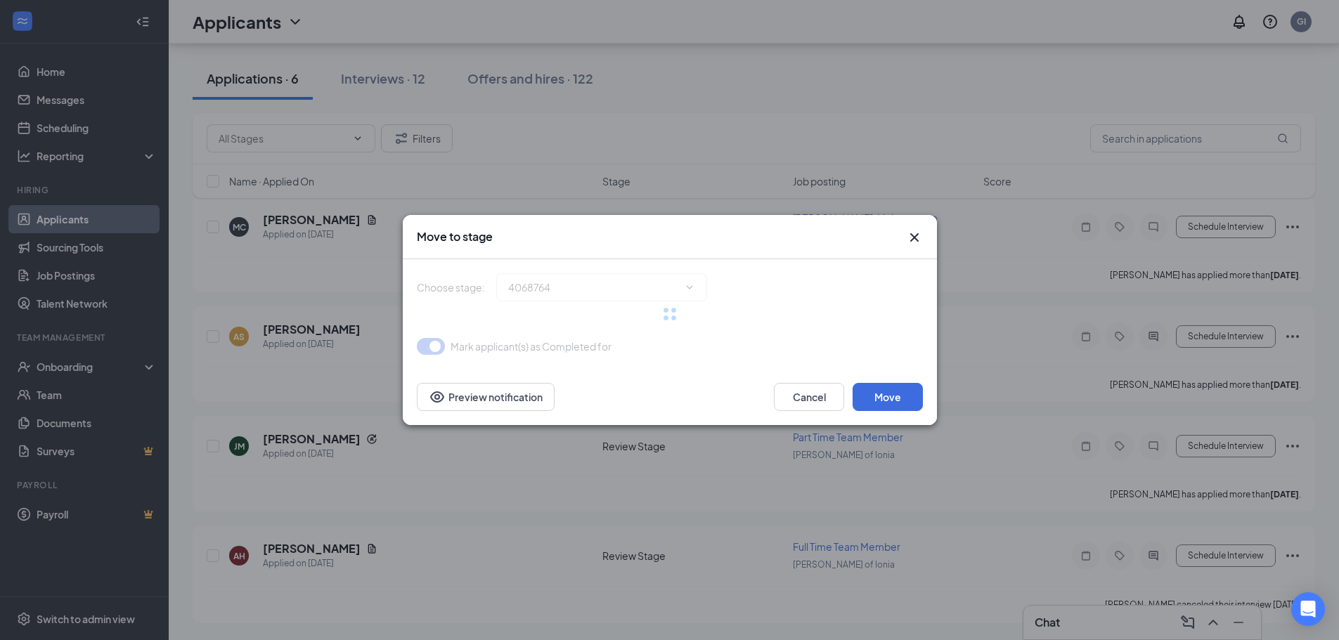
type input "Onsite Interview (next stage)"
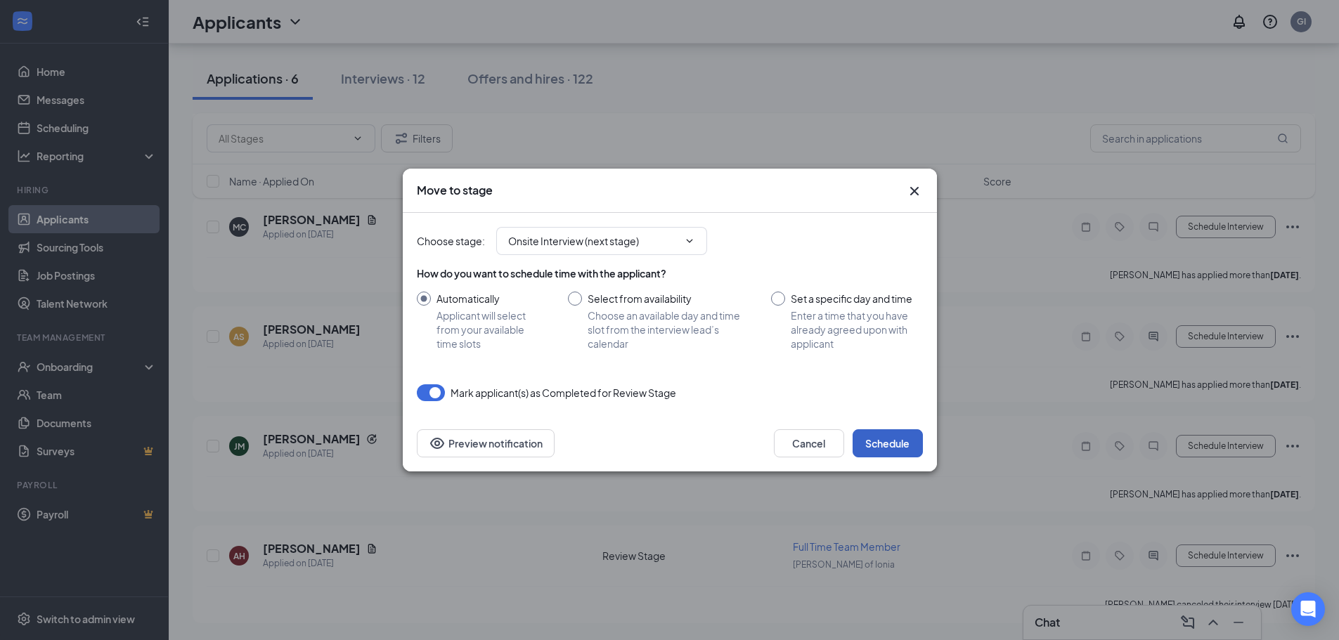
click at [905, 443] on button "Schedule" at bounding box center [888, 443] width 70 height 28
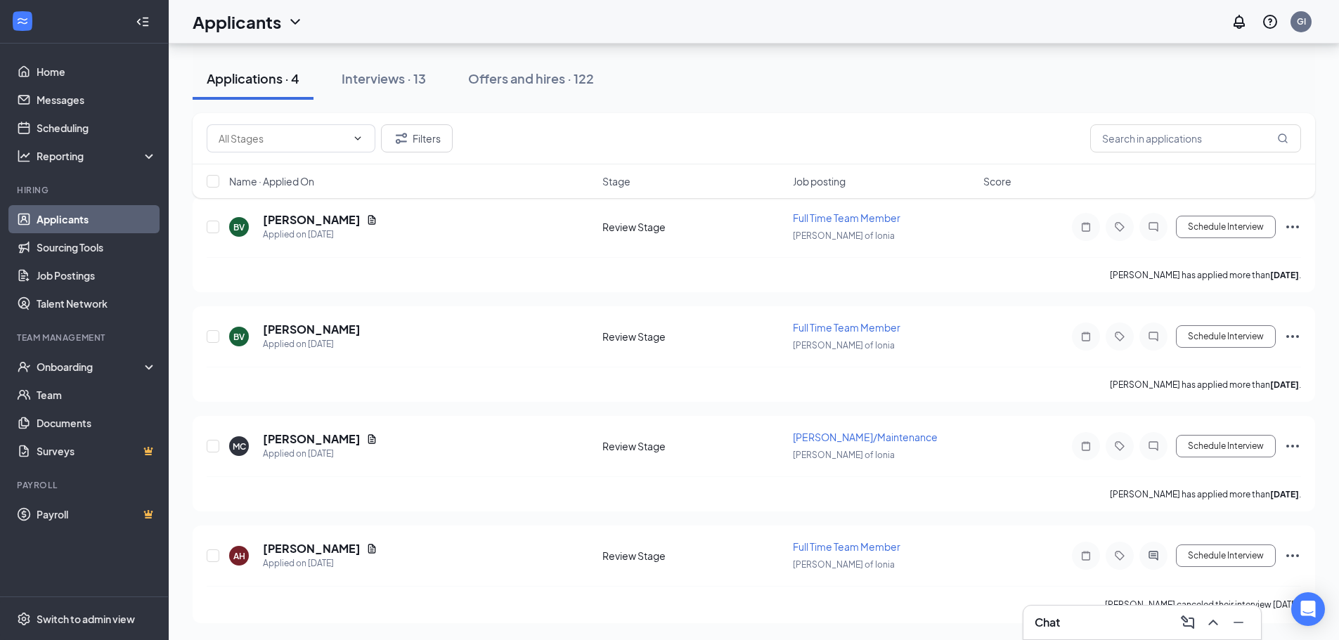
scroll to position [75, 0]
click at [1238, 556] on button "Schedule Interview" at bounding box center [1226, 556] width 100 height 22
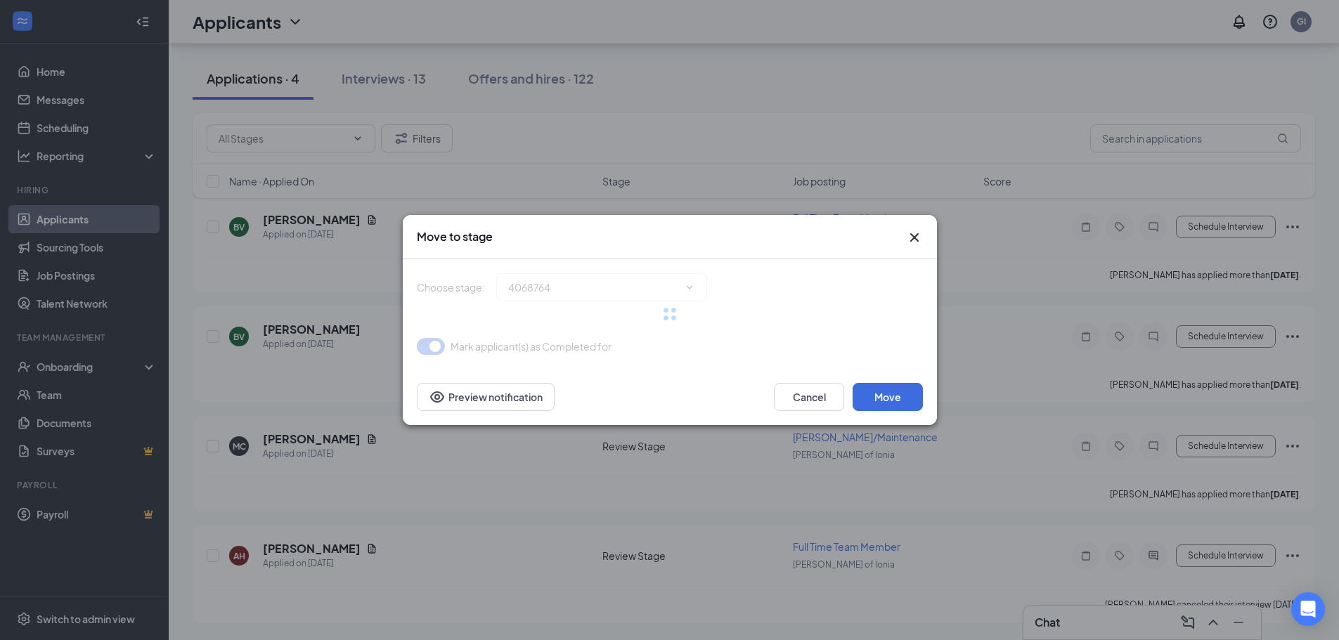
type input "Onsite Interview (next stage)"
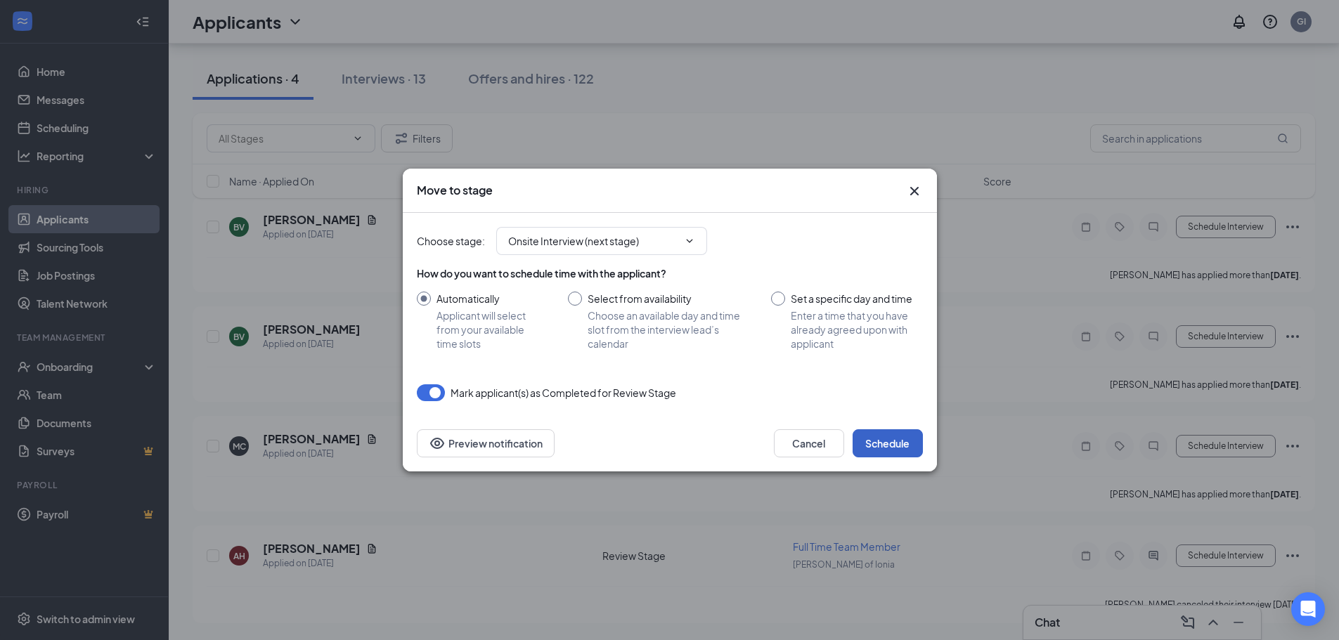
click at [898, 437] on button "Schedule" at bounding box center [888, 443] width 70 height 28
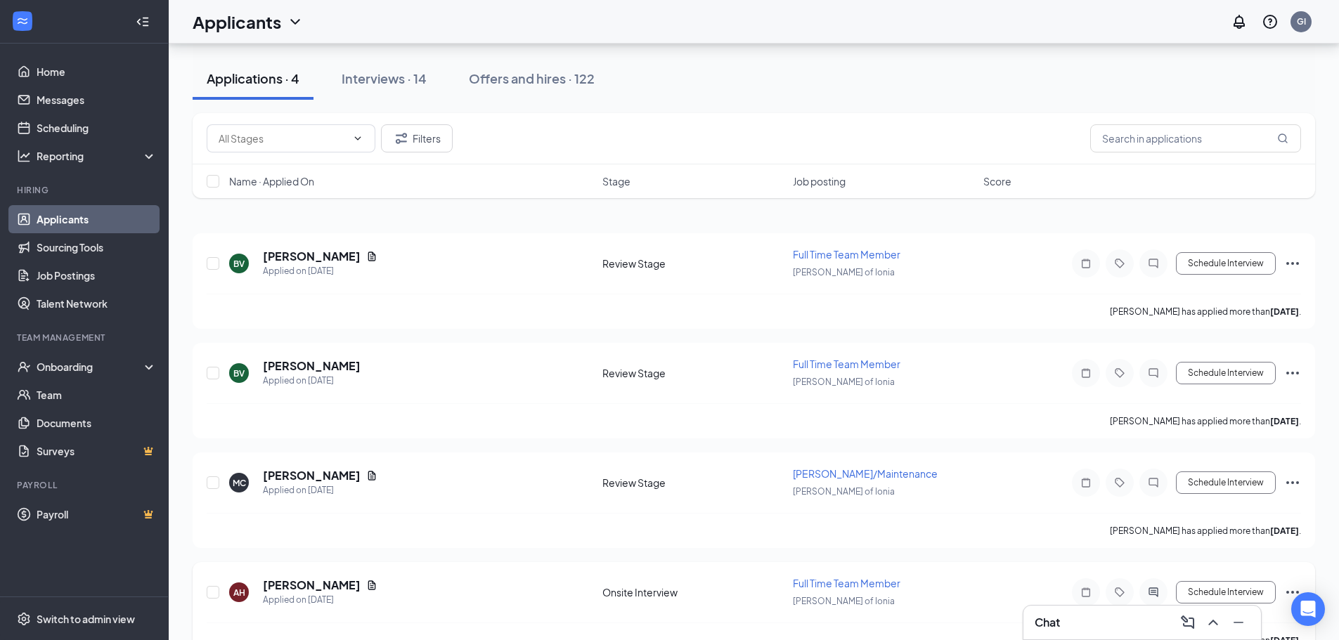
scroll to position [70, 0]
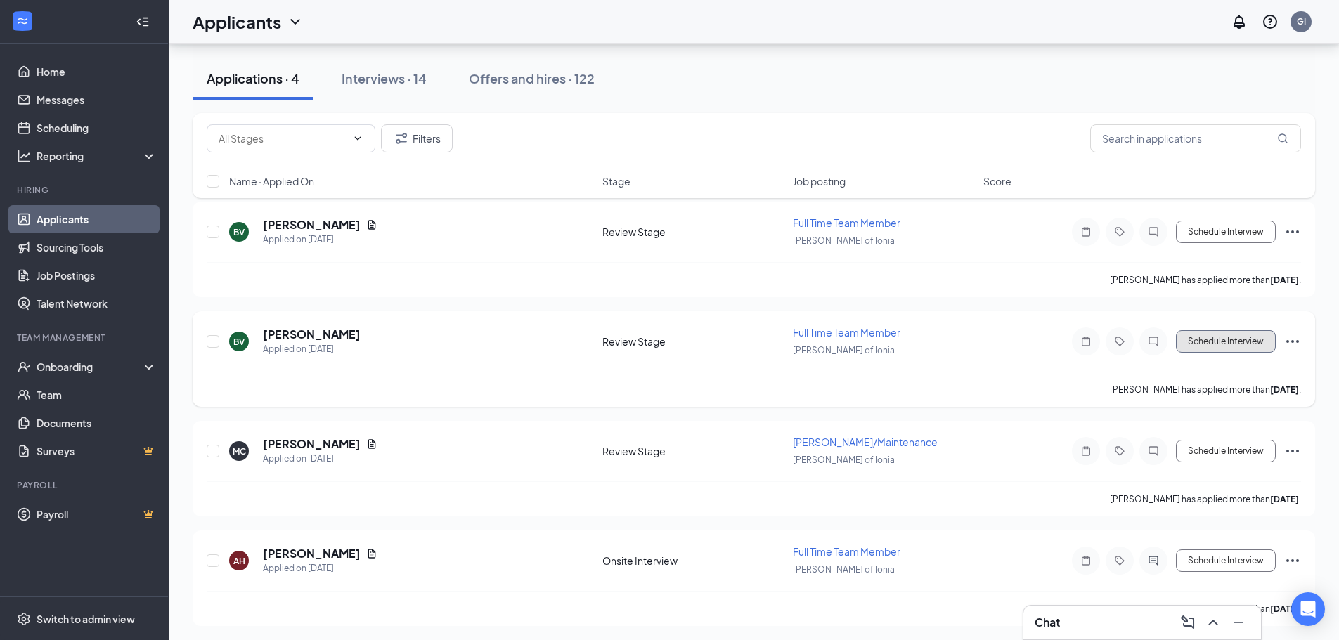
click at [1191, 345] on button "Schedule Interview" at bounding box center [1226, 341] width 100 height 22
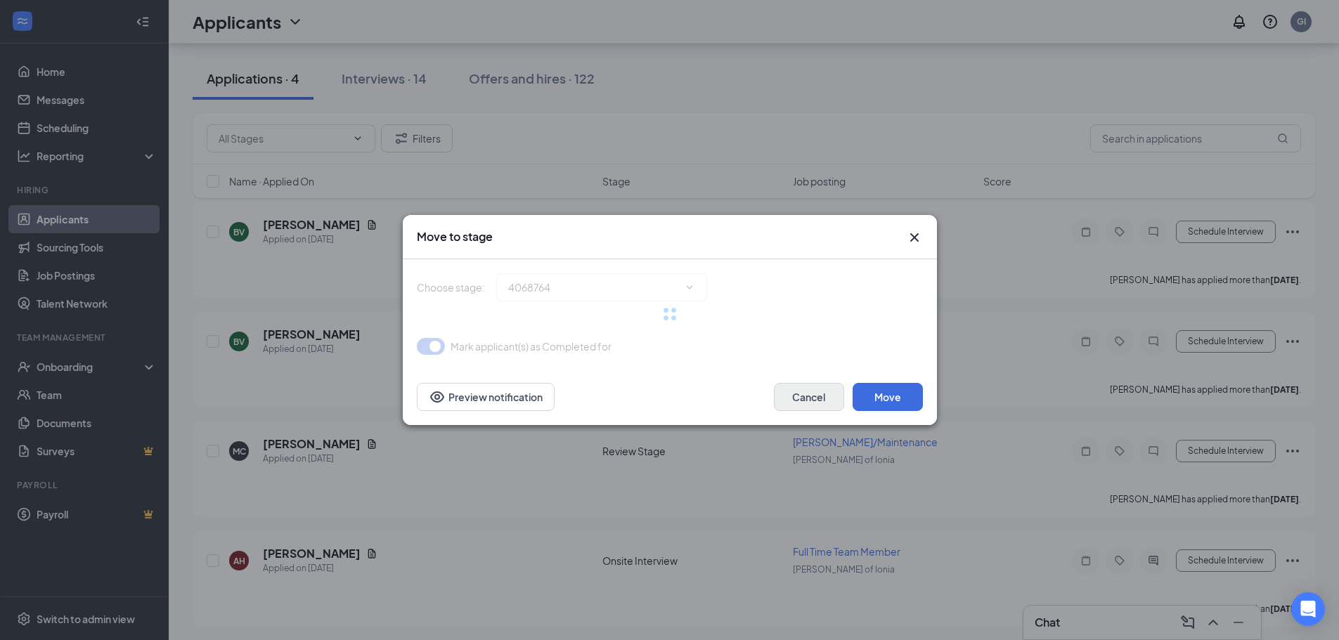
type input "Onsite Interview (next stage)"
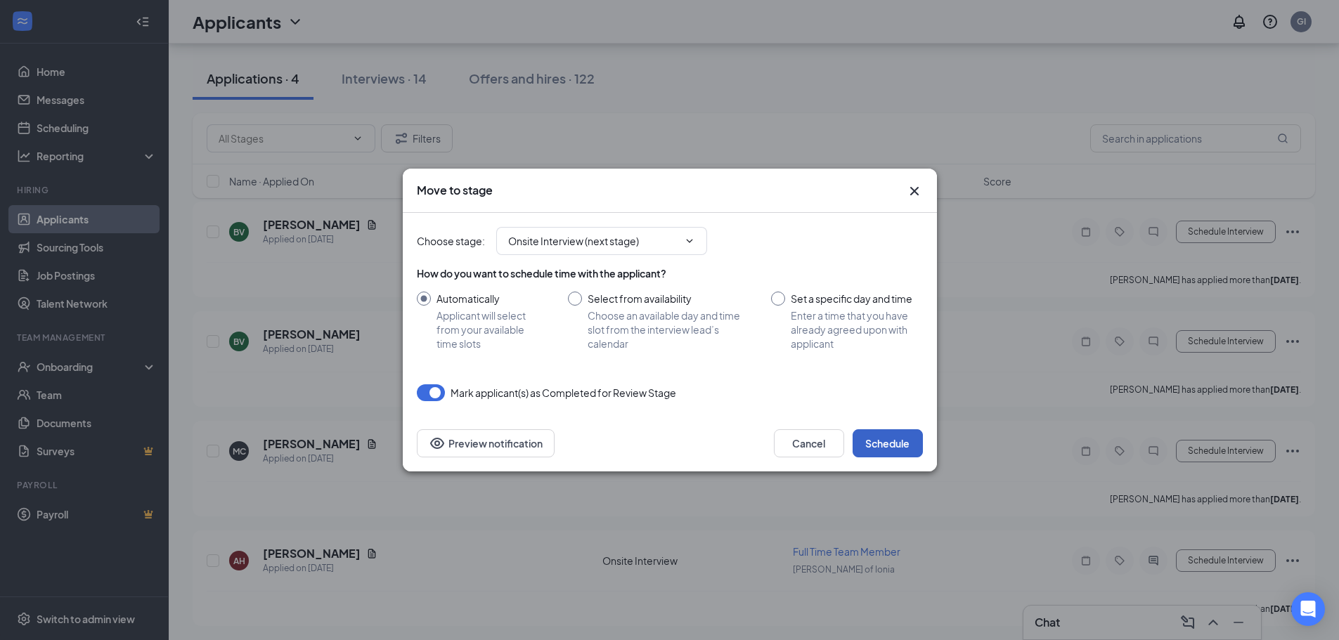
click at [861, 441] on button "Schedule" at bounding box center [888, 443] width 70 height 28
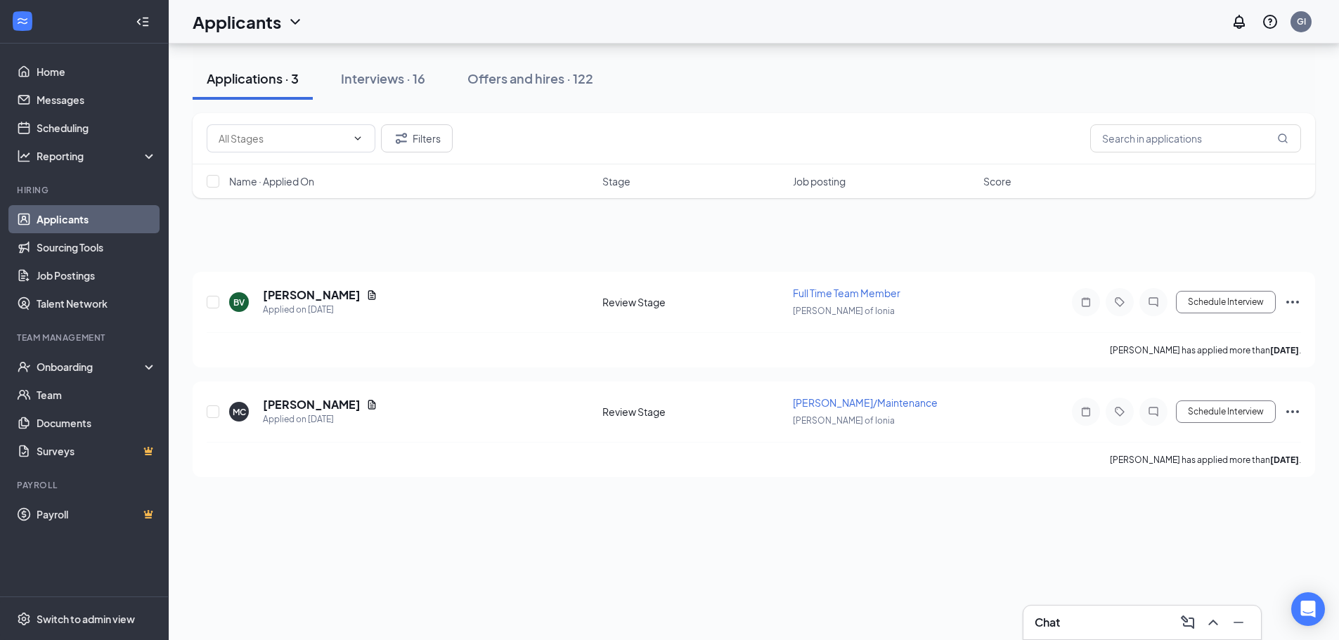
scroll to position [0, 0]
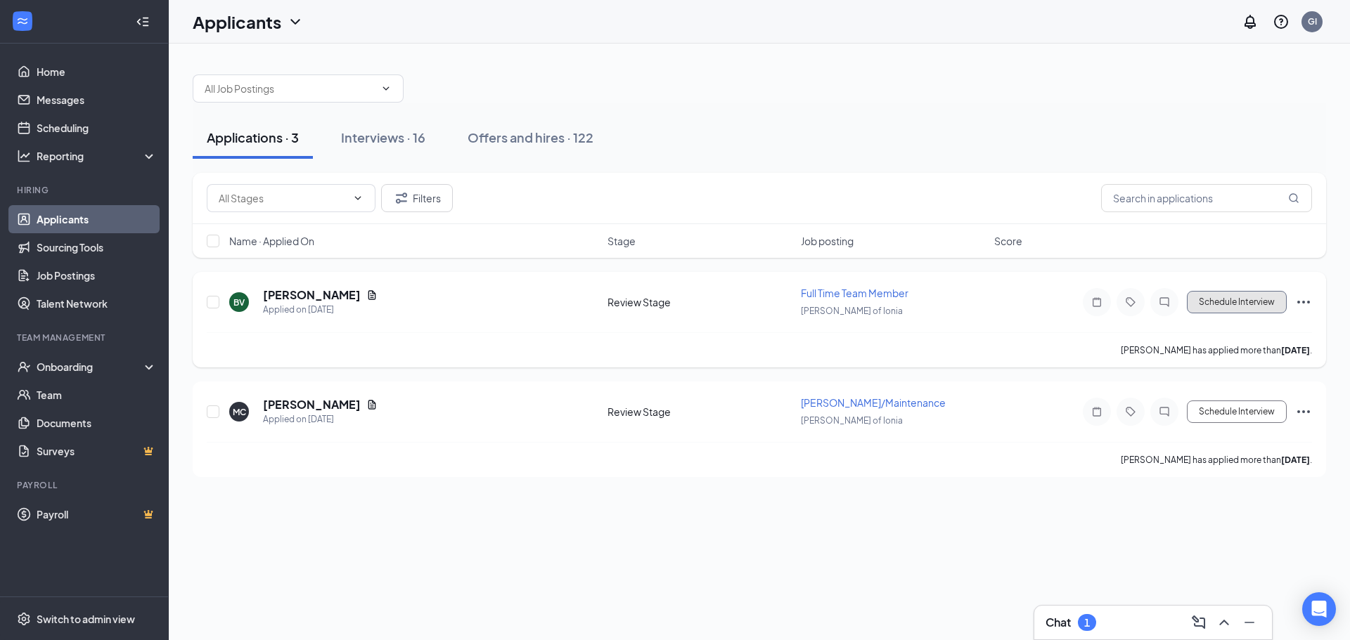
click at [1219, 309] on button "Schedule Interview" at bounding box center [1237, 302] width 100 height 22
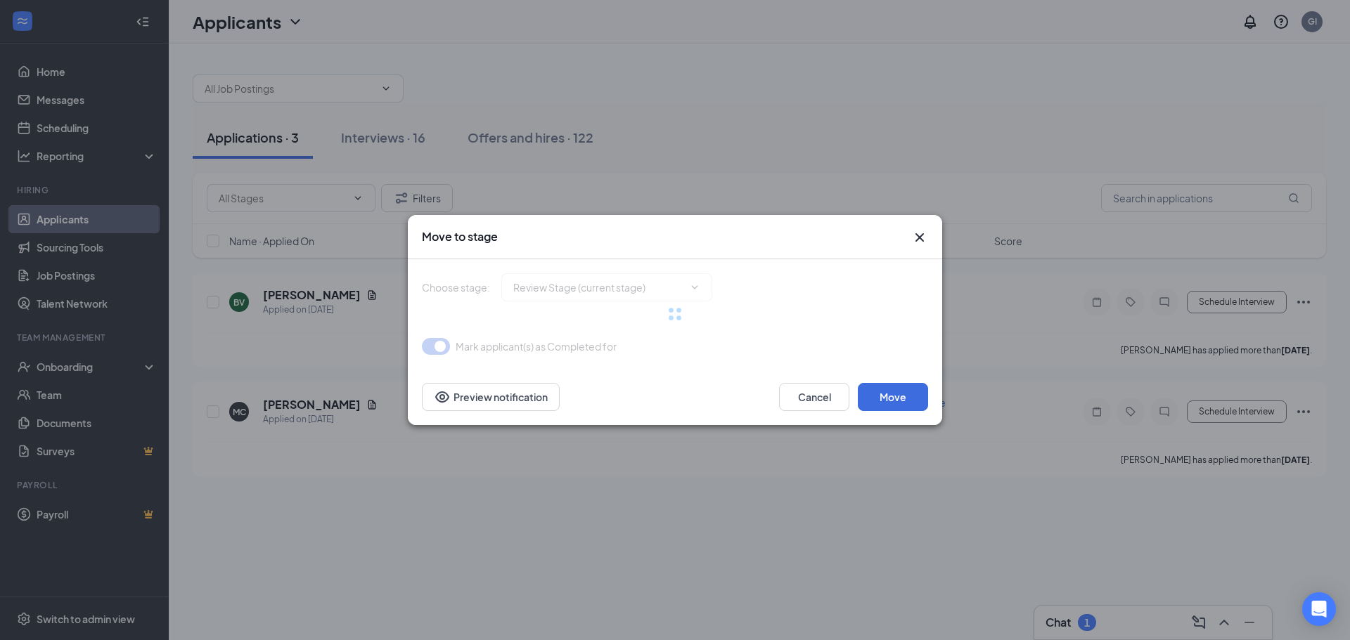
type input "Onsite Interview (next stage)"
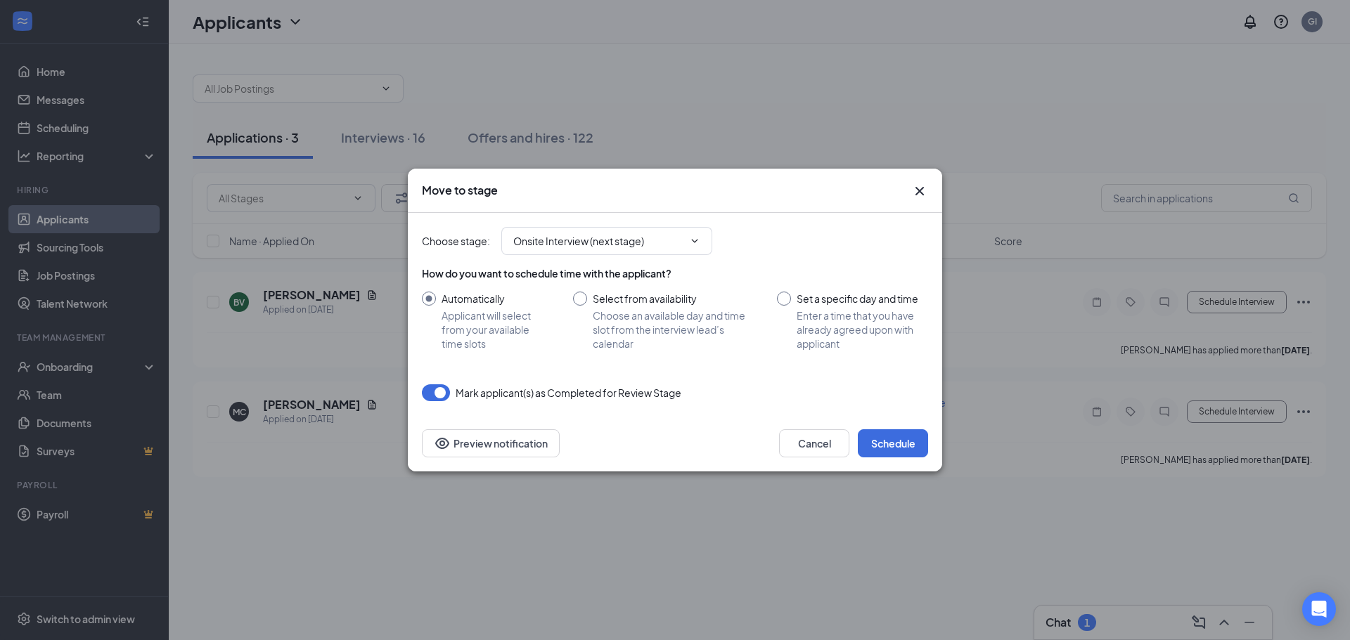
click at [920, 192] on icon "Cross" at bounding box center [919, 191] width 8 height 8
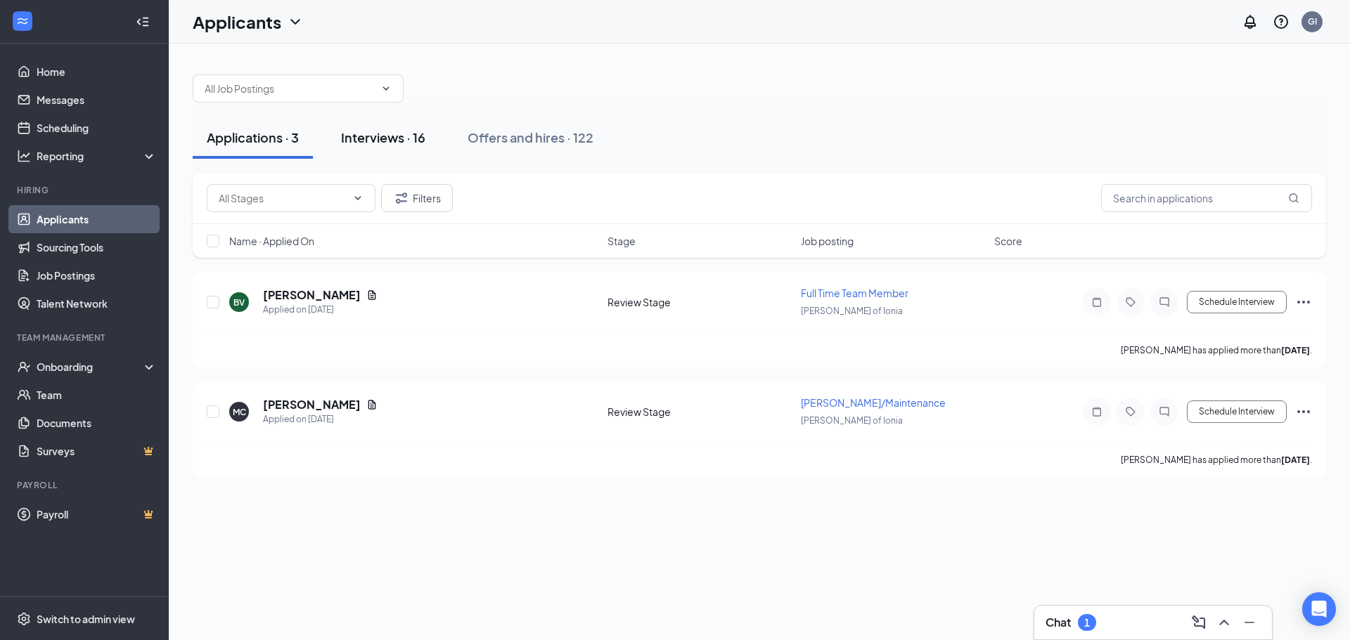
click at [361, 137] on div "Interviews · 16" at bounding box center [383, 138] width 84 height 18
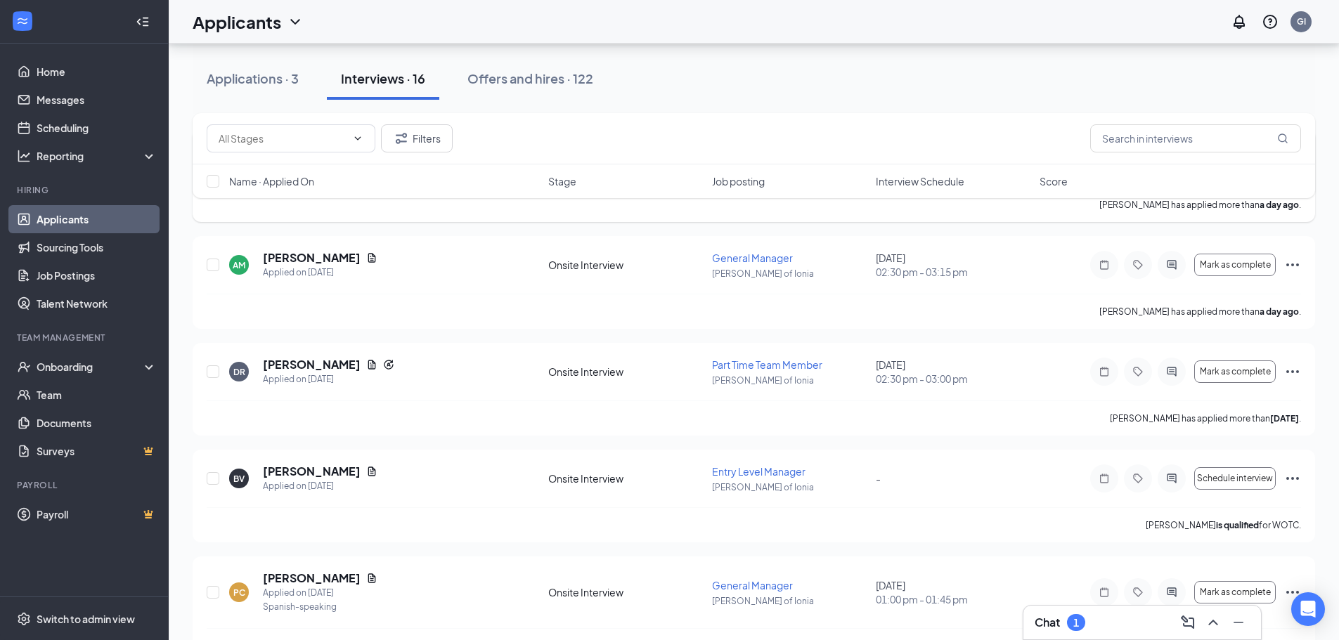
scroll to position [281, 0]
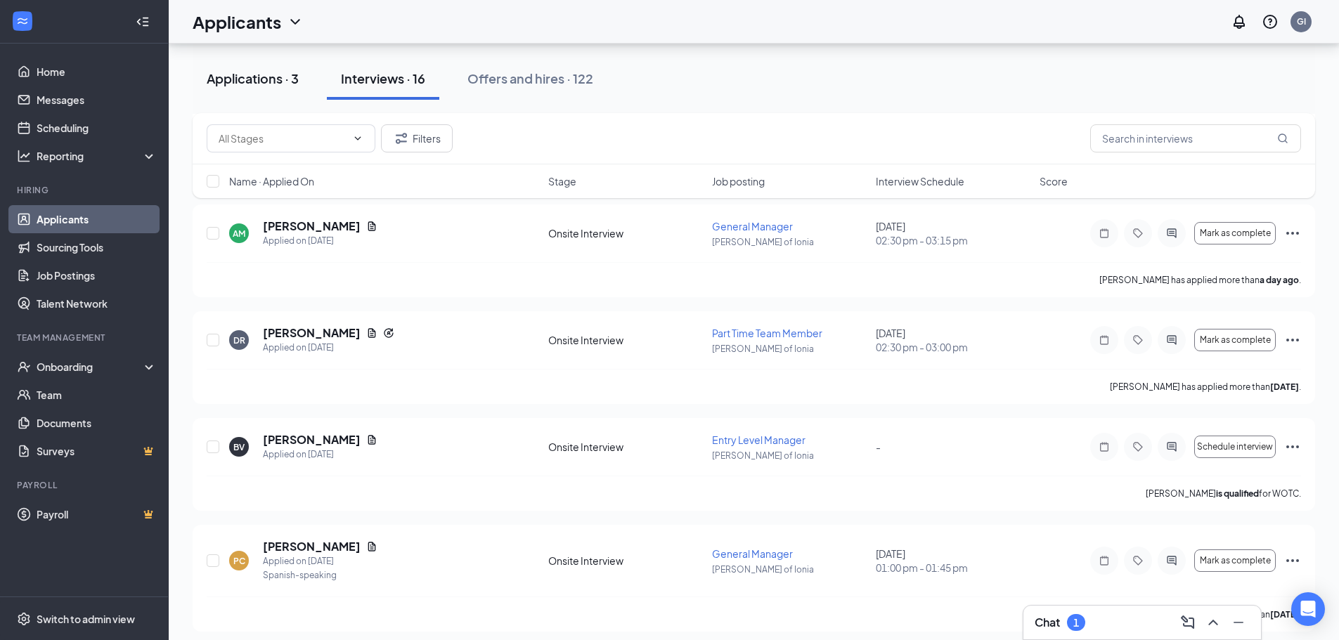
click at [259, 77] on div "Applications · 3" at bounding box center [253, 79] width 92 height 18
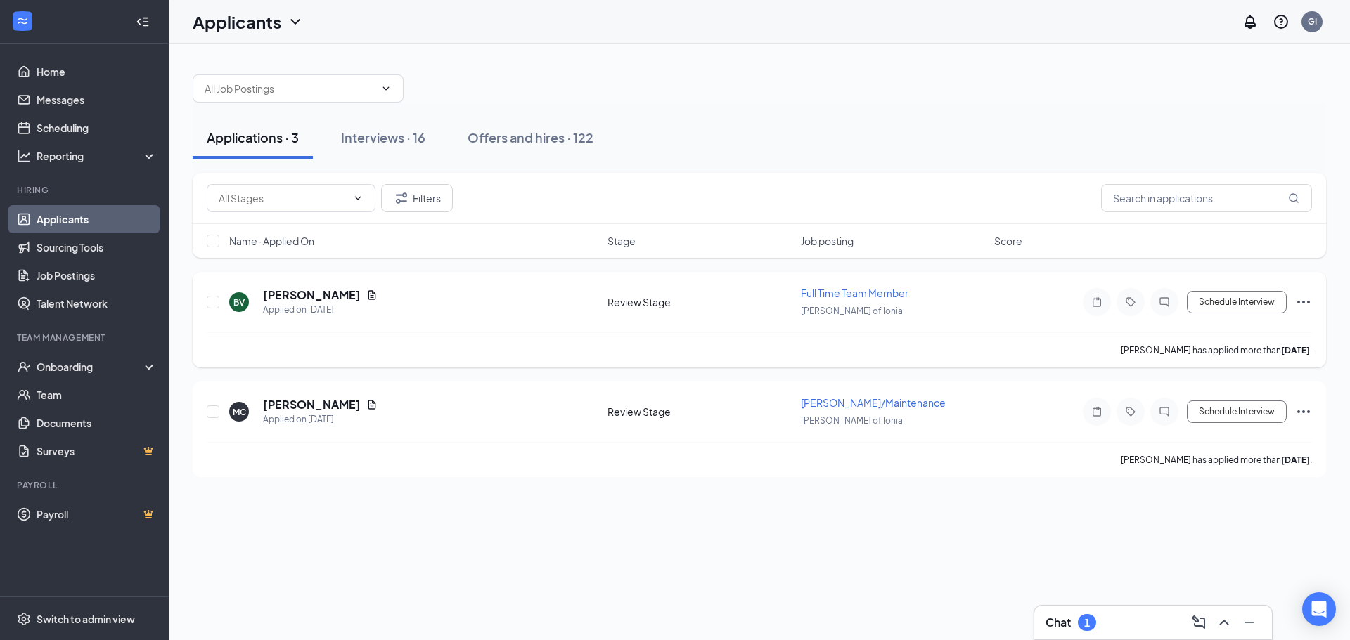
click at [1305, 300] on icon "Ellipses" at bounding box center [1303, 302] width 17 height 17
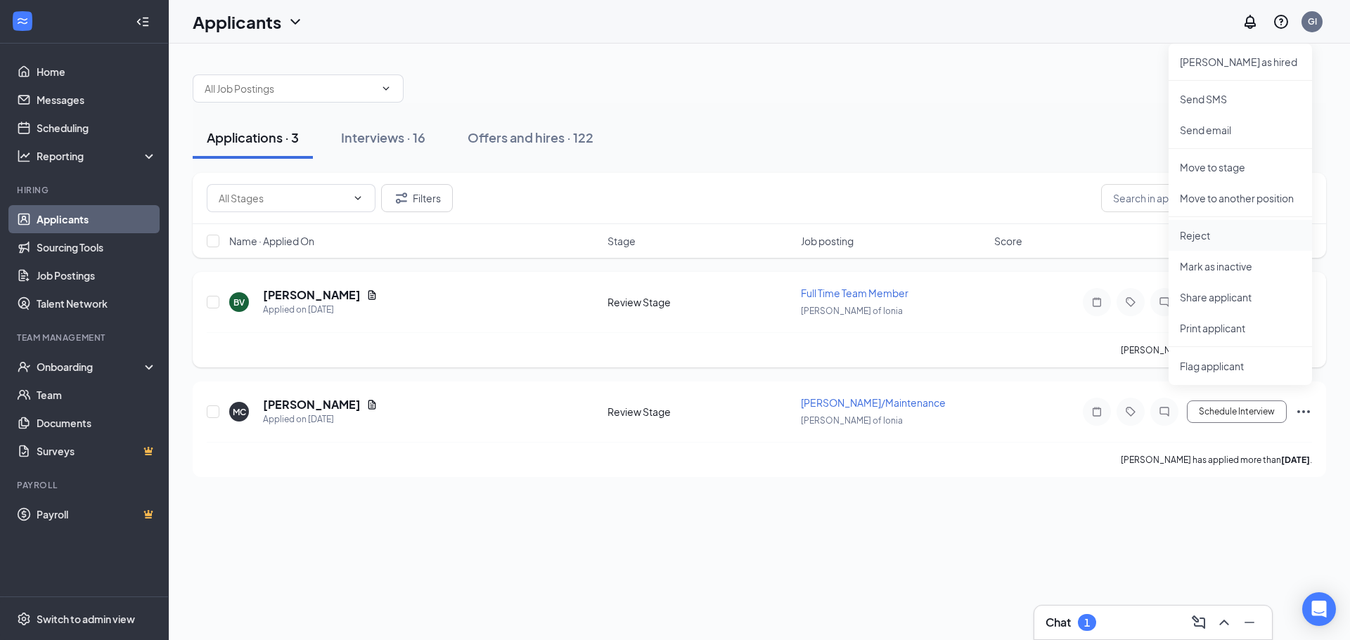
click at [1213, 233] on p "Reject" at bounding box center [1240, 235] width 121 height 14
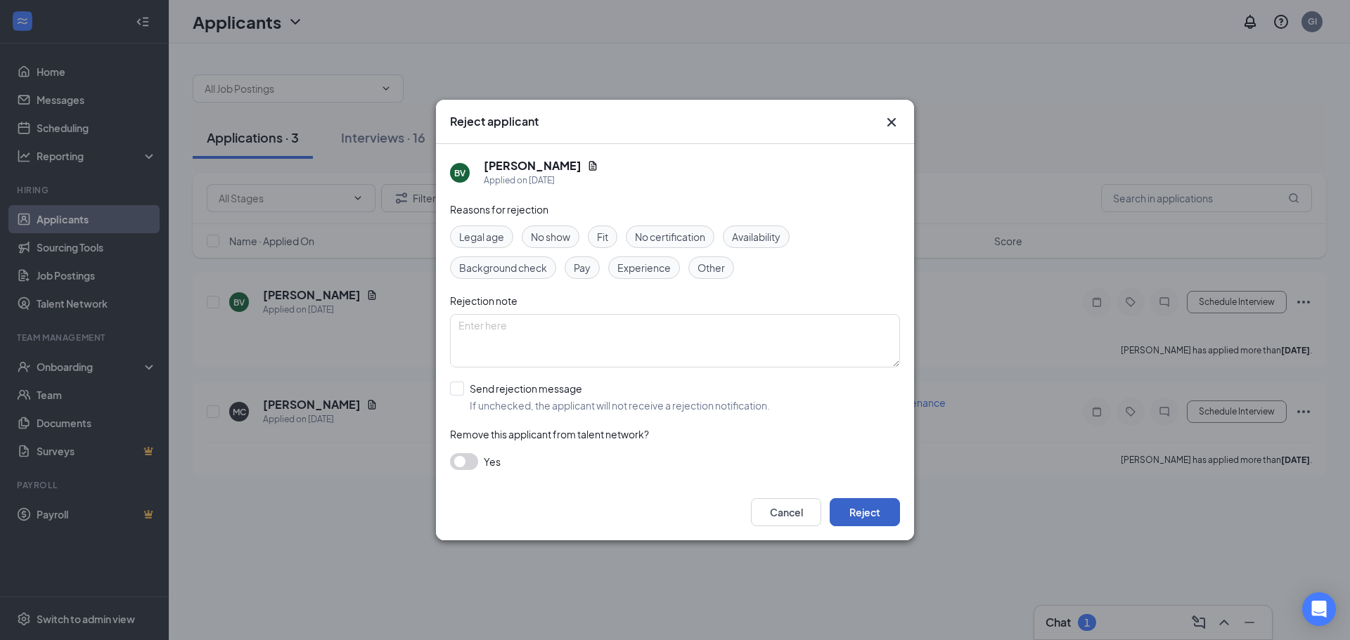
click at [867, 508] on button "Reject" at bounding box center [864, 512] width 70 height 28
